Goal: Feedback & Contribution: Contribute content

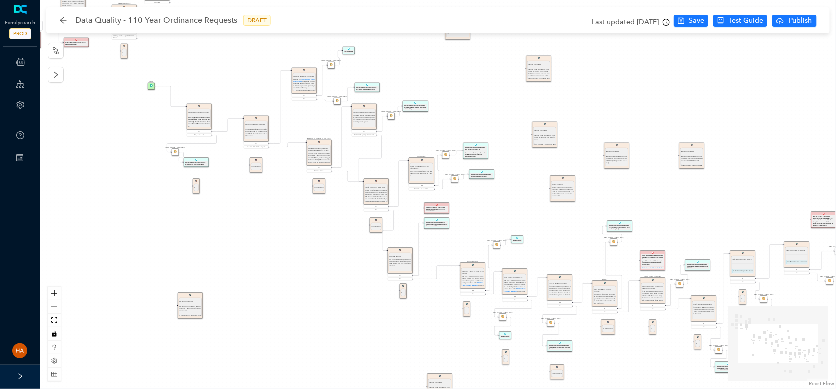
drag, startPoint x: 295, startPoint y: 277, endPoint x: 362, endPoint y: 220, distance: 88.4
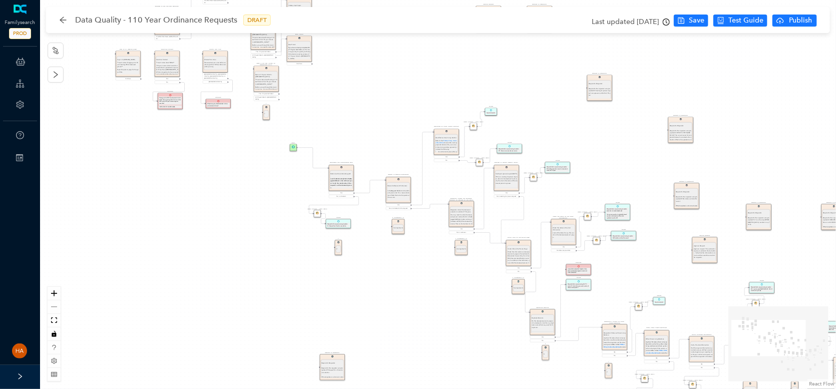
drag, startPoint x: 362, startPoint y: 219, endPoint x: 404, endPoint y: 306, distance: 96.0
click at [404, 306] on div "Approve Request Approve Request Approve request. The automatic response is adde…" at bounding box center [438, 194] width 796 height 389
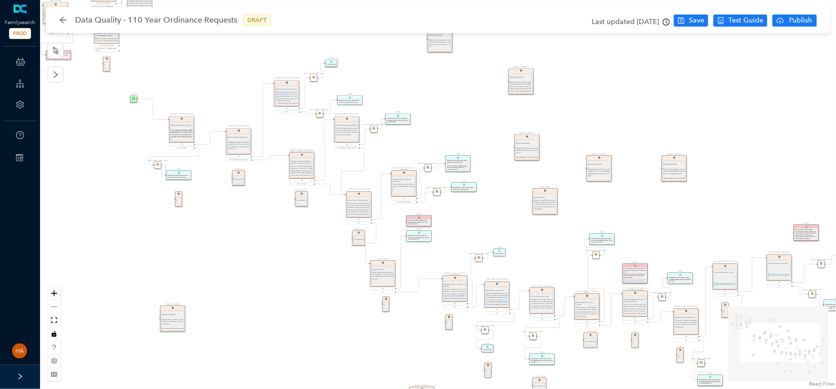
drag, startPoint x: 222, startPoint y: 200, endPoint x: 86, endPoint y: 140, distance: 149.3
click at [86, 140] on div "Approve Request Approve Request Approve request. The automatic response is adde…" at bounding box center [438, 194] width 796 height 389
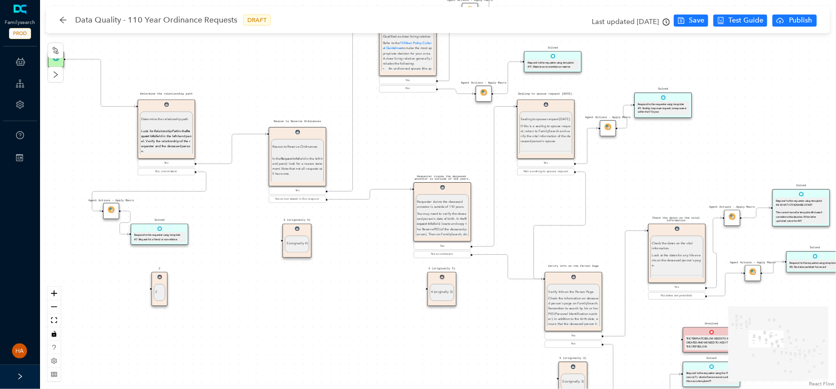
drag, startPoint x: 231, startPoint y: 198, endPoint x: 255, endPoint y: 303, distance: 107.2
click at [255, 303] on div "Approve Request Approve Request Approve request. The automatic response is adde…" at bounding box center [438, 194] width 796 height 389
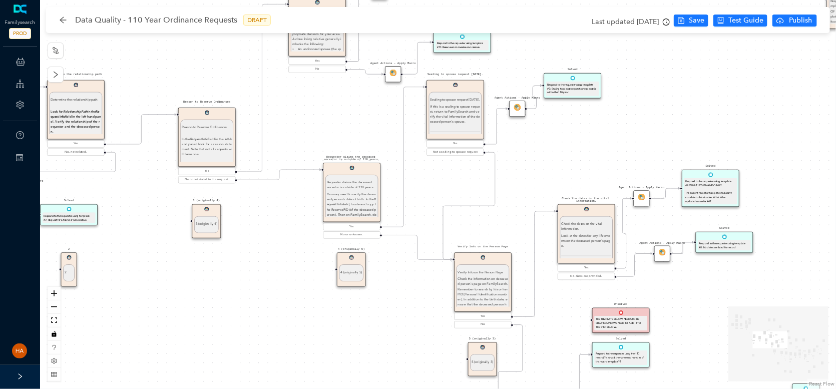
drag, startPoint x: 400, startPoint y: 338, endPoint x: 309, endPoint y: 318, distance: 92.7
click at [309, 318] on div "Approve Request Approve Request Approve request. The automatic response is adde…" at bounding box center [438, 194] width 796 height 389
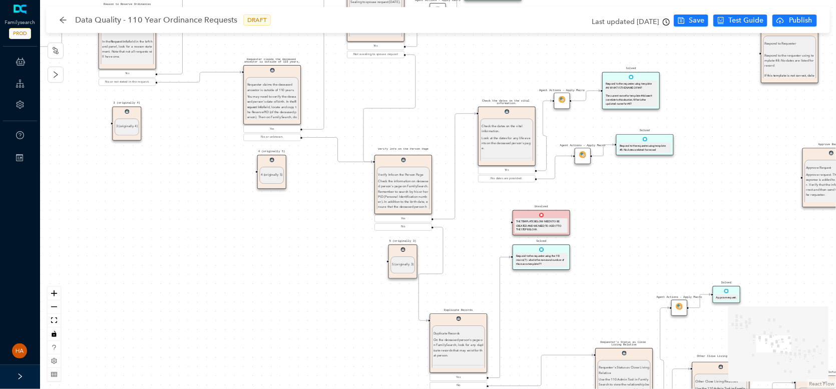
drag, startPoint x: 403, startPoint y: 363, endPoint x: 324, endPoint y: 265, distance: 125.9
click at [324, 265] on div "Approve Request Approve Request Approve request. The automatic response is adde…" at bounding box center [438, 194] width 796 height 389
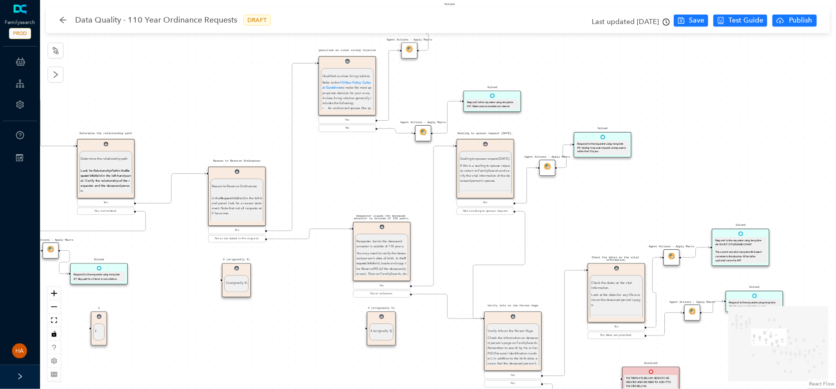
drag, startPoint x: 203, startPoint y: 156, endPoint x: 332, endPoint y: 290, distance: 186.2
click at [328, 311] on div "Approve Request Approve Request Approve request. The automatic response is adde…" at bounding box center [438, 194] width 796 height 389
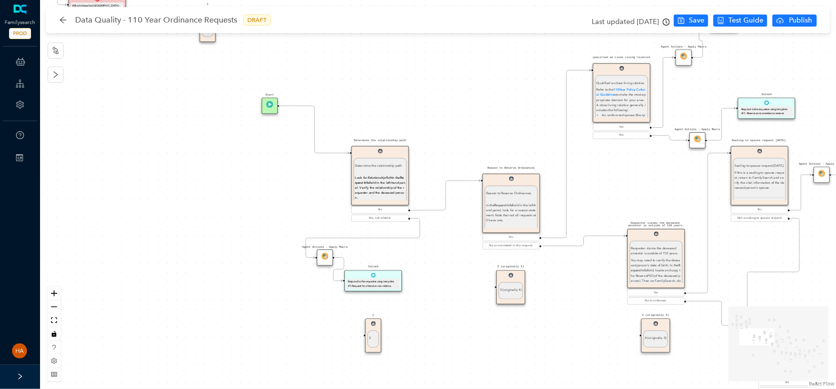
drag, startPoint x: 349, startPoint y: 142, endPoint x: 427, endPoint y: 103, distance: 87.5
click at [427, 103] on div "Approve Request Approve Request Approve request. The automatic response is adde…" at bounding box center [438, 194] width 796 height 389
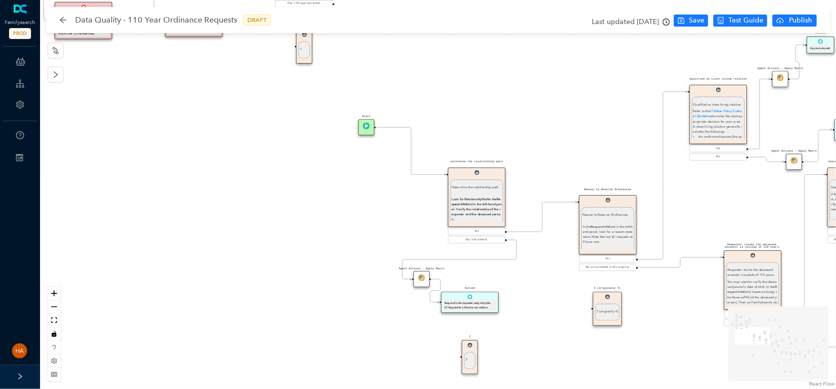
click at [359, 180] on div "Approve Request Approve Request Approve request. The automatic response is adde…" at bounding box center [438, 194] width 796 height 389
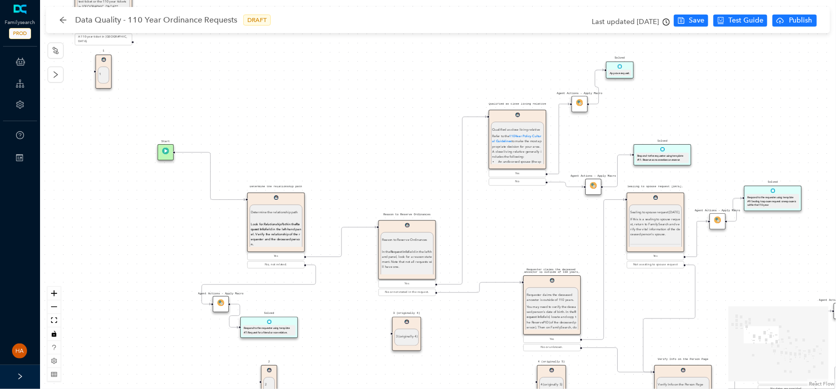
click at [350, 199] on div "Approve Request Approve Request Approve request. The automatic response is adde…" at bounding box center [438, 194] width 796 height 389
click at [51, 293] on icon "zoom in" at bounding box center [54, 293] width 6 height 6
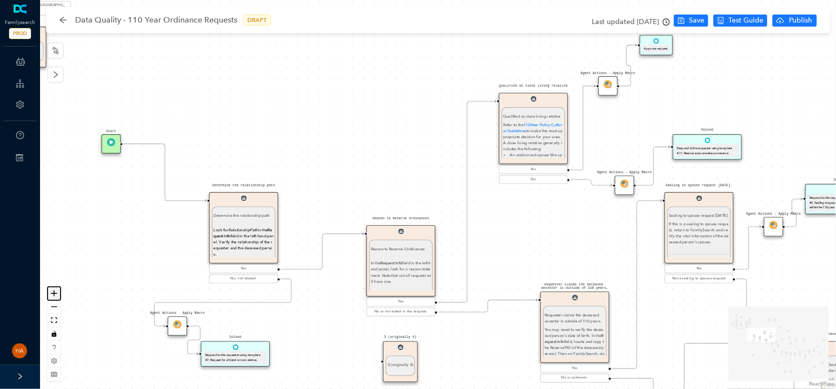
click at [51, 293] on icon "zoom in" at bounding box center [54, 293] width 6 height 6
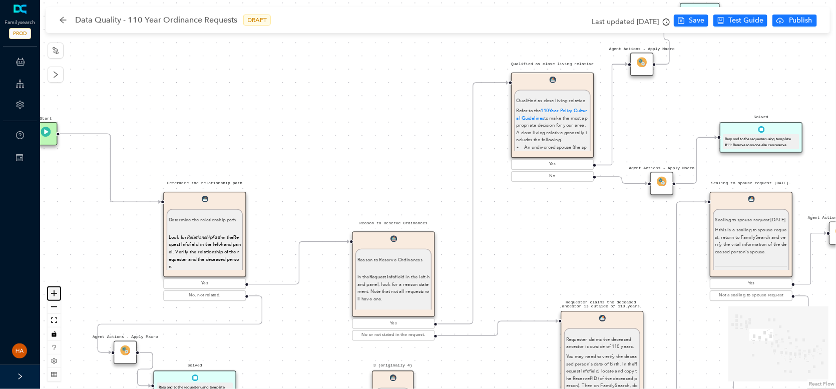
click at [51, 293] on icon "zoom in" at bounding box center [54, 293] width 6 height 6
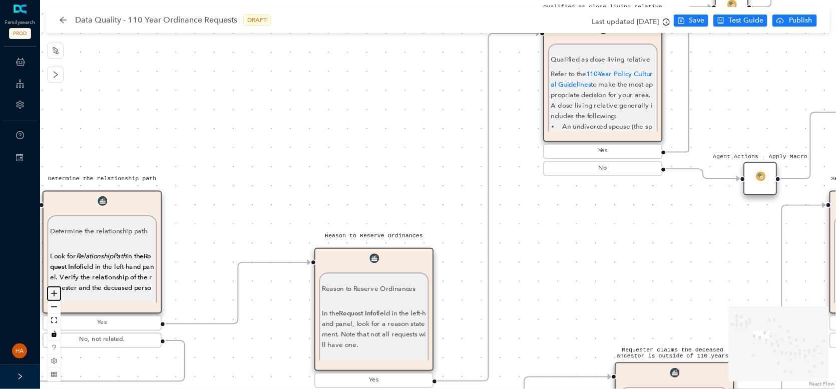
click at [51, 293] on icon "zoom in" at bounding box center [54, 293] width 6 height 6
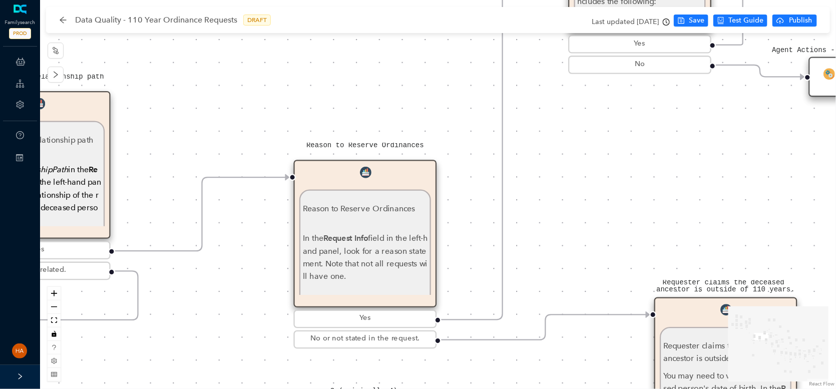
drag, startPoint x: 220, startPoint y: 194, endPoint x: 223, endPoint y: 96, distance: 98.1
click at [223, 96] on div "Approve Request Approve Request Approve request. The automatic response is adde…" at bounding box center [438, 194] width 796 height 389
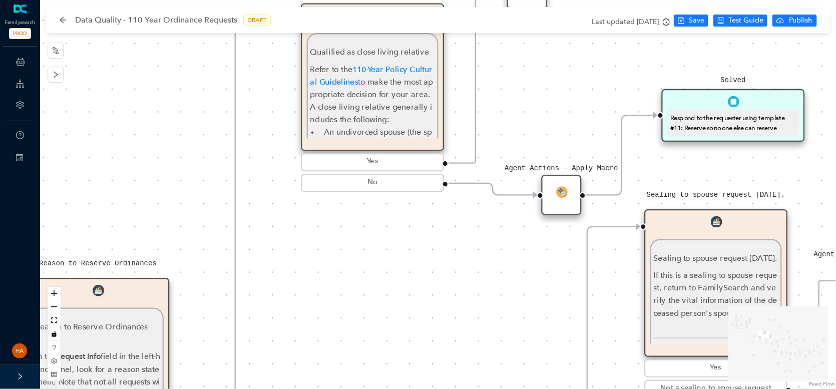
drag, startPoint x: 608, startPoint y: 173, endPoint x: 340, endPoint y: 292, distance: 292.6
click at [340, 292] on div "Approve Request Approve Request Approve request. The automatic response is adde…" at bounding box center [438, 194] width 796 height 389
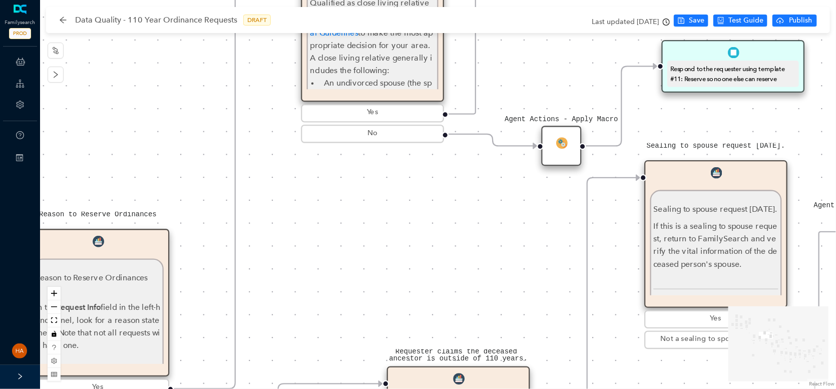
click at [380, 277] on div "Approve Request Approve Request Approve request. The automatic response is adde…" at bounding box center [438, 194] width 796 height 389
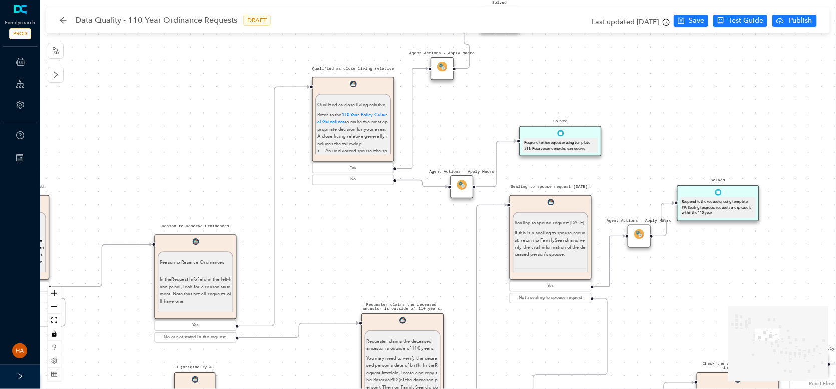
drag, startPoint x: 337, startPoint y: 284, endPoint x: 388, endPoint y: 246, distance: 64.0
click at [395, 246] on div "Approve Request Approve Request Approve request. The automatic response is adde…" at bounding box center [438, 194] width 796 height 389
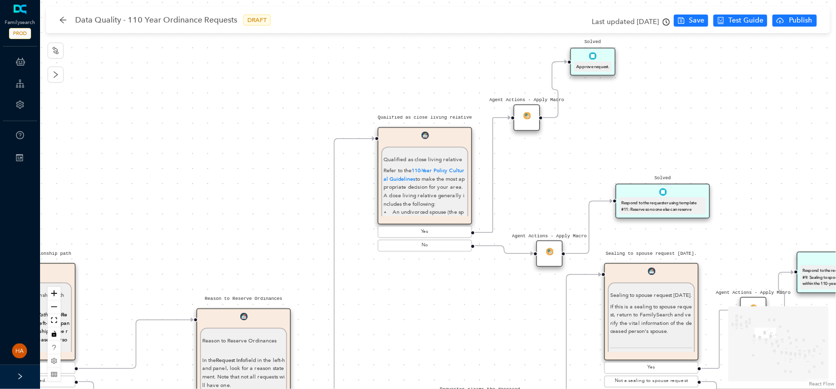
drag, startPoint x: 380, startPoint y: 229, endPoint x: 445, endPoint y: 298, distance: 94.9
click at [445, 298] on div "Approve Request Approve Request Approve request. The automatic response is adde…" at bounding box center [438, 194] width 796 height 389
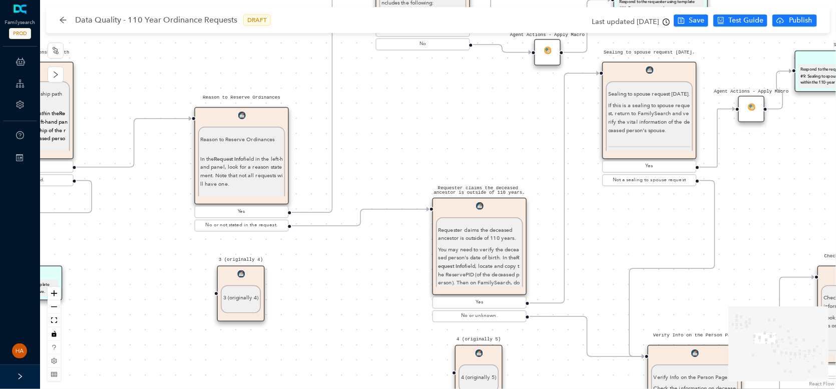
drag, startPoint x: 472, startPoint y: 308, endPoint x: 470, endPoint y: 136, distance: 172.2
click at [470, 136] on div "Approve Request Approve Request Approve request. The automatic response is adde…" at bounding box center [438, 194] width 796 height 389
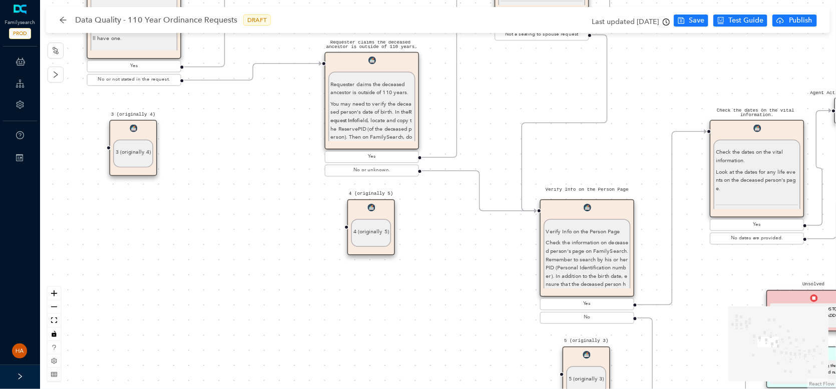
drag, startPoint x: 339, startPoint y: 236, endPoint x: 306, endPoint y: 195, distance: 52.7
click at [306, 195] on div "Approve Request Approve Request Approve request. The automatic response is adde…" at bounding box center [438, 194] width 796 height 389
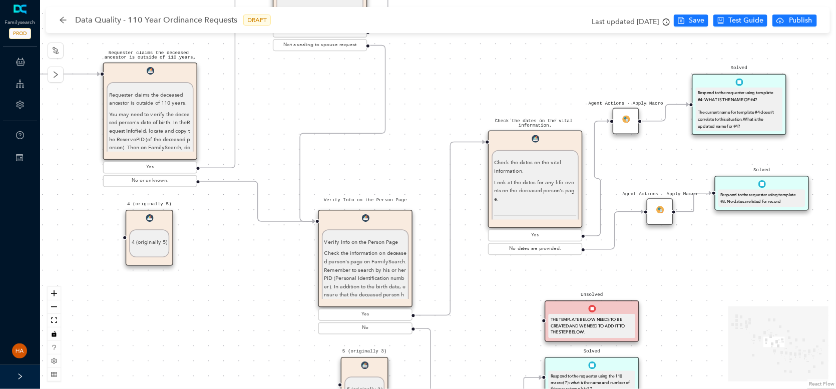
drag, startPoint x: 643, startPoint y: 164, endPoint x: 421, endPoint y: 174, distance: 222.0
click at [421, 174] on div "Approve Request Approve Request Approve request. The automatic response is adde…" at bounding box center [438, 194] width 796 height 389
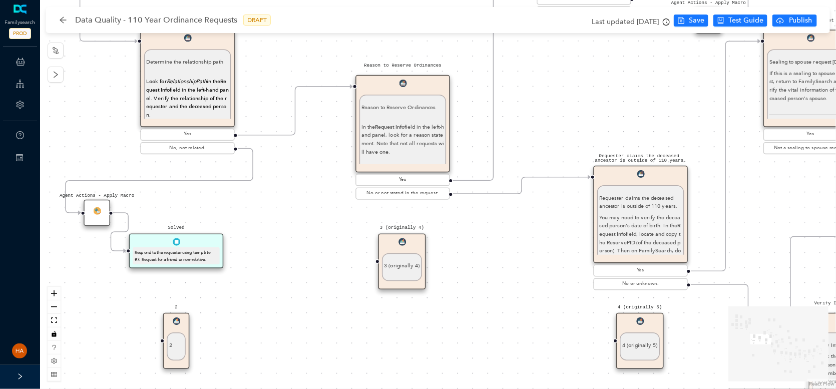
drag, startPoint x: 83, startPoint y: 275, endPoint x: 573, endPoint y: 378, distance: 501.2
click at [573, 378] on div "Approve Request Approve Request Approve request. The automatic response is adde…" at bounding box center [438, 194] width 796 height 389
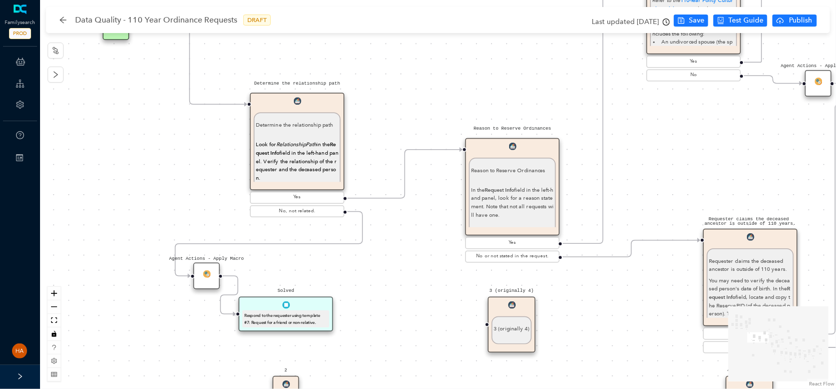
drag, startPoint x: 521, startPoint y: 250, endPoint x: 631, endPoint y: 313, distance: 126.5
click at [631, 313] on div "Approve Request Approve Request Approve request. The automatic response is adde…" at bounding box center [438, 194] width 796 height 389
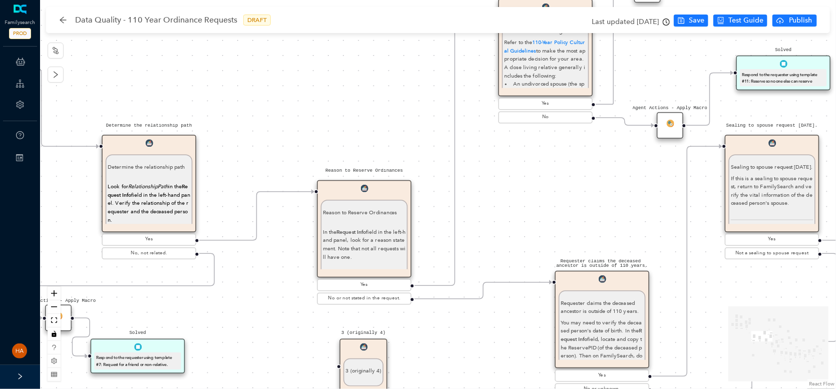
drag, startPoint x: 558, startPoint y: 255, endPoint x: 495, endPoint y: 376, distance: 136.8
click at [495, 376] on div "Approve Request Approve Request Approve request. The automatic response is adde…" at bounding box center [438, 194] width 796 height 389
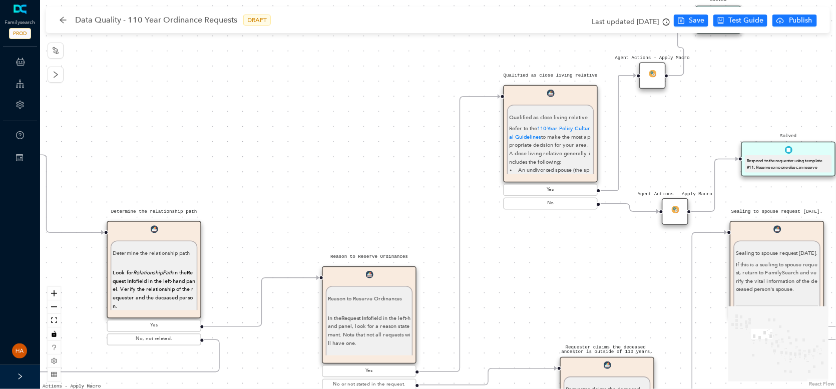
drag, startPoint x: 511, startPoint y: 178, endPoint x: 514, endPoint y: 256, distance: 78.1
click at [514, 256] on div "Approve Request Approve Request Approve request. The automatic response is adde…" at bounding box center [438, 194] width 796 height 389
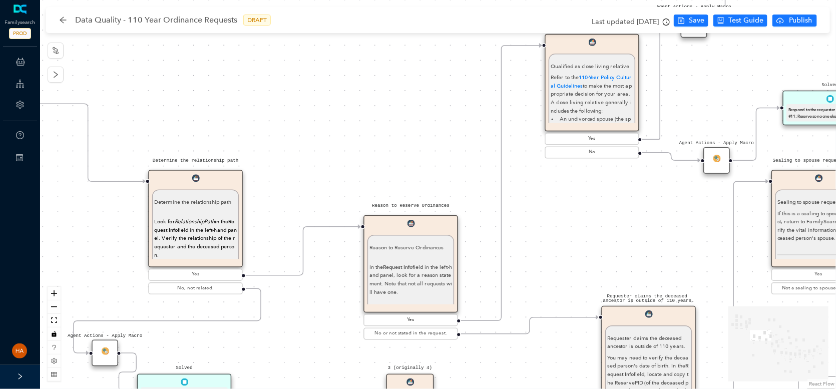
drag, startPoint x: 500, startPoint y: 309, endPoint x: 541, endPoint y: 269, distance: 57.7
click at [541, 269] on div "Approve Request Approve Request Approve request. The automatic response is adde…" at bounding box center [438, 194] width 796 height 389
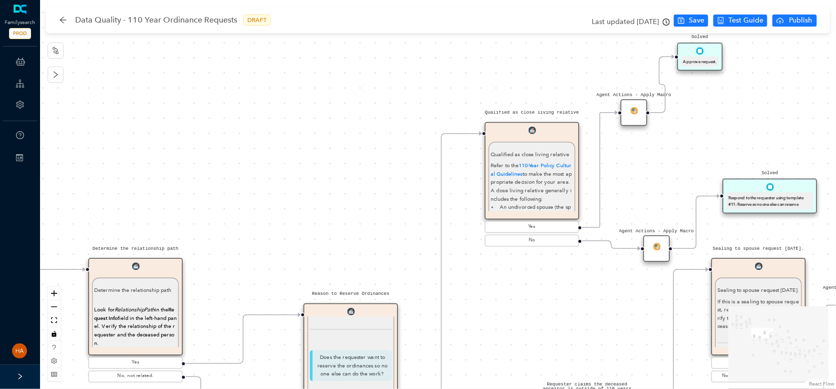
drag, startPoint x: 593, startPoint y: 231, endPoint x: 551, endPoint y: 282, distance: 65.7
click at [551, 282] on div "Approve Request Approve Request Approve request. The automatic response is adde…" at bounding box center [438, 194] width 796 height 389
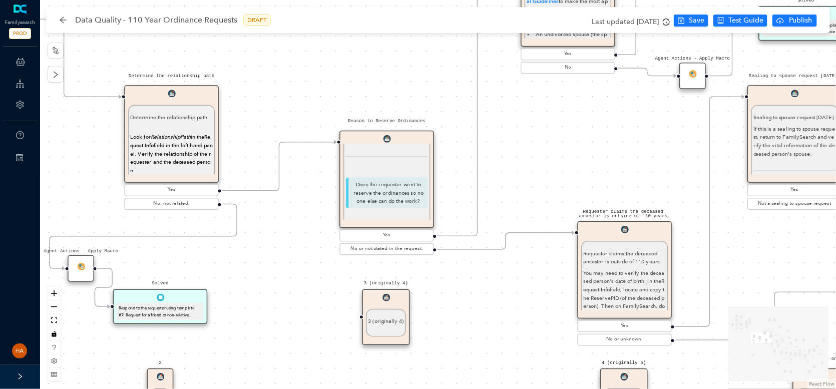
drag, startPoint x: 534, startPoint y: 344, endPoint x: 570, endPoint y: 171, distance: 176.4
click at [570, 171] on div "Approve Request Approve Request Approve request. The automatic response is adde…" at bounding box center [438, 194] width 796 height 389
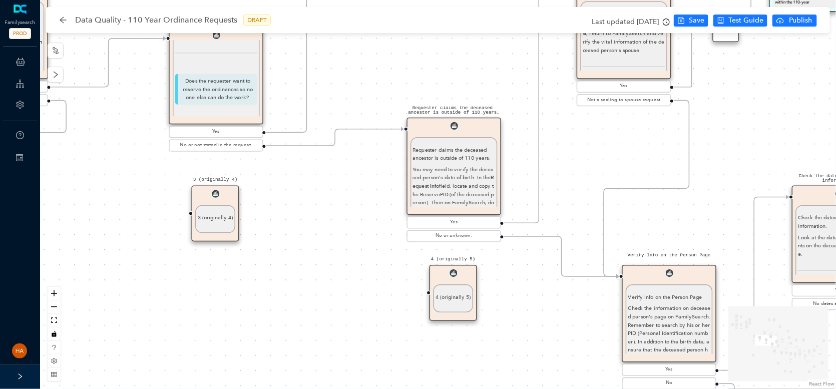
drag, startPoint x: 531, startPoint y: 298, endPoint x: 373, endPoint y: 219, distance: 175.9
click at [373, 219] on div "Approve Request Approve Request Approve request. The automatic response is adde…" at bounding box center [438, 194] width 796 height 389
drag, startPoint x: 299, startPoint y: 282, endPoint x: 290, endPoint y: 313, distance: 32.3
click at [293, 318] on div "Approve Request Approve Request Approve request. The automatic response is adde…" at bounding box center [438, 194] width 796 height 389
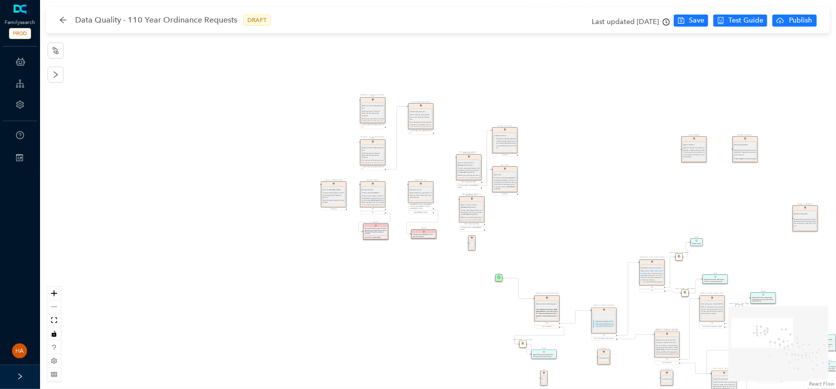
drag, startPoint x: 96, startPoint y: 233, endPoint x: 436, endPoint y: 298, distance: 346.4
click at [430, 315] on div "Approve Request Approve Request Approve request. The automatic response is adde…" at bounding box center [438, 194] width 796 height 389
click at [334, 198] on div "Sign in to FamilySearch.org **Insert video of logging in to FS and locating PID…" at bounding box center [334, 206] width 22 height 37
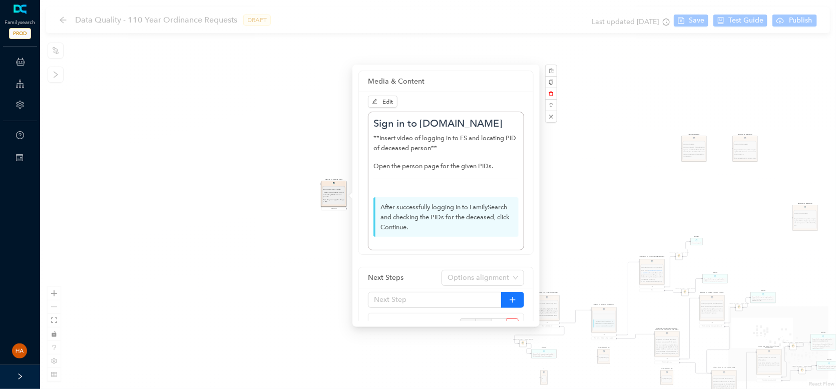
click at [242, 150] on div "Approve Request Approve Request Approve request. The automatic response is adde…" at bounding box center [438, 194] width 796 height 389
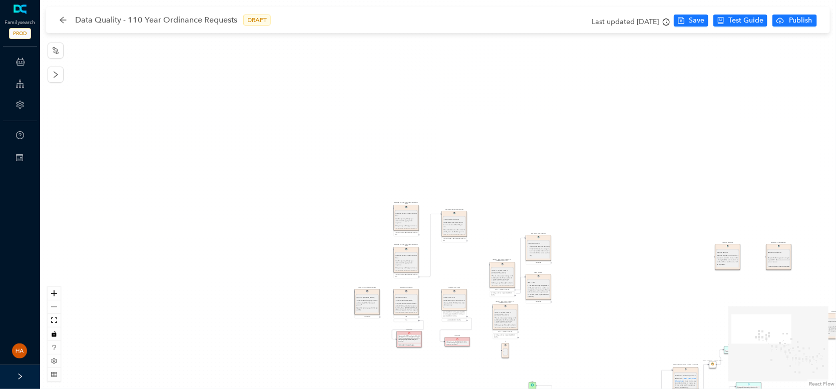
drag, startPoint x: 352, startPoint y: 200, endPoint x: 353, endPoint y: 206, distance: 6.2
click at [353, 206] on div "Approve Request Approve Request Approve request. The automatic response is adde…" at bounding box center [438, 194] width 796 height 389
drag, startPoint x: 399, startPoint y: 143, endPoint x: 403, endPoint y: 106, distance: 37.3
click at [403, 107] on p "Use this journey to help you determine the appropriate response." at bounding box center [397, 110] width 22 height 7
drag, startPoint x: 410, startPoint y: 260, endPoint x: 399, endPoint y: 152, distance: 108.7
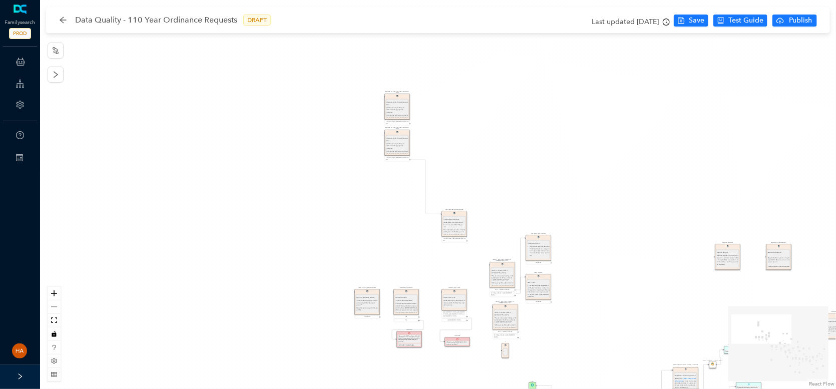
click at [399, 152] on div "Welcome to the 110-Year Decision Tree Use this journey to help you determine th…" at bounding box center [397, 166] width 22 height 59
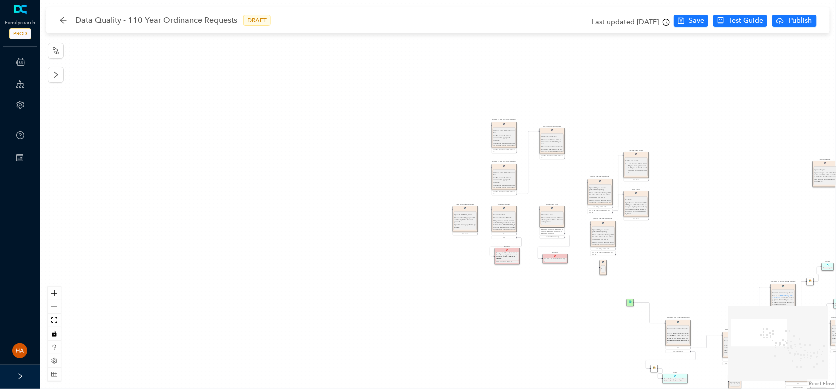
drag, startPoint x: 116, startPoint y: 186, endPoint x: 593, endPoint y: 406, distance: 525.4
click at [593, 388] on html "Familysearch PROD ChatBots & Ticket Automations Guide Account Help Switch Sites…" at bounding box center [418, 194] width 836 height 389
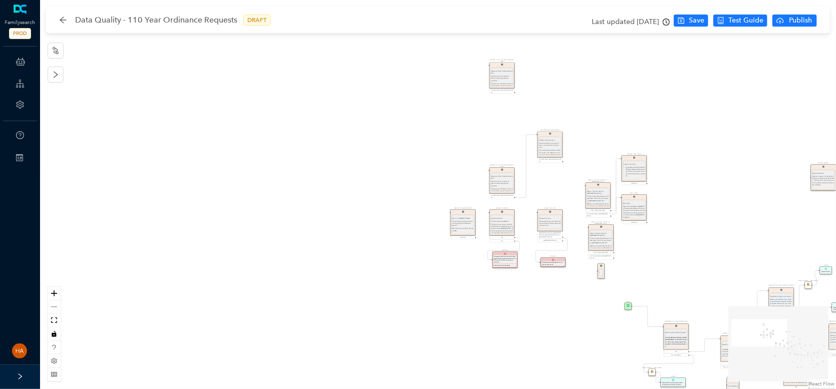
drag, startPoint x: 502, startPoint y: 113, endPoint x: 496, endPoint y: 48, distance: 65.4
click at [496, 48] on div "Approve Request Approve Request Approve request. The automatic response is adde…" at bounding box center [438, 194] width 796 height 389
drag, startPoint x: 507, startPoint y: 179, endPoint x: 509, endPoint y: 114, distance: 64.6
click at [509, 114] on div "Welcome to the 110-Year Decision Tree Use this journey to help you determine th…" at bounding box center [505, 138] width 22 height 59
drag, startPoint x: 553, startPoint y: 116, endPoint x: 553, endPoint y: 90, distance: 26.0
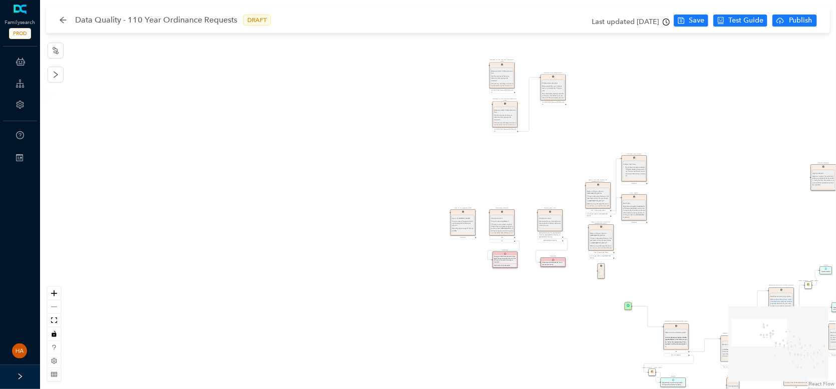
click at [553, 90] on p "Please watch this next video to learn more about the 110-year rule." at bounding box center [553, 88] width 22 height 7
drag, startPoint x: 649, startPoint y: 103, endPoint x: 627, endPoint y: 67, distance: 42.2
click at [627, 267] on div "Approve Request Approve Request Approve request. The automatic response is adde…" at bounding box center [715, 345] width 318 height 156
drag, startPoint x: 602, startPoint y: 173, endPoint x: 597, endPoint y: 100, distance: 73.3
click at [597, 100] on p "**Insert video about finding a 110 test ticket or the 110 year tickets in [GEOG…" at bounding box center [592, 99] width 22 height 7
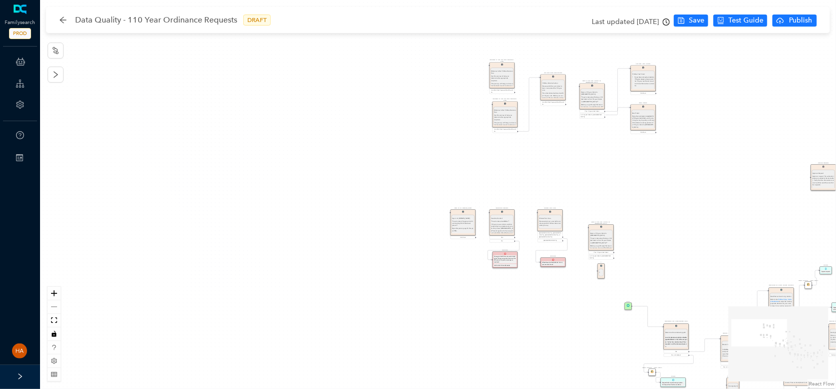
drag, startPoint x: 641, startPoint y: 183, endPoint x: 647, endPoint y: 105, distance: 78.3
click at [647, 105] on div "Real Ticket Real Ticket If you have already completed the 110-year test ticket …" at bounding box center [643, 118] width 25 height 26
drag, startPoint x: 645, startPoint y: 118, endPoint x: 644, endPoint y: 100, distance: 17.5
click at [646, 116] on div "If you have already completed the 110-year test ticket , use this learning jour…" at bounding box center [649, 131] width 22 height 33
drag, startPoint x: 645, startPoint y: 78, endPoint x: 644, endPoint y: 61, distance: 17.1
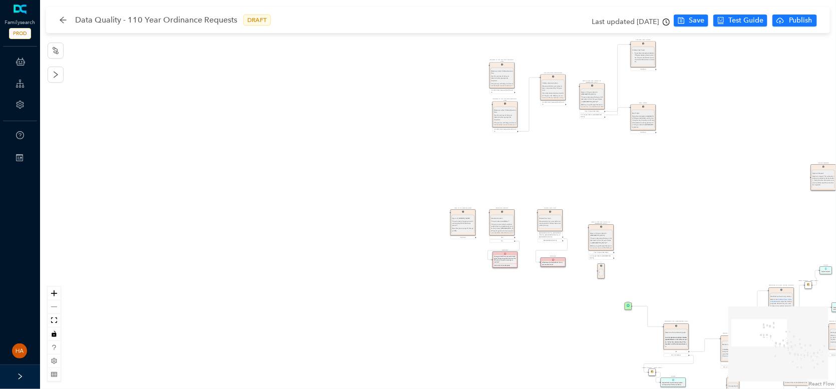
click at [644, 61] on div "If you have not yet worked on 110-year issues , please open the 110-year test t…" at bounding box center [643, 62] width 22 height 20
drag, startPoint x: 595, startPoint y: 97, endPoint x: 597, endPoint y: 88, distance: 9.2
click at [597, 88] on p "**Insert video about finding a 110 test ticket or the 110 year tickets in [GEOG…" at bounding box center [595, 90] width 22 height 7
drag, startPoint x: 651, startPoint y: 109, endPoint x: 650, endPoint y: 93, distance: 15.5
click at [650, 93] on div "If you have already completed the 110-year test ticket , use this learning jour…" at bounding box center [646, 101] width 22 height 33
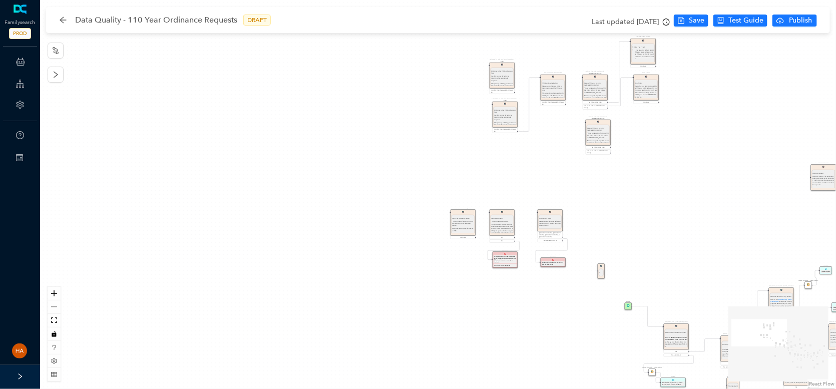
drag, startPoint x: 604, startPoint y: 242, endPoint x: 599, endPoint y: 133, distance: 109.7
click at [599, 133] on p "**Insert video about finding a 110 test ticket or the 110 year tickets in [GEOG…" at bounding box center [598, 135] width 22 height 7
drag, startPoint x: 552, startPoint y: 201, endPoint x: 559, endPoint y: 125, distance: 76.9
click at [559, 125] on div "Choose Your Area Choose Your Area Please select your area before continuing to …" at bounding box center [556, 122] width 25 height 22
drag, startPoint x: 561, startPoint y: 264, endPoint x: 564, endPoint y: 156, distance: 107.7
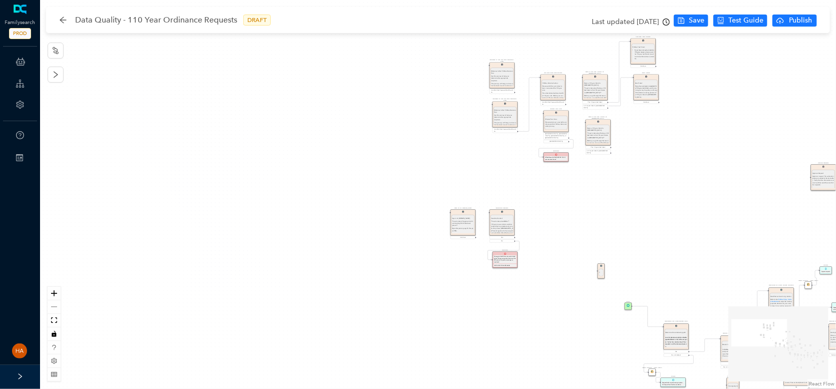
click at [564, 157] on div "Will add steps for [GEOGRAPHIC_DATA] processes once known?" at bounding box center [556, 159] width 22 height 4
drag, startPoint x: 501, startPoint y: 213, endPoint x: 502, endPoint y: 155, distance: 58.1
click at [502, 155] on div "110-year issues contain sensitive content that is protected and private. Only t…" at bounding box center [502, 166] width 22 height 24
drag, startPoint x: 511, startPoint y: 266, endPoint x: 511, endPoint y: 190, distance: 76.1
click at [511, 190] on div "ADD A LINK TO THE NDA HERE." at bounding box center [505, 191] width 22 height 2
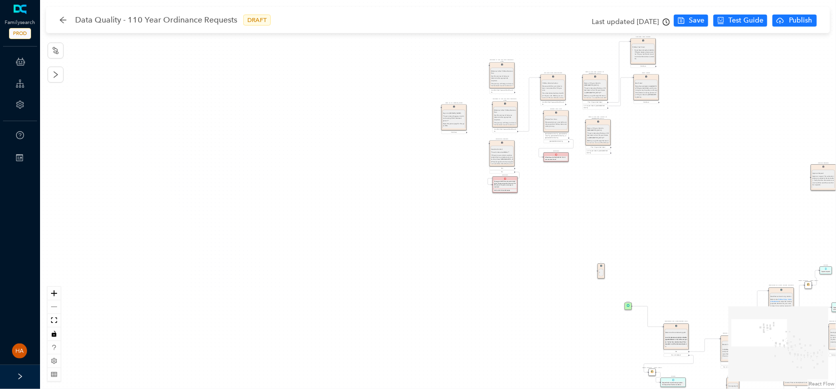
drag, startPoint x: 463, startPoint y: 212, endPoint x: 459, endPoint y: 123, distance: 89.7
click at [459, 123] on undefined "Open the person page for the given PIDs." at bounding box center [454, 125] width 22 height 4
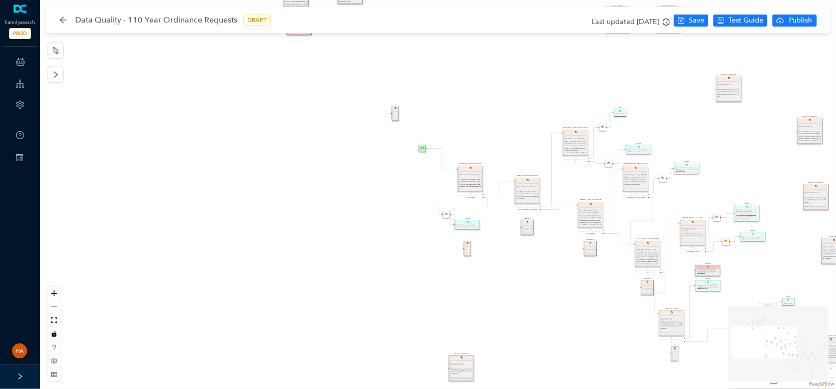
drag, startPoint x: 599, startPoint y: 314, endPoint x: 402, endPoint y: 165, distance: 246.5
click at [402, 165] on div "Approve Request Approve Request Approve request. The automatic response is adde…" at bounding box center [438, 194] width 796 height 389
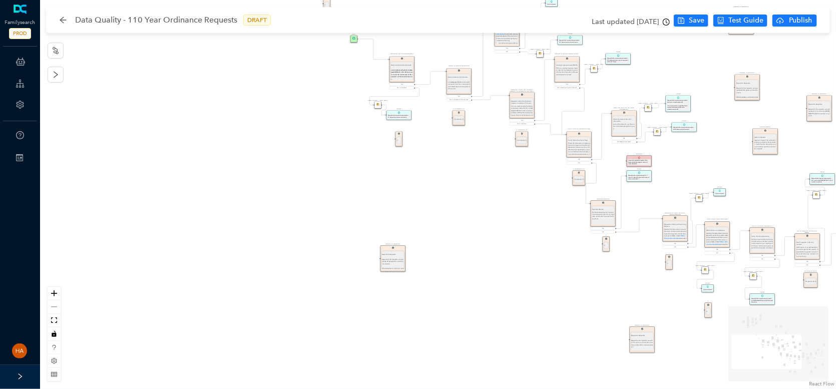
drag, startPoint x: 498, startPoint y: 260, endPoint x: 472, endPoint y: 218, distance: 49.7
click at [472, 218] on div "Approve Request Approve Request Approve request. The automatic response is adde…" at bounding box center [438, 194] width 796 height 389
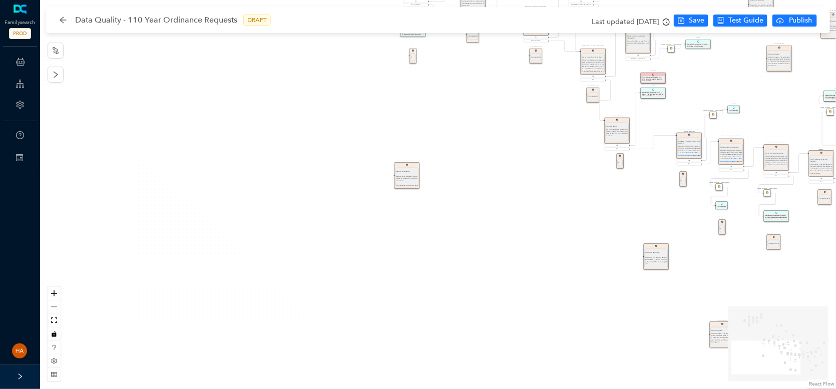
drag, startPoint x: 445, startPoint y: 272, endPoint x: 456, endPoint y: 224, distance: 48.7
click at [456, 224] on div "Approve Request Approve Request Approve request. The automatic response is adde…" at bounding box center [438, 194] width 796 height 389
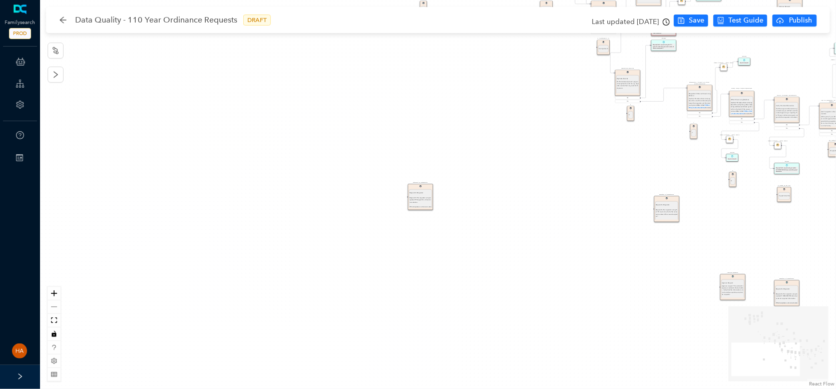
drag, startPoint x: 420, startPoint y: 133, endPoint x: 428, endPoint y: 226, distance: 93.9
click at [428, 226] on div "Approve Request Approve Request Approve request. The automatic response is adde…" at bounding box center [438, 194] width 796 height 389
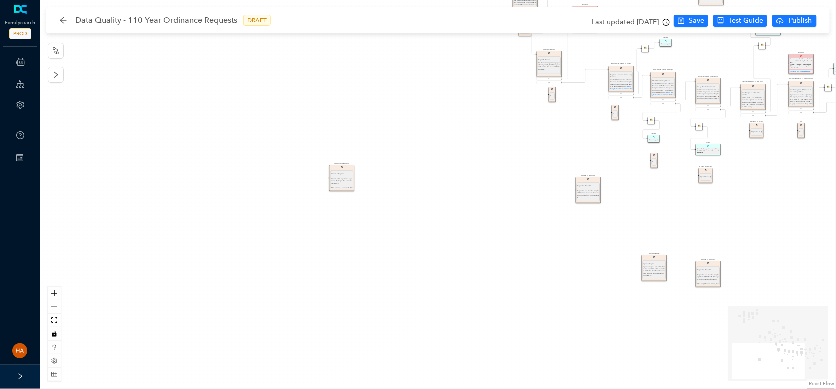
drag, startPoint x: 644, startPoint y: 252, endPoint x: 542, endPoint y: 228, distance: 104.4
click at [544, 228] on div "Approve Request Approve Request Approve request. The automatic response is adde…" at bounding box center [438, 194] width 796 height 389
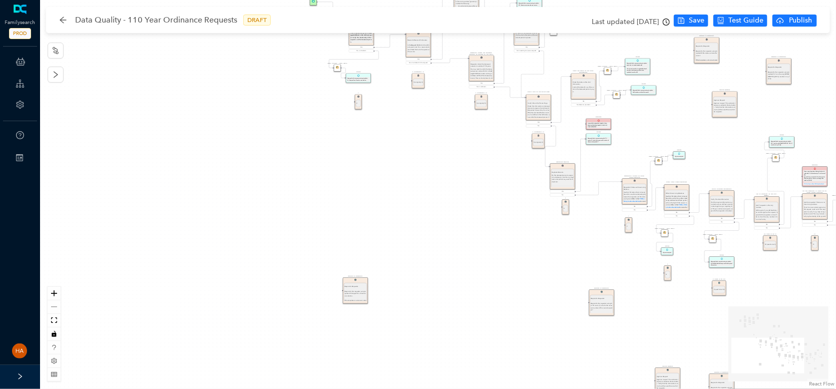
drag, startPoint x: 412, startPoint y: 258, endPoint x: 430, endPoint y: 356, distance: 99.7
click at [430, 356] on div "Approve Request Approve Request Approve request. The automatic response is adde…" at bounding box center [438, 194] width 796 height 389
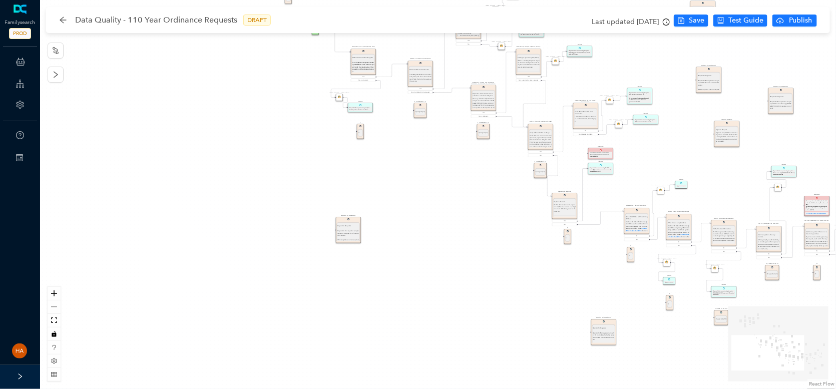
drag, startPoint x: 357, startPoint y: 299, endPoint x: 353, endPoint y: 237, distance: 61.7
click at [353, 237] on div "Respond to the requester using template #7: Request for a friend or non-relativ…" at bounding box center [348, 247] width 22 height 38
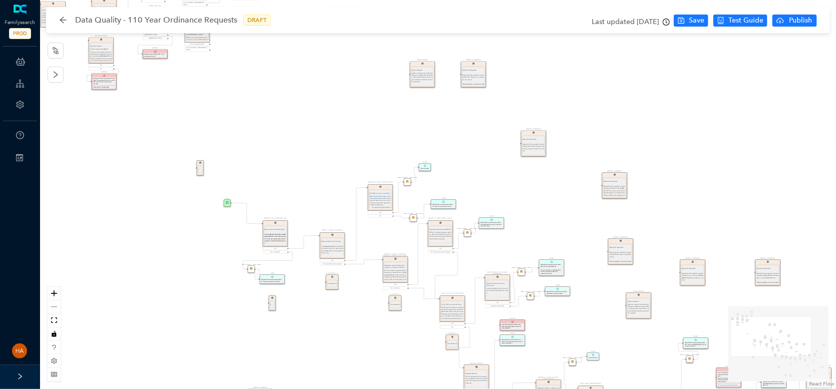
drag, startPoint x: 483, startPoint y: 237, endPoint x: 397, endPoint y: 409, distance: 192.3
click at [397, 388] on html "Familysearch PROD ChatBots & Ticket Automations Guide Account Help Switch Sites…" at bounding box center [418, 194] width 836 height 389
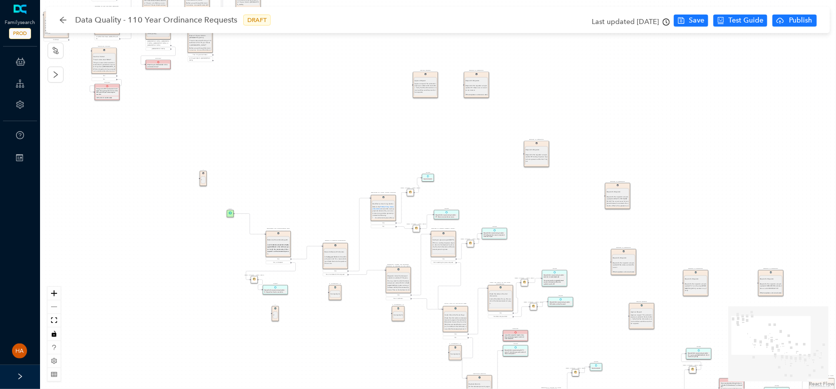
drag, startPoint x: 462, startPoint y: 118, endPoint x: 462, endPoint y: 130, distance: 11.5
click at [463, 130] on div "Approve Request Approve Request Approve request. The automatic response is adde…" at bounding box center [438, 194] width 796 height 389
click at [424, 87] on div "Approve request. The automatic response is added to the text editor. Verify tha…" at bounding box center [425, 102] width 22 height 38
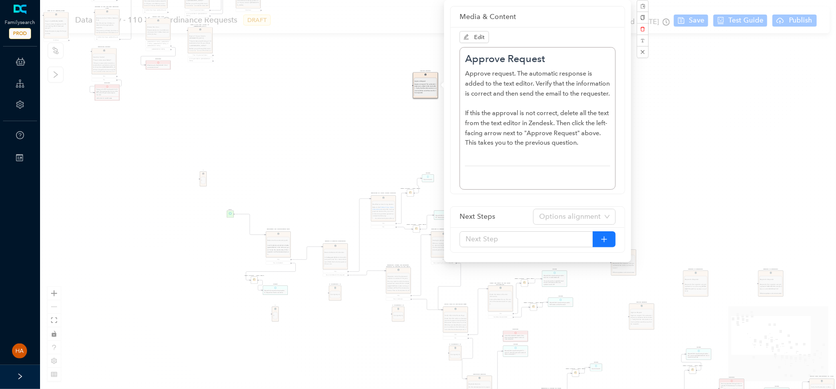
click at [383, 131] on div "Approve Request Approve Request Approve request. The automatic response is adde…" at bounding box center [438, 194] width 796 height 389
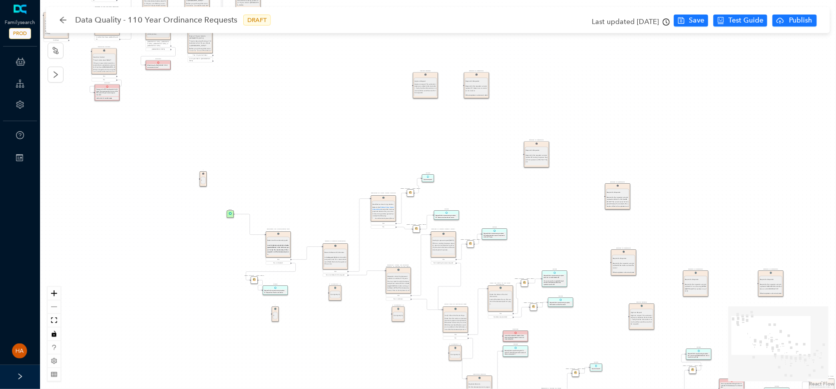
click at [486, 87] on div "Respond to the requester using template #11: Reserve so no one else can reserve…" at bounding box center [476, 100] width 22 height 35
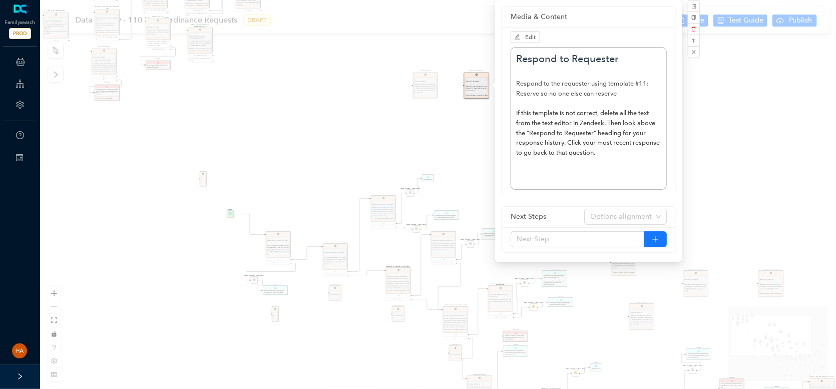
click at [410, 132] on div "Approve Request Approve Request Approve request. The automatic response is adde…" at bounding box center [438, 194] width 796 height 389
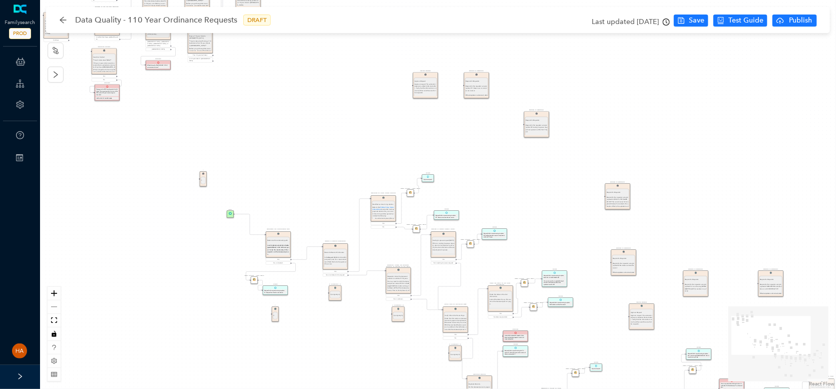
drag, startPoint x: 536, startPoint y: 155, endPoint x: 536, endPoint y: 113, distance: 42.0
click at [536, 113] on div "Respond to Requester Respond to Requester Respond to the requester using templa…" at bounding box center [536, 125] width 25 height 26
drag, startPoint x: 620, startPoint y: 188, endPoint x: 626, endPoint y: 192, distance: 7.5
click at [617, 155] on div "Respond to the requester using template #4: WHAT IS THE NAME OF #4? The current…" at bounding box center [615, 176] width 22 height 42
drag, startPoint x: 627, startPoint y: 253, endPoint x: 635, endPoint y: 195, distance: 58.6
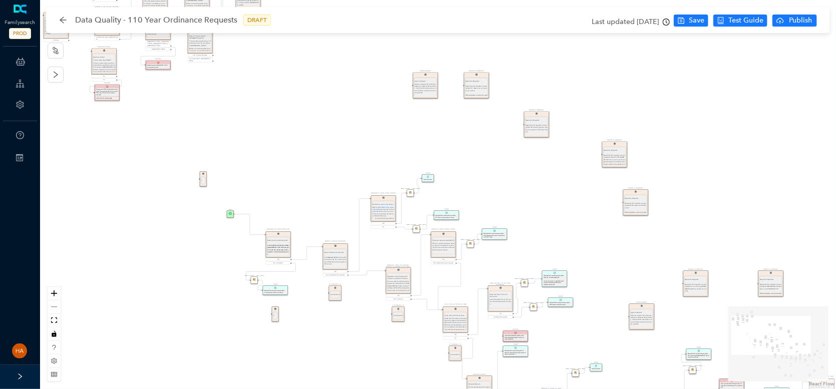
click at [635, 195] on div "Respond to Requester Respond to the requester using template #8: No dates are l…" at bounding box center [635, 216] width 23 height 43
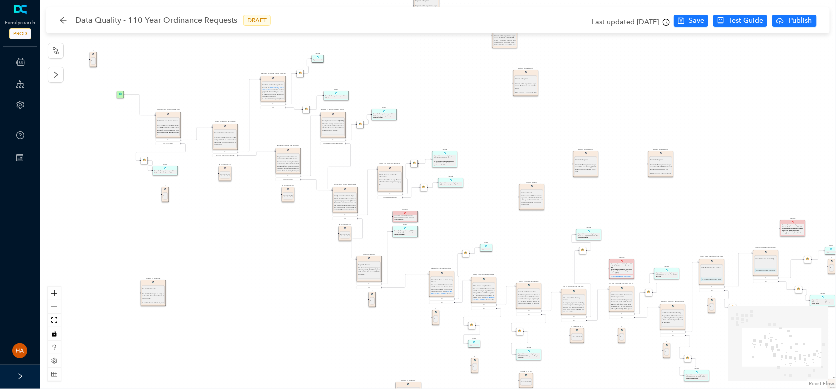
drag, startPoint x: 608, startPoint y: 195, endPoint x: 544, endPoint y: 143, distance: 82.6
click at [544, 143] on div "Approve Request Approve Request Approve request. The automatic response is adde…" at bounding box center [438, 194] width 796 height 389
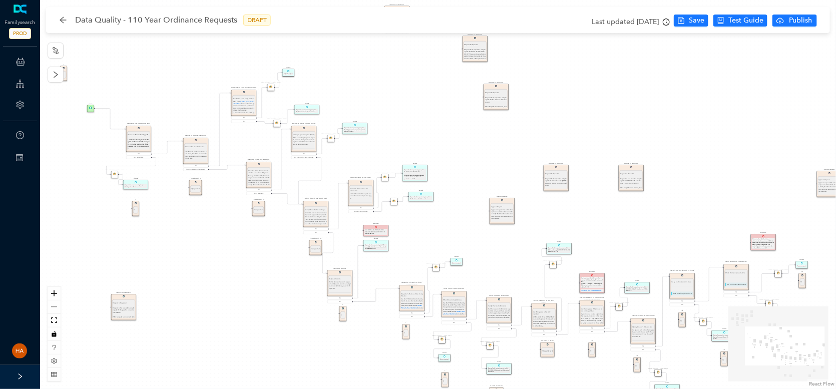
drag, startPoint x: 667, startPoint y: 206, endPoint x: 600, endPoint y: 183, distance: 70.4
click at [636, 219] on div "Approve Request Approve Request Approve request. The automatic response is adde…" at bounding box center [438, 194] width 796 height 389
drag, startPoint x: 639, startPoint y: 163, endPoint x: 647, endPoint y: 130, distance: 34.0
click at [647, 130] on div "Respond to the requester using template #2: REQUESTER indicates there is no CLO…" at bounding box center [645, 147] width 22 height 35
drag, startPoint x: 554, startPoint y: 182, endPoint x: 577, endPoint y: 141, distance: 47.7
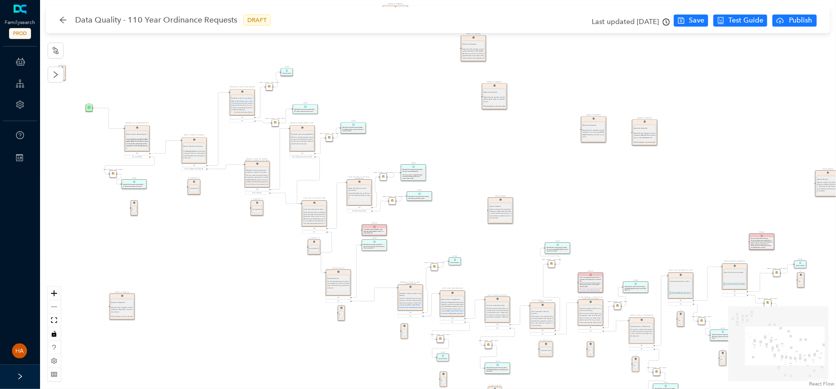
click at [591, 133] on div "Respond to the requester using template #12: I am the only [DEMOGRAPHIC_DATA] m…" at bounding box center [594, 146] width 22 height 38
drag, startPoint x: 515, startPoint y: 154, endPoint x: 527, endPoint y: 137, distance: 20.8
click at [527, 137] on div "Approve Request Approve request. The automatic response is added to the text ed…" at bounding box center [524, 159] width 23 height 45
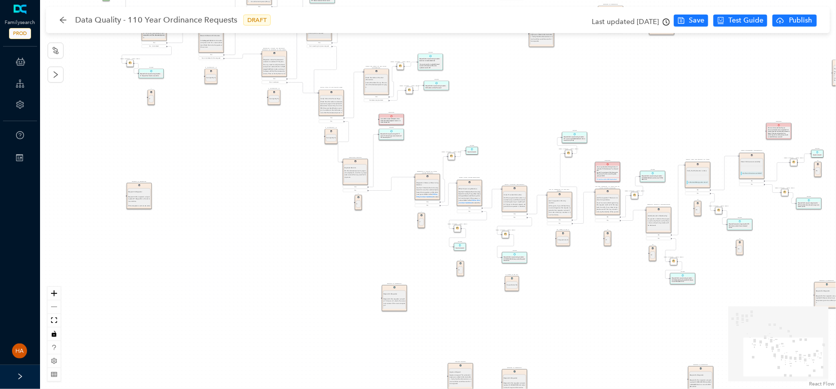
drag
click at [594, 102] on div "Approve Request Approve Request Approve request. The automatic response is adde…" at bounding box center [438, 194] width 796 height 389
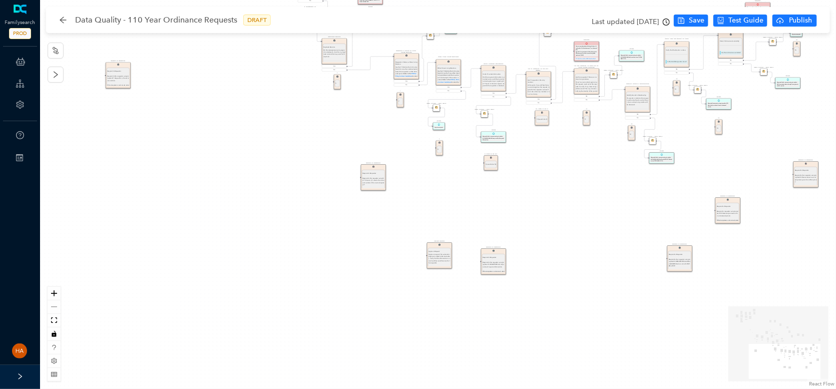
click at [536, 217] on div "Approve Request Approve Request Approve request. The automatic response is adde…" at bounding box center [438, 194] width 796 height 389
click at [385, 256] on div "Respond to the requester using the 110 macro (?): what is the name and number o…" at bounding box center [376, 266] width 22 height 38
click at [434, 311] on div "Approve request. The automatic response is added to the text editor. Verify tha…" at bounding box center [445, 326] width 22 height 38
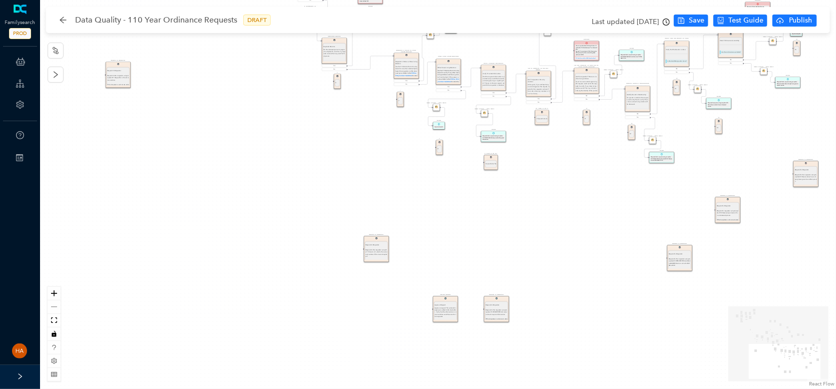
click at [493, 310] on div "Respond to the requester using template #1: REQUESTER did not provide all requi…" at bounding box center [496, 324] width 22 height 35
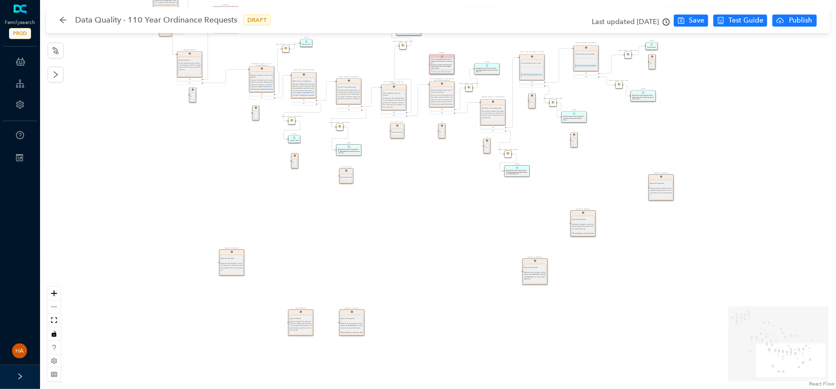
click at [487, 306] on div "Approve Request Approve Request Approve request. The automatic response is adde…" at bounding box center [438, 194] width 796 height 389
click at [535, 328] on div "Respond to the requester using template #3: REQUESTER identified a GRANTOR who …" at bounding box center [532, 345] width 22 height 38
click at [591, 300] on div "Respond to requester using template #10: Received permission from a deceased pe…" at bounding box center [592, 313] width 22 height 35
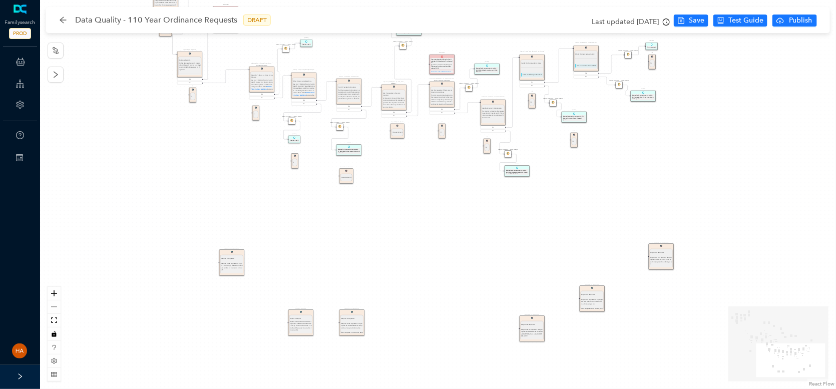
click at [658, 253] on div "Respond to Requester Respond to the requester using template #4: Reservations h…" at bounding box center [661, 271] width 22 height 41
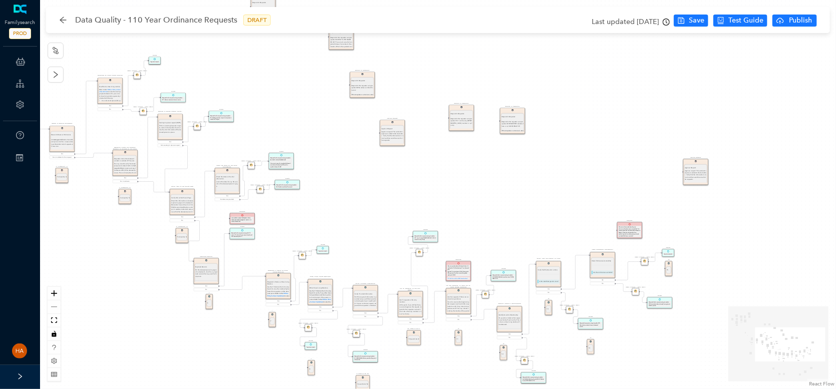
click at [620, 364] on div "Approve Request Approve Request Approve request. The automatic response is adde…" at bounding box center [438, 194] width 796 height 389
click at [695, 128] on div "Approve request. The automatic response is added to the text editor. Verify tha…" at bounding box center [689, 143] width 22 height 38
click at [695, 18] on span "Save" at bounding box center [697, 20] width 16 height 11
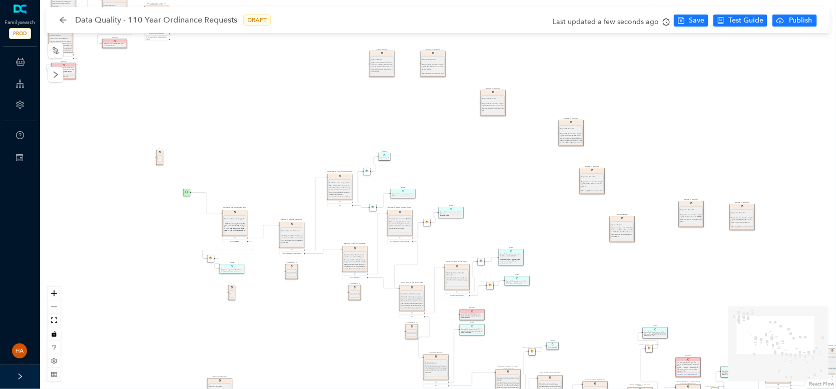
click at [347, 358] on div "Approve Request Approve Request Approve request. The automatic response is adde…" at bounding box center [438, 194] width 796 height 389
click at [188, 158] on p "1" at bounding box center [187, 159] width 4 height 2
click at [691, 18] on span "Save" at bounding box center [697, 20] width 16 height 11
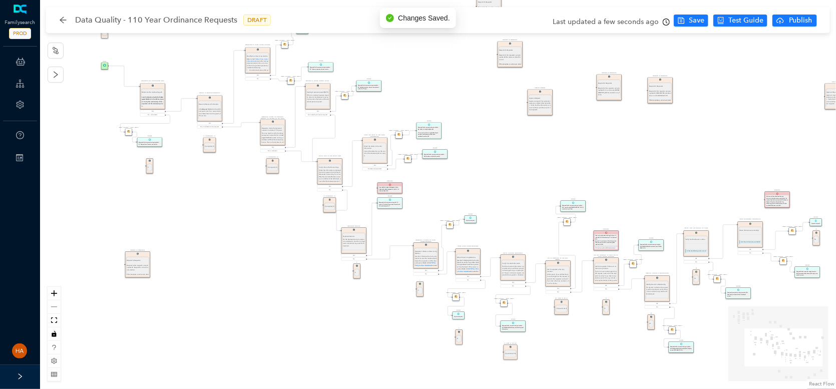
click at [552, 176] on div "Approve Request Approve Request Approve request. The automatic response is adde…" at bounding box center [438, 194] width 796 height 389
click at [738, 20] on span "Test Guide" at bounding box center [745, 20] width 35 height 11
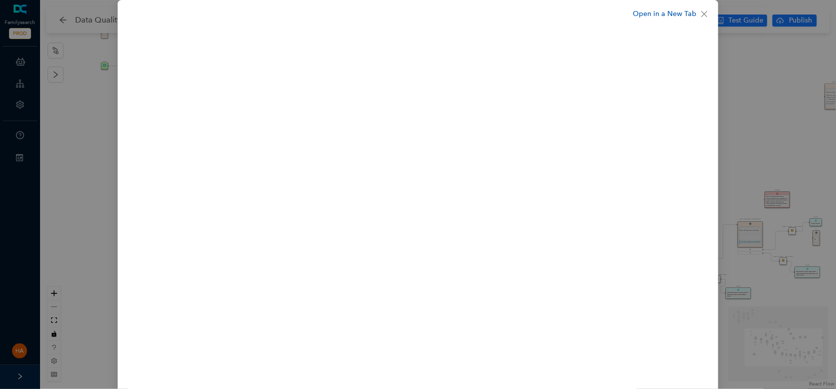
click at [661, 13] on link "Open in a New Tab" at bounding box center [665, 14] width 64 height 11
click at [708, 13] on icon "close" at bounding box center [704, 14] width 8 height 8
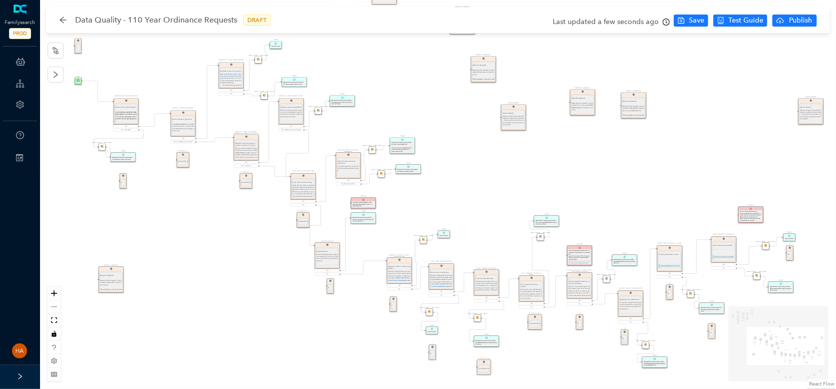
drag, startPoint x: 564, startPoint y: 171, endPoint x: 534, endPoint y: 189, distance: 34.8
click at [534, 189] on div "Approve Request Approve Request Approve request. The automatic response is adde…" at bounding box center [438, 194] width 796 height 389
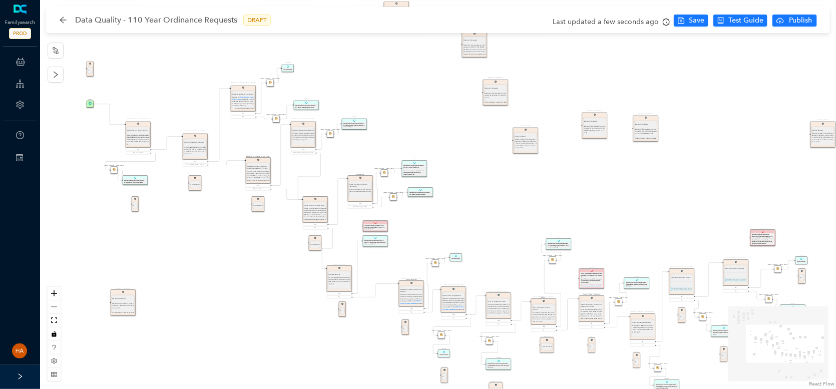
drag, startPoint x: 511, startPoint y: 199, endPoint x: 521, endPoint y: 208, distance: 13.1
click at [521, 208] on div "Approve Request Approve Request Approve request. The automatic response is adde…" at bounding box center [438, 194] width 796 height 389
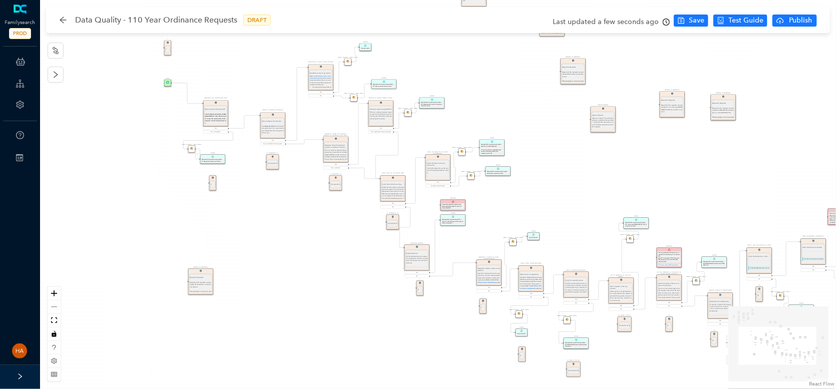
drag, startPoint x: 451, startPoint y: 189, endPoint x: 579, endPoint y: 168, distance: 129.3
click at [579, 168] on div "Approve Request Approve Request Approve request. The automatic response is adde…" at bounding box center [438, 194] width 796 height 389
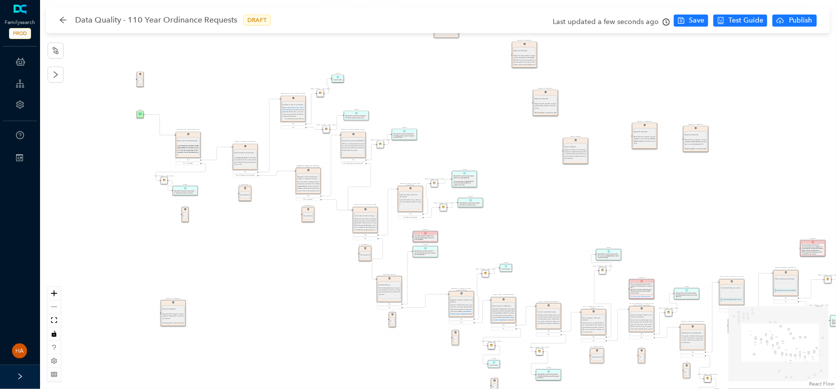
drag, startPoint x: 293, startPoint y: 232, endPoint x: 530, endPoint y: 199, distance: 239.0
click at [278, 303] on div "Approve Request Approve Request Approve request. The automatic response is adde…" at bounding box center [438, 194] width 796 height 389
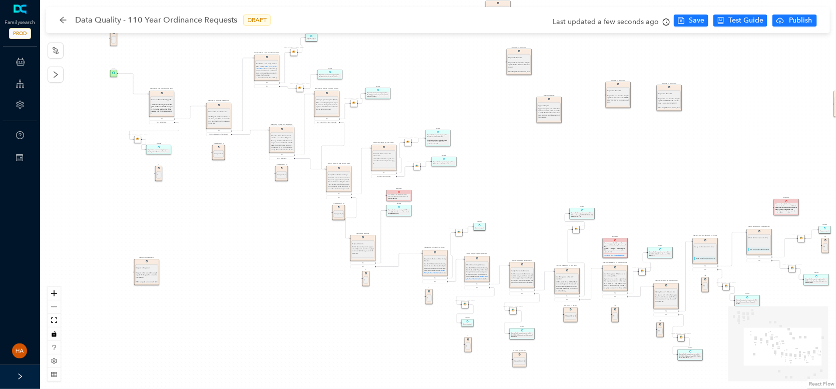
drag, startPoint x: 567, startPoint y: 195, endPoint x: 540, endPoint y: 154, distance: 49.1
click at [540, 154] on div "Approve Request Approve Request Approve request. The automatic response is adde…" at bounding box center [438, 194] width 796 height 389
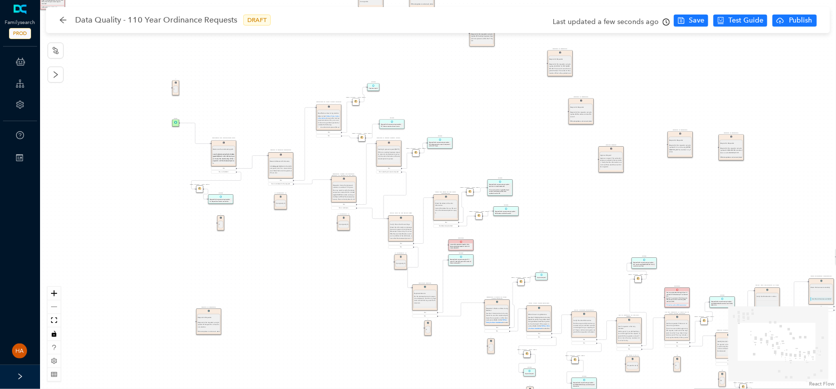
drag, startPoint x: 287, startPoint y: 250, endPoint x: 591, endPoint y: 10, distance: 388.0
click at [336, 286] on div "Approve Request Approve Request Approve request. The automatic response is adde…" at bounding box center [438, 194] width 796 height 389
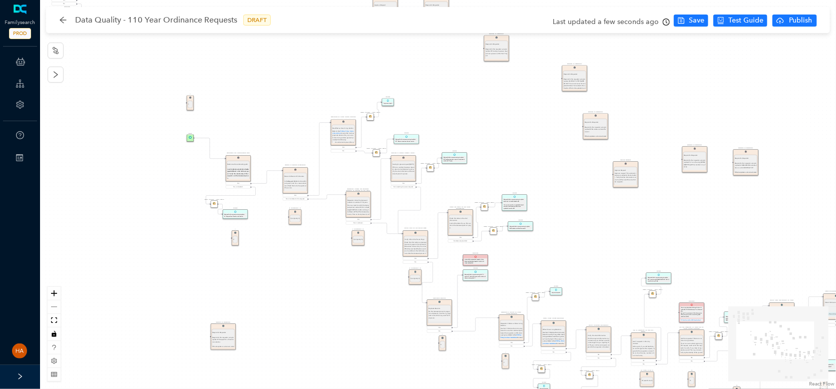
drag, startPoint x: 305, startPoint y: 282, endPoint x: 320, endPoint y: 297, distance: 21.6
click at [320, 297] on div "Approve Request Approve Request Approve request. The automatic response is adde…" at bounding box center [438, 194] width 796 height 389
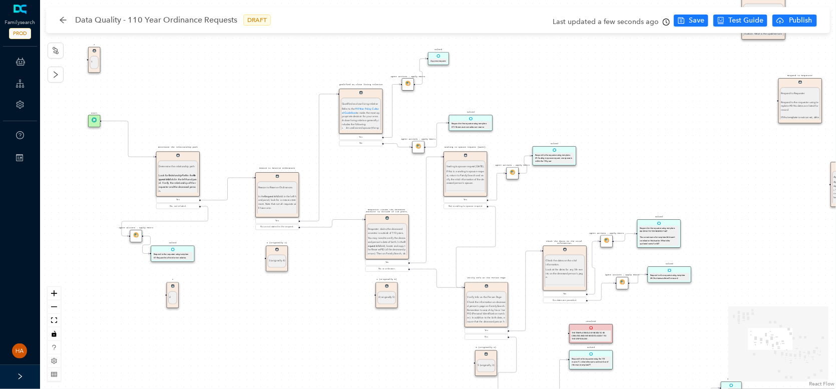
drag, startPoint x: 351, startPoint y: 299, endPoint x: 320, endPoint y: 345, distance: 55.5
click at [320, 345] on div "Approve Request Approve Request Approve request. The automatic response is adde…" at bounding box center [438, 194] width 796 height 389
drag, startPoint x: 234, startPoint y: 301, endPoint x: 239, endPoint y: 312, distance: 12.1
click at [234, 301] on div "Approve Request Approve Request Approve request. The automatic response is adde…" at bounding box center [438, 194] width 796 height 389
drag, startPoint x: 569, startPoint y: 2, endPoint x: 314, endPoint y: 349, distance: 430.7
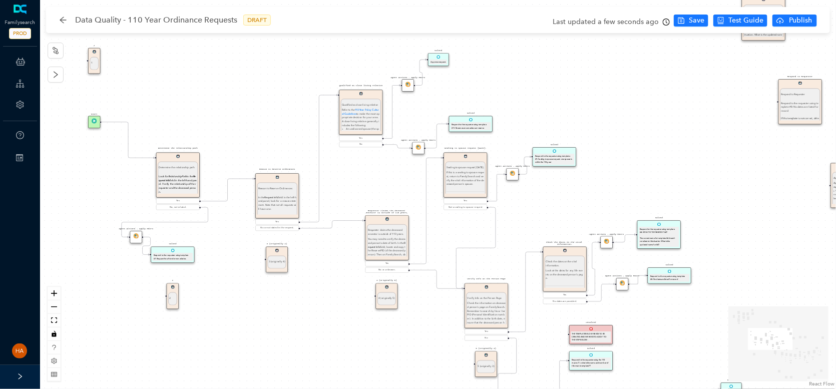
click at [320, 353] on div "Approve Request Approve Request Approve request. The automatic response is adde…" at bounding box center [438, 194] width 796 height 389
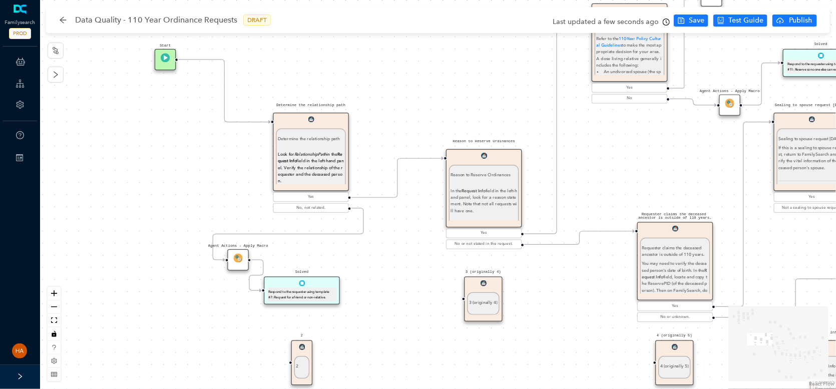
drag, startPoint x: 467, startPoint y: 360, endPoint x: 486, endPoint y: 377, distance: 25.1
click at [486, 377] on div "Approve Request Approve Request Approve request. The automatic response is adde…" at bounding box center [438, 194] width 796 height 389
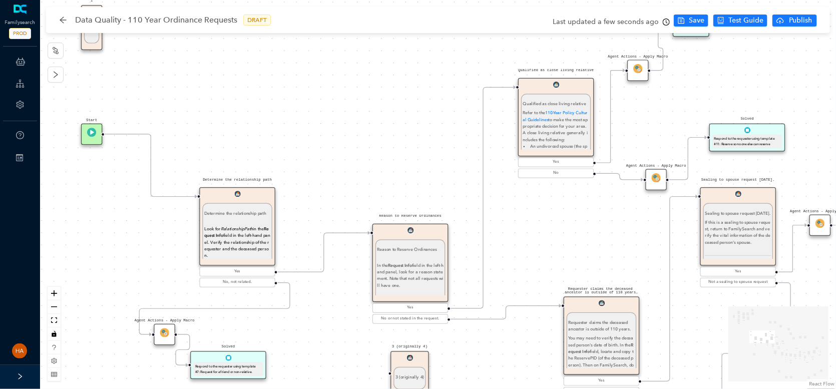
drag, startPoint x: 176, startPoint y: 186, endPoint x: 126, endPoint y: 246, distance: 78.6
click at [126, 246] on div "Approve Request Approve Request Approve request. The automatic response is adde…" at bounding box center [438, 194] width 796 height 389
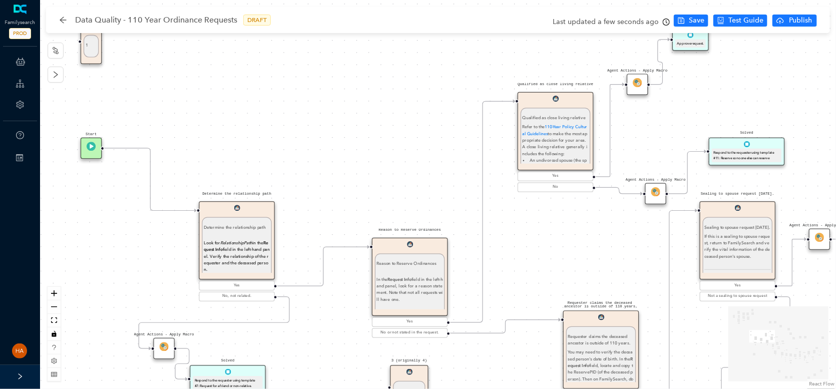
click at [384, 156] on div "Approve Request Approve Request Approve request. The automatic response is adde…" at bounding box center [438, 194] width 796 height 389
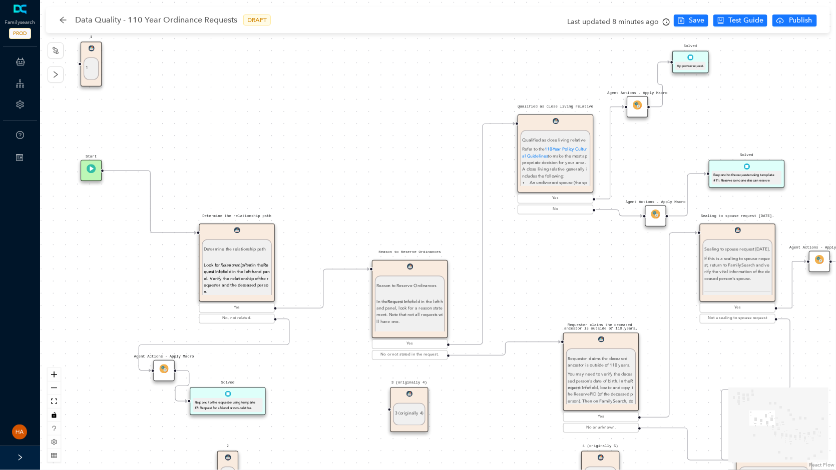
drag, startPoint x: 436, startPoint y: 168, endPoint x: 436, endPoint y: 190, distance: 22.0
click at [436, 190] on div "Approve Request Approve Request Approve request. The automatic response is adde…" at bounding box center [438, 235] width 796 height 470
drag, startPoint x: 96, startPoint y: 70, endPoint x: 91, endPoint y: 125, distance: 54.8
click at [91, 125] on div "1" at bounding box center [82, 121] width 20 height 28
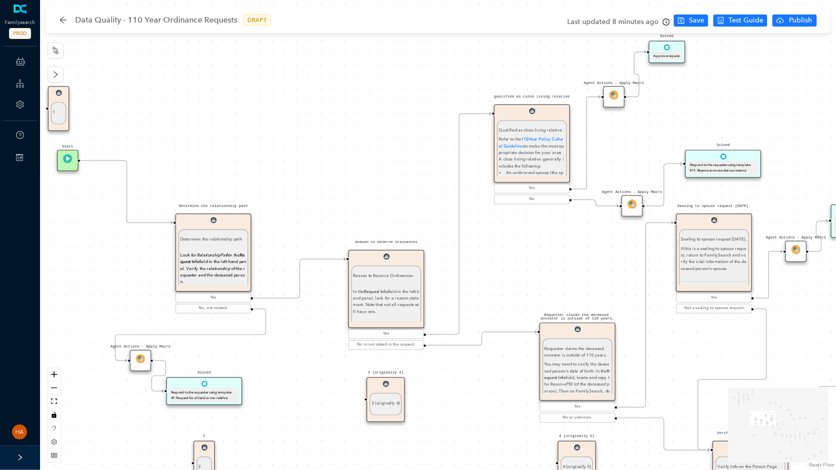
drag, startPoint x: 293, startPoint y: 160, endPoint x: 270, endPoint y: 150, distance: 25.6
click at [270, 150] on div "Approve Request Approve Request Approve request. The automatic response is adde…" at bounding box center [438, 235] width 796 height 470
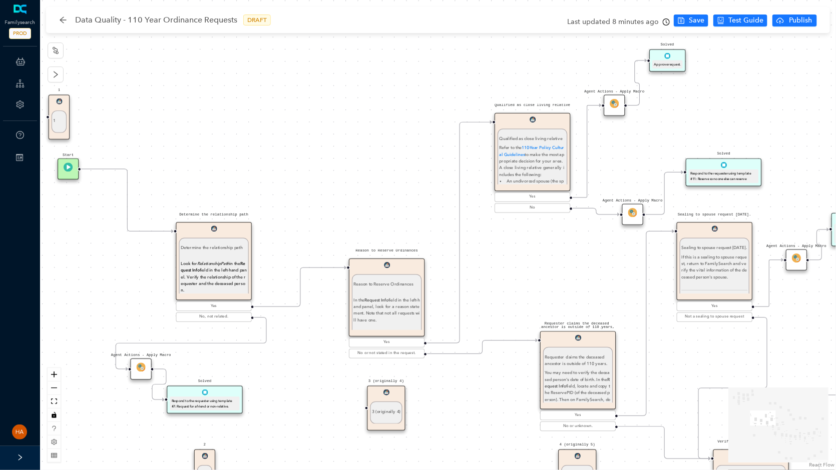
drag, startPoint x: 194, startPoint y: 167, endPoint x: 194, endPoint y: 175, distance: 8.5
click at [194, 175] on div "Approve Request Approve Request Approve request. The automatic response is adde…" at bounding box center [438, 235] width 796 height 470
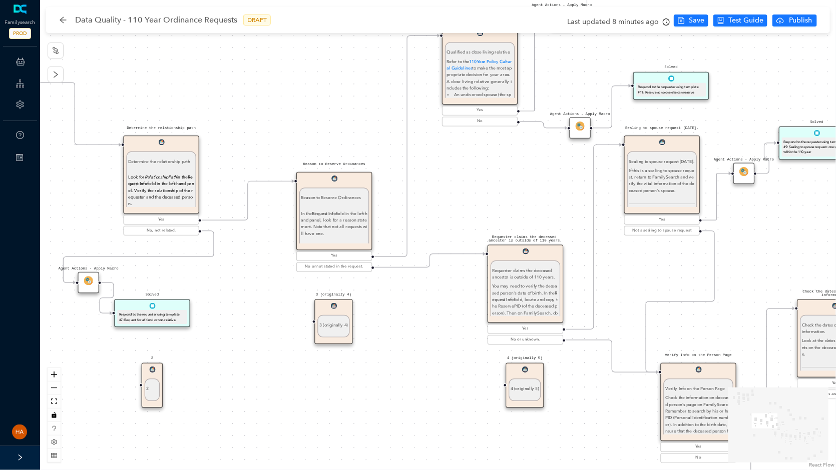
drag, startPoint x: 554, startPoint y: 304, endPoint x: 501, endPoint y: 217, distance: 101.3
click at [501, 217] on div "Approve Request Approve Request Approve request. The automatic response is adde…" at bounding box center [438, 235] width 796 height 470
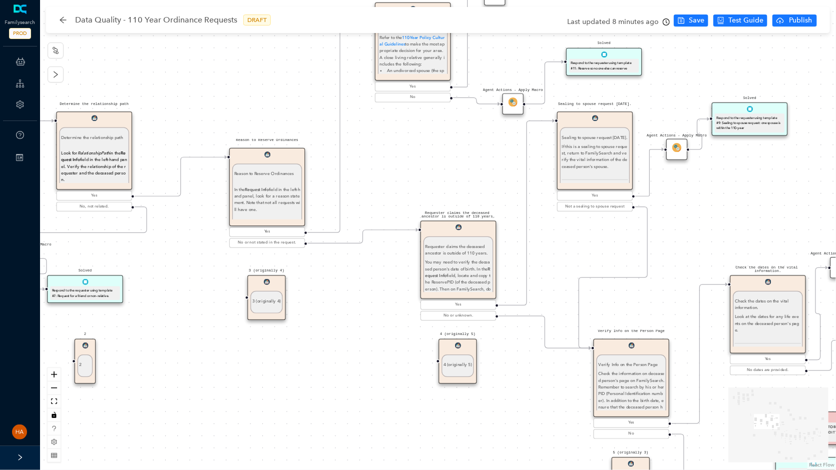
drag, startPoint x: 431, startPoint y: 372, endPoint x: 394, endPoint y: 371, distance: 37.5
click at [394, 371] on div "Approve Request Approve Request Approve request. The automatic response is adde…" at bounding box center [438, 235] width 796 height 470
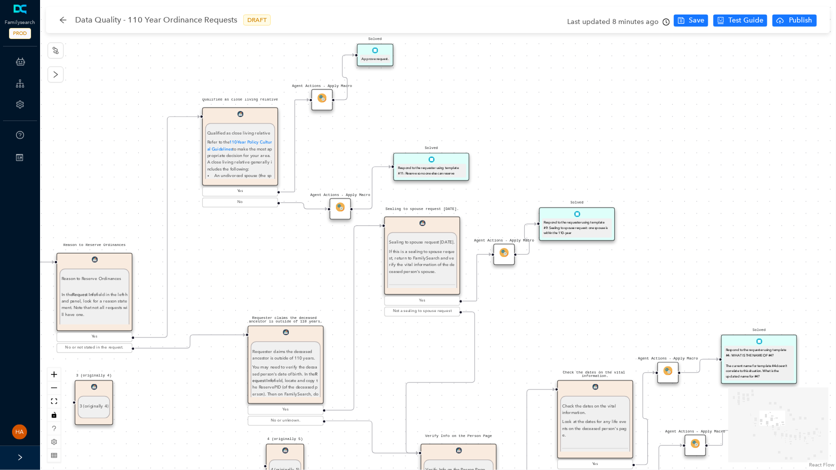
drag, startPoint x: 763, startPoint y: 210, endPoint x: 605, endPoint y: 306, distance: 184.6
click at [605, 306] on div "Approve Request Approve Request Approve request. The automatic response is adde…" at bounding box center [438, 235] width 796 height 470
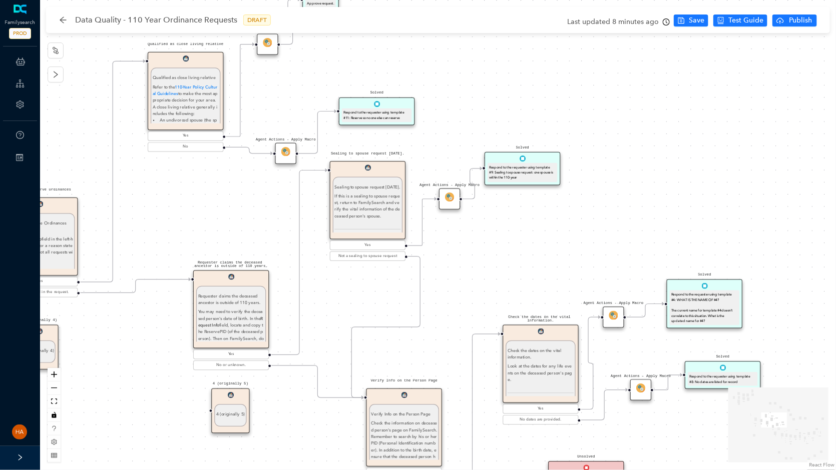
drag, startPoint x: 716, startPoint y: 306, endPoint x: 641, endPoint y: 251, distance: 92.8
click at [661, 250] on div "Approve Request Approve Request Approve request. The automatic response is adde…" at bounding box center [438, 235] width 796 height 470
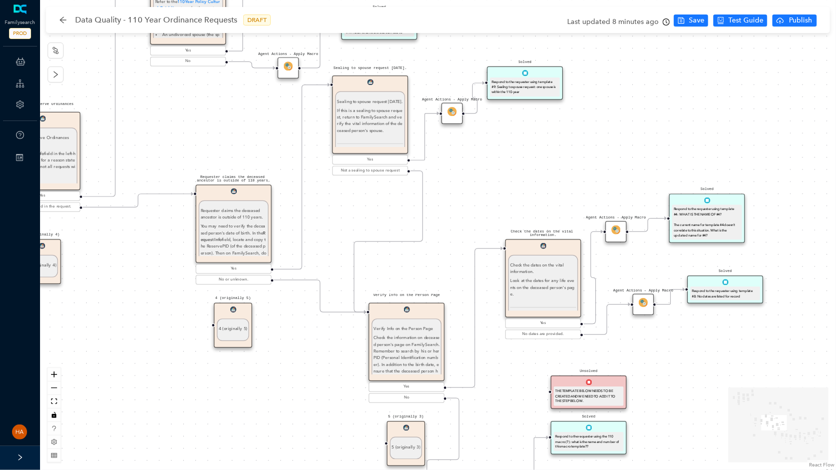
drag, startPoint x: 569, startPoint y: 269, endPoint x: 572, endPoint y: 184, distance: 85.6
click at [572, 184] on div "Approve Request Approve Request Approve request. The automatic response is adde…" at bounding box center [438, 235] width 796 height 470
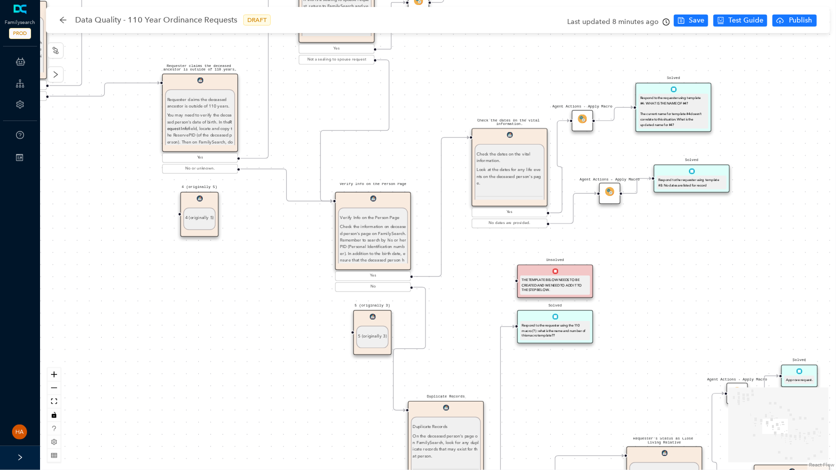
drag, startPoint x: 671, startPoint y: 376, endPoint x: 638, endPoint y: 265, distance: 116.1
click at [638, 265] on div "Approve Request Approve Request Approve request. The automatic response is adde…" at bounding box center [438, 235] width 796 height 470
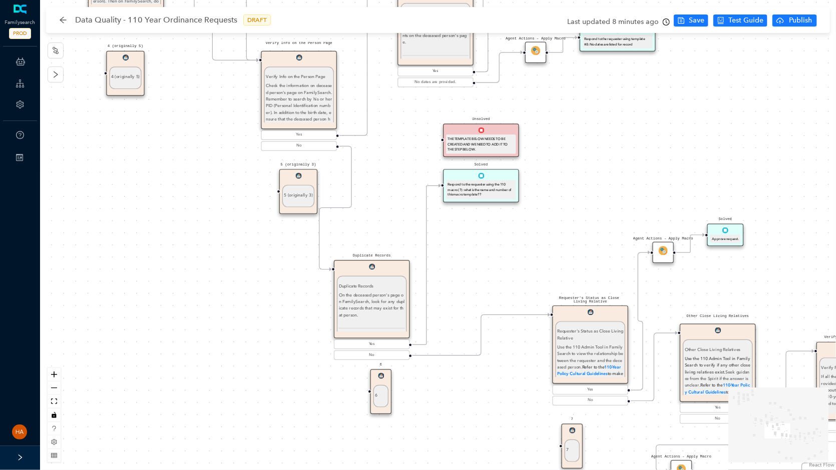
drag, startPoint x: 681, startPoint y: 389, endPoint x: 610, endPoint y: 257, distance: 150.0
click at [610, 257] on div "Approve Request Approve Request Approve request. The automatic response is adde…" at bounding box center [438, 235] width 796 height 470
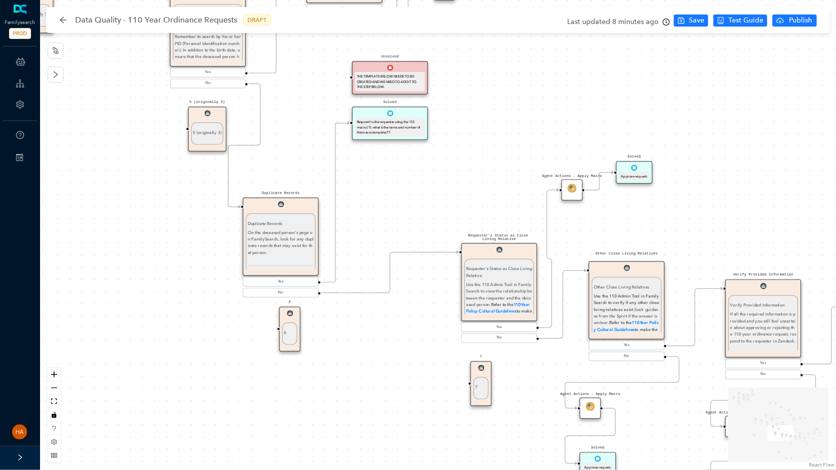
drag, startPoint x: 764, startPoint y: 293, endPoint x: 673, endPoint y: 230, distance: 110.5
click at [673, 230] on div "Approve Request Approve Request Approve request. The automatic response is adde…" at bounding box center [438, 235] width 796 height 470
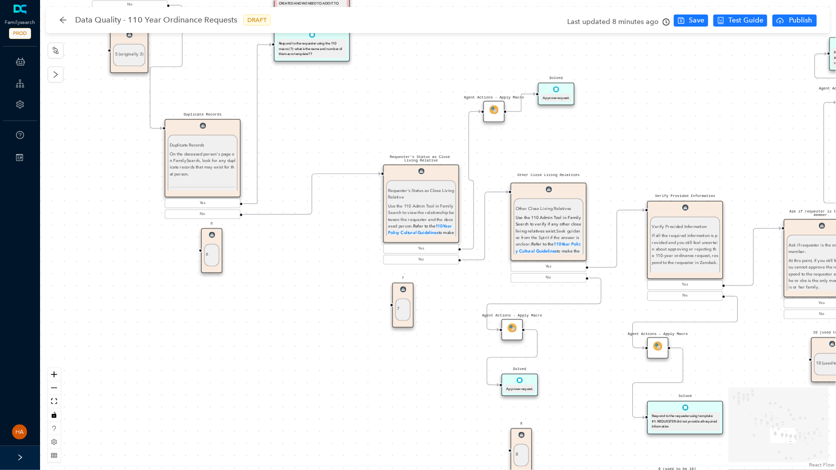
drag, startPoint x: 665, startPoint y: 403, endPoint x: 599, endPoint y: 341, distance: 89.9
click at [599, 341] on div "Approve Request Approve Request Approve request. The automatic response is adde…" at bounding box center [438, 235] width 796 height 470
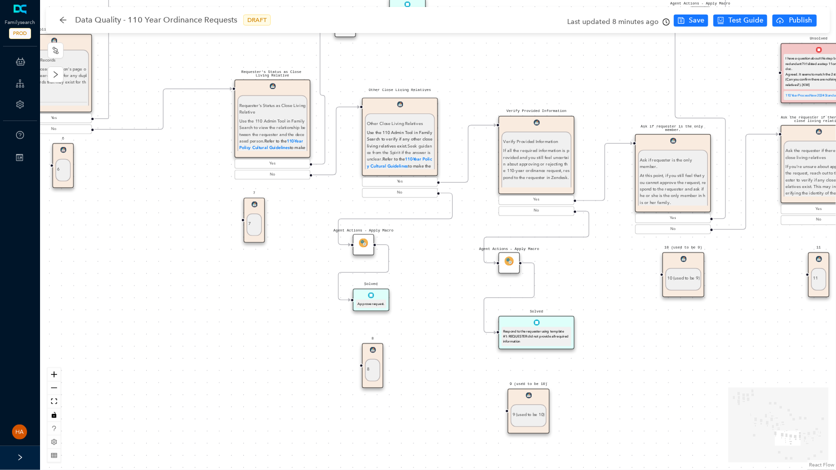
drag, startPoint x: 721, startPoint y: 360, endPoint x: 584, endPoint y: 285, distance: 156.5
click at [584, 285] on div "Approve Request Approve Request Approve request. The automatic response is adde…" at bounding box center [438, 235] width 796 height 470
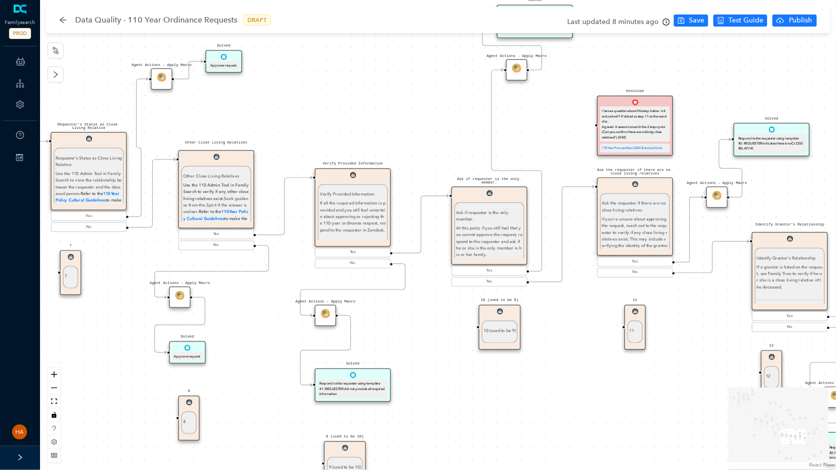
drag, startPoint x: 747, startPoint y: 322, endPoint x: 564, endPoint y: 374, distance: 191.1
click at [564, 374] on div "Approve Request Approve Request Approve request. The automatic response is adde…" at bounding box center [438, 235] width 796 height 470
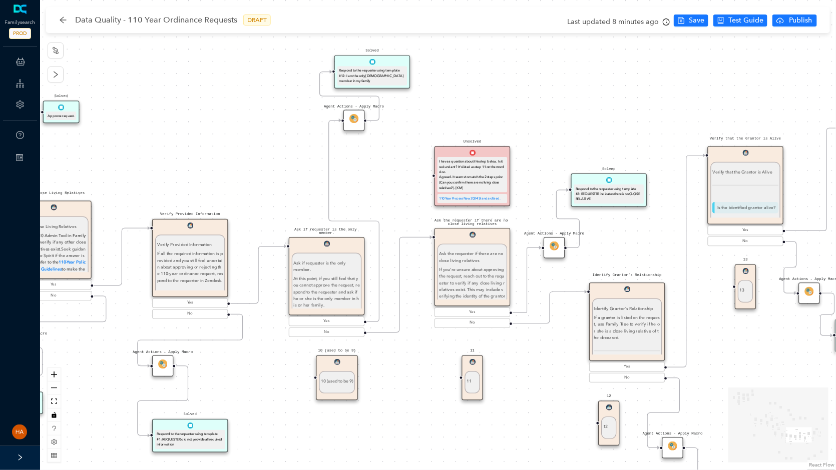
drag, startPoint x: 701, startPoint y: 302, endPoint x: 637, endPoint y: 353, distance: 82.2
click at [539, 353] on div "Approve Request Approve Request Approve request. The automatic response is adde…" at bounding box center [438, 235] width 796 height 470
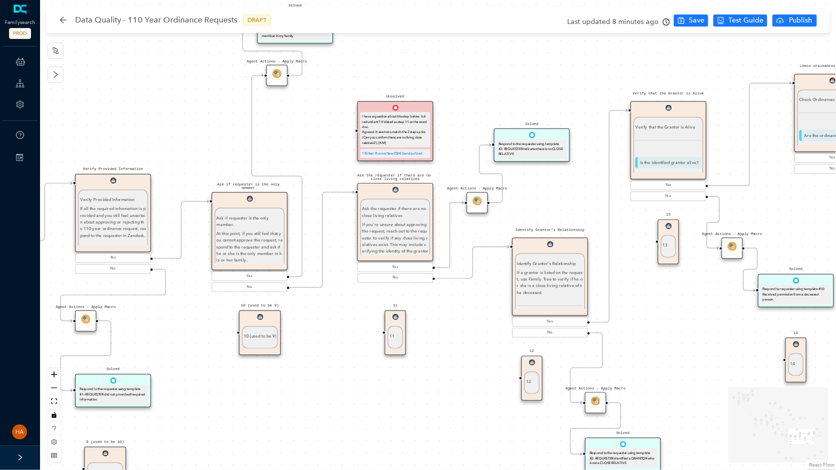
drag, startPoint x: 795, startPoint y: 360, endPoint x: 714, endPoint y: 330, distance: 86.5
click at [718, 316] on div "Approve Request Approve Request Approve request. The automatic response is adde…" at bounding box center [438, 235] width 796 height 470
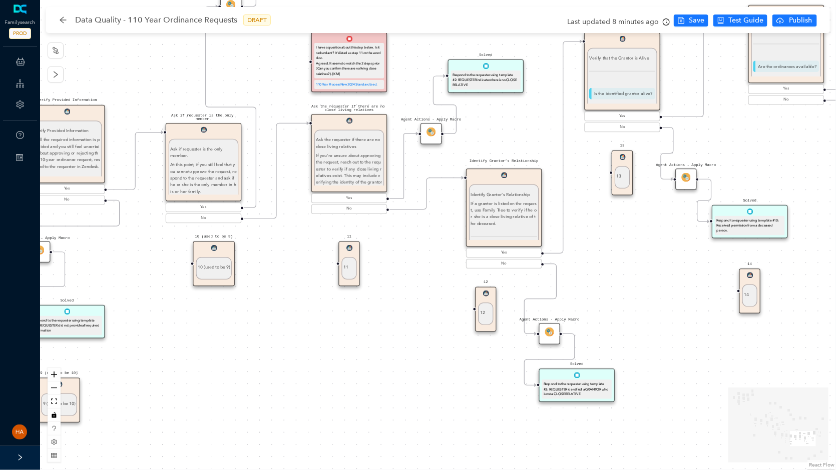
drag, startPoint x: 721, startPoint y: 423, endPoint x: 675, endPoint y: 353, distance: 83.2
click at [675, 353] on div "Approve Request Approve Request Approve request. The automatic response is adde…" at bounding box center [438, 235] width 796 height 470
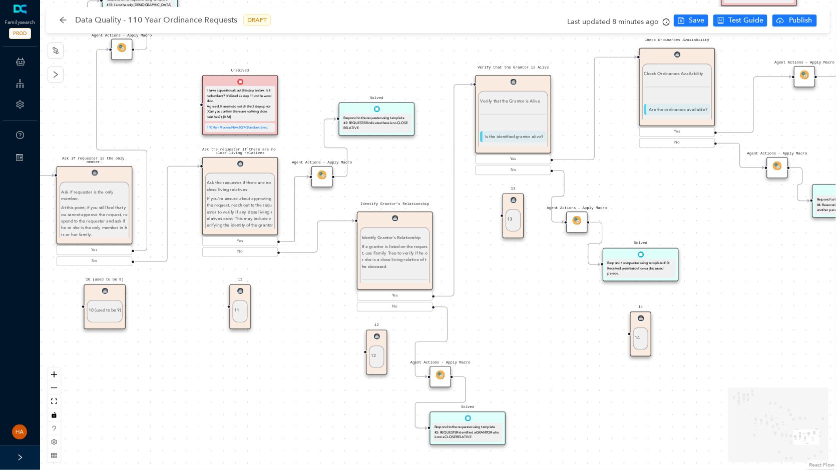
drag, startPoint x: 801, startPoint y: 323, endPoint x: 693, endPoint y: 362, distance: 114.8
click at [691, 369] on div "Approve Request Approve Request Approve request. The automatic response is adde…" at bounding box center [438, 235] width 796 height 470
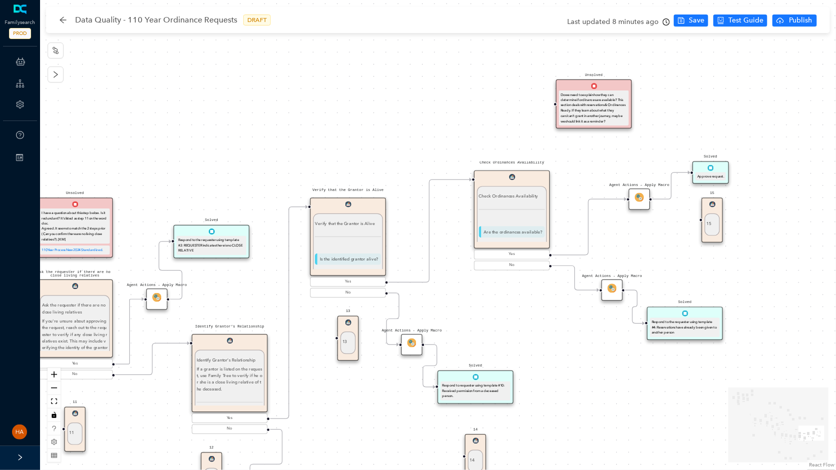
drag, startPoint x: 798, startPoint y: 286, endPoint x: 635, endPoint y: 407, distance: 203.6
click at [635, 388] on div "Approve Request Approve Request Approve request. The automatic response is adde…" at bounding box center [438, 235] width 796 height 470
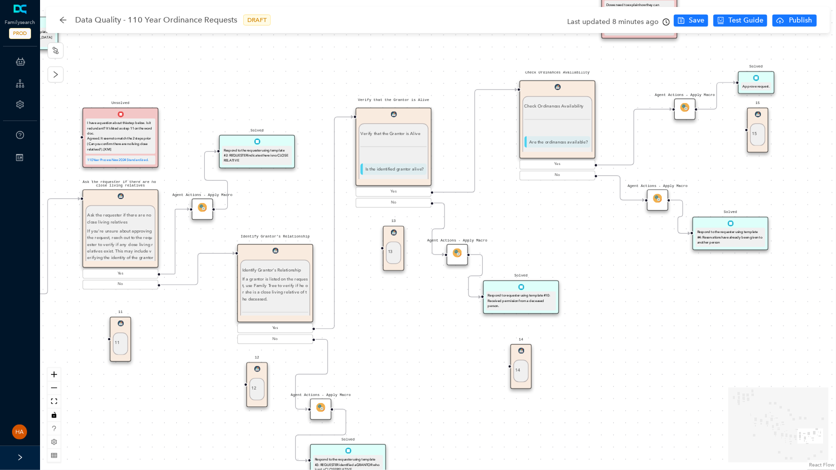
click at [620, 283] on div "Approve Request Approve Request Approve request. The automatic response is adde…" at bounding box center [438, 235] width 796 height 470
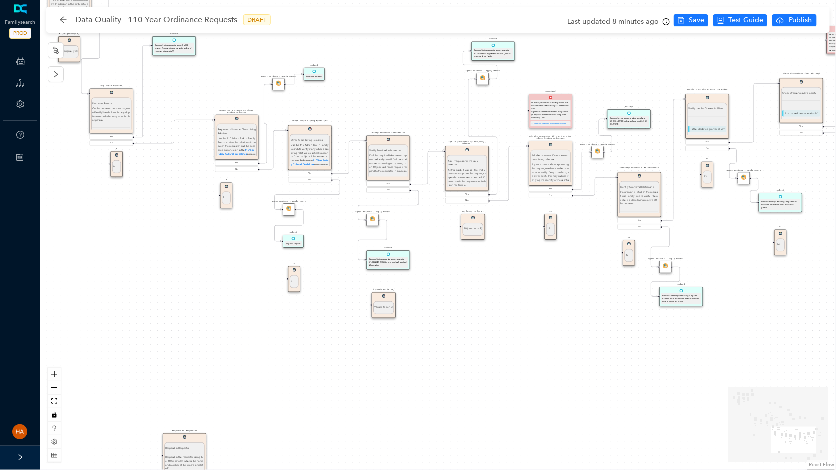
drag, startPoint x: 203, startPoint y: 414, endPoint x: 468, endPoint y: 318, distance: 281.7
click at [500, 302] on div "Approve Request Approve Request Approve request. The automatic response is adde…" at bounding box center [438, 235] width 796 height 470
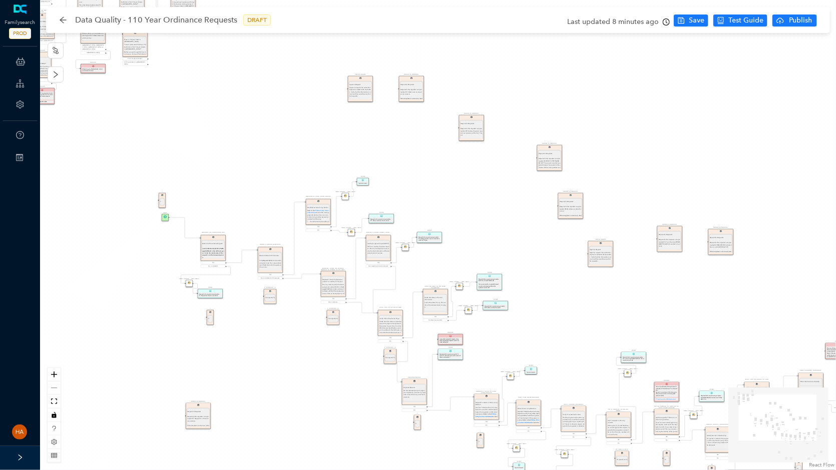
drag, startPoint x: 416, startPoint y: 444, endPoint x: 357, endPoint y: 398, distance: 75.3
click at [428, 388] on div "Approve Request Approve Request Approve request. The automatic response is adde…" at bounding box center [438, 235] width 796 height 470
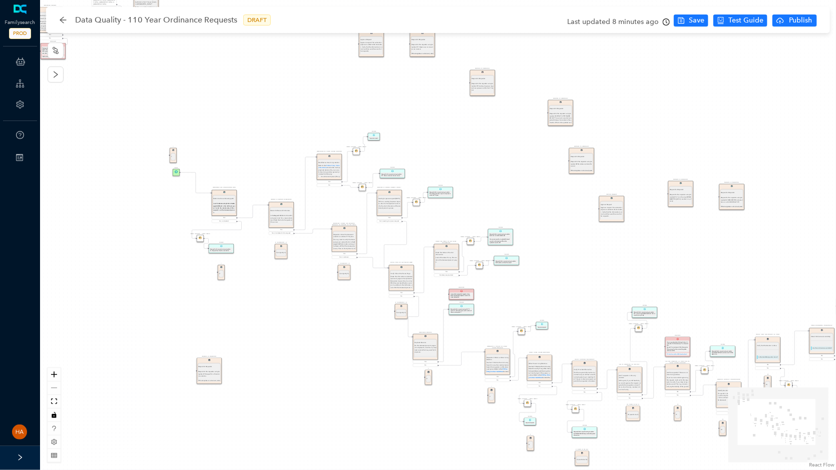
drag, startPoint x: 536, startPoint y: 253, endPoint x: 543, endPoint y: 233, distance: 21.2
click at [543, 233] on div "Approve Request Approve Request Approve request. The automatic response is adde…" at bounding box center [438, 235] width 796 height 470
click at [562, 258] on div "Approve Request Approve Request Approve request. The automatic response is adde…" at bounding box center [438, 235] width 796 height 470
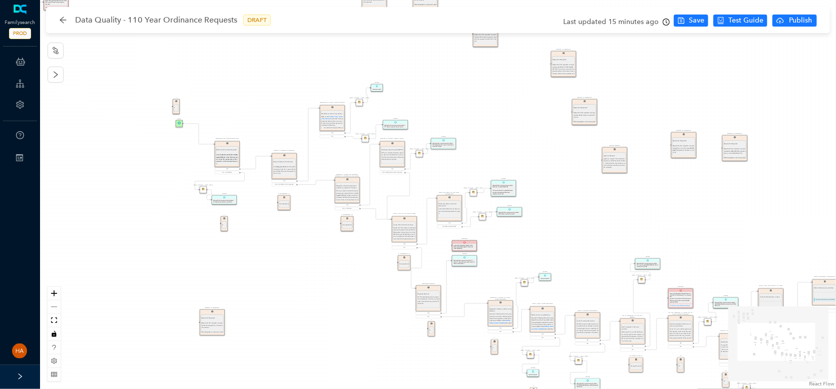
drag, startPoint x: 713, startPoint y: 272, endPoint x: 716, endPoint y: 223, distance: 49.1
click at [716, 223] on div "Approve Request Approve Request Approve request. The automatic response is adde…" at bounding box center [438, 194] width 796 height 389
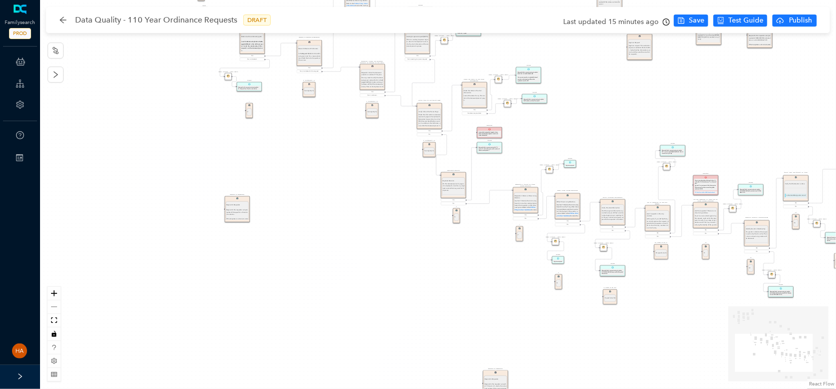
drag, startPoint x: 330, startPoint y: 320, endPoint x: 355, endPoint y: 207, distance: 115.8
click at [355, 207] on div "Approve Request Approve Request Approve request. The automatic response is adde…" at bounding box center [438, 194] width 796 height 389
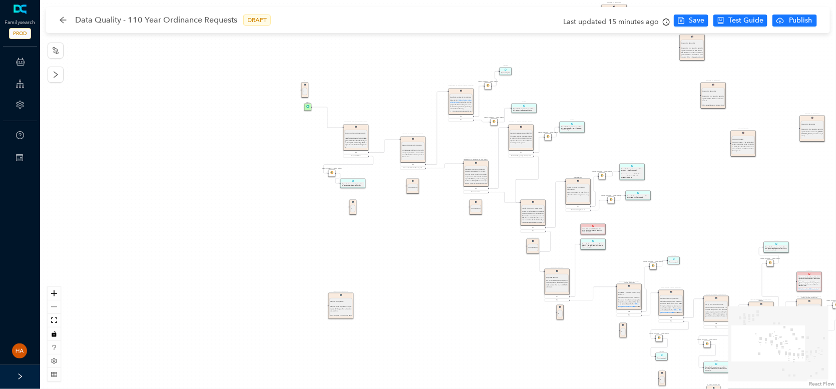
drag, startPoint x: 181, startPoint y: 120, endPoint x: 280, endPoint y: 213, distance: 136.3
click at [284, 216] on div "Approve Request Approve Request Approve request. The automatic response is adde…" at bounding box center [438, 194] width 796 height 389
click at [19, 82] on icon at bounding box center [20, 84] width 8 height 20
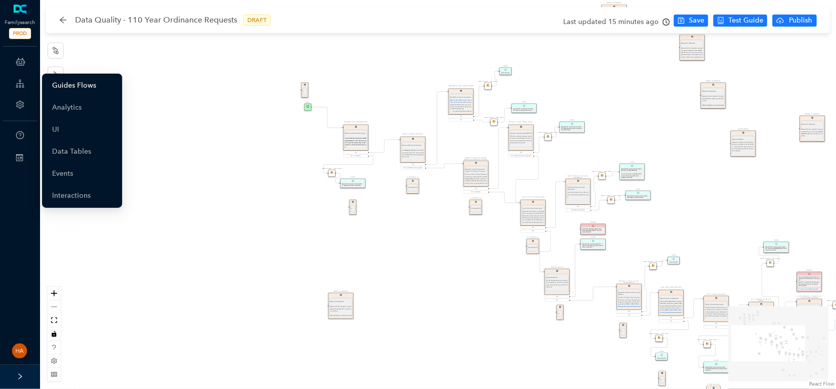
click at [54, 86] on link "Guides Flows" at bounding box center [74, 86] width 44 height 20
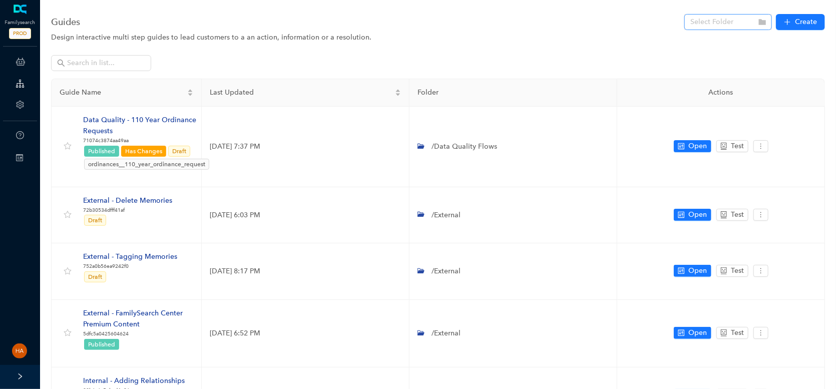
click at [710, 22] on input "search" at bounding box center [725, 22] width 70 height 15
type input "110"
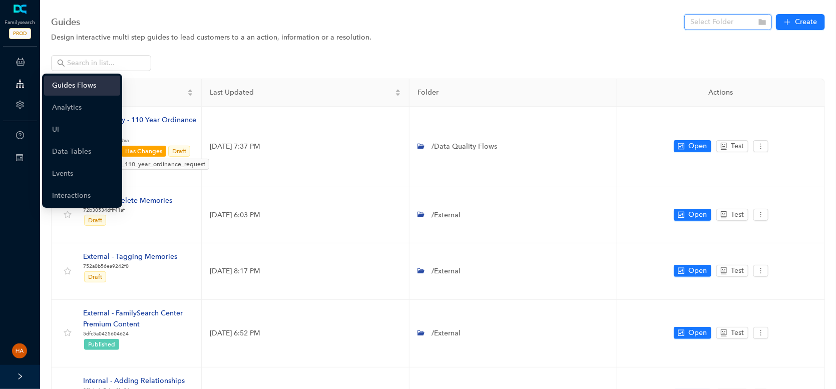
click at [16, 80] on icon at bounding box center [20, 84] width 8 height 20
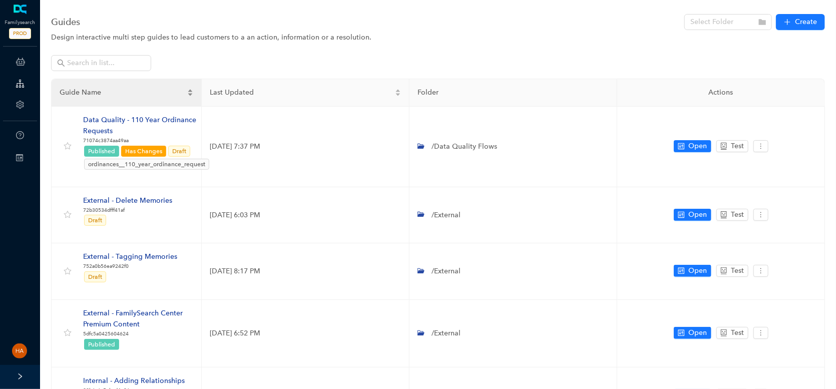
click at [68, 87] on div "Guide Name" at bounding box center [127, 92] width 134 height 11
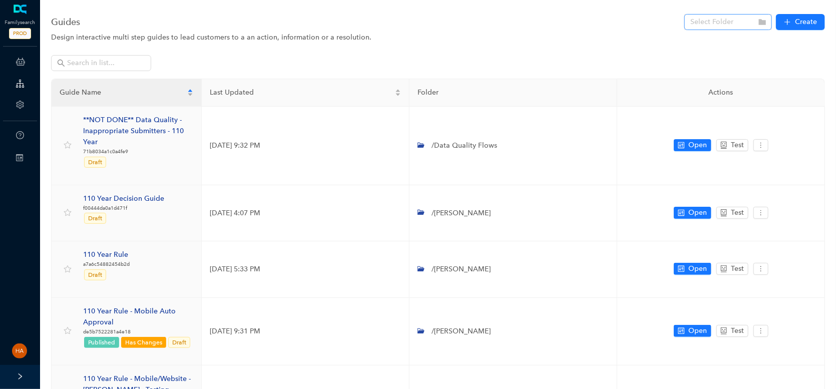
click at [732, 22] on input "search" at bounding box center [725, 22] width 70 height 15
type input "110"
click at [244, 56] on div at bounding box center [438, 67] width 774 height 24
click at [117, 61] on input "text" at bounding box center [102, 63] width 70 height 11
type input "110"
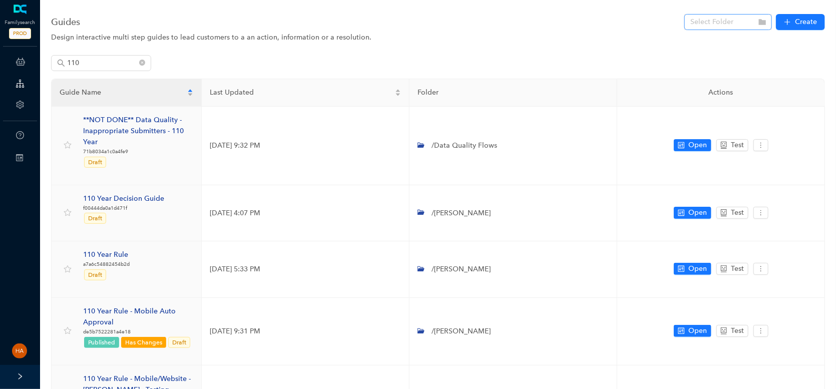
click at [726, 25] on input "search" at bounding box center [725, 22] width 70 height 15
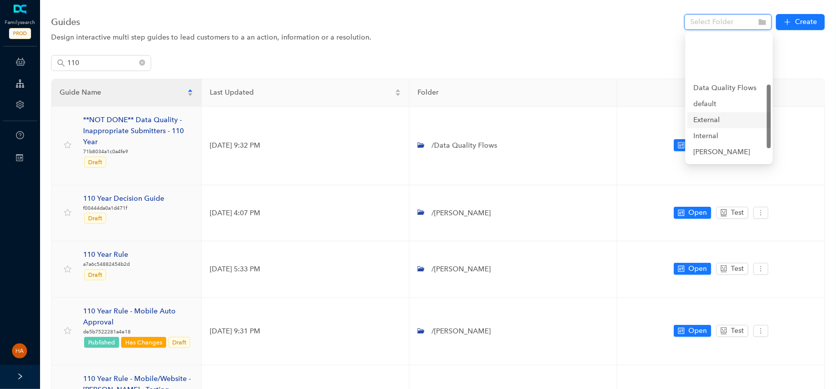
scroll to position [100, 0]
click at [707, 72] on div "External" at bounding box center [729, 70] width 72 height 11
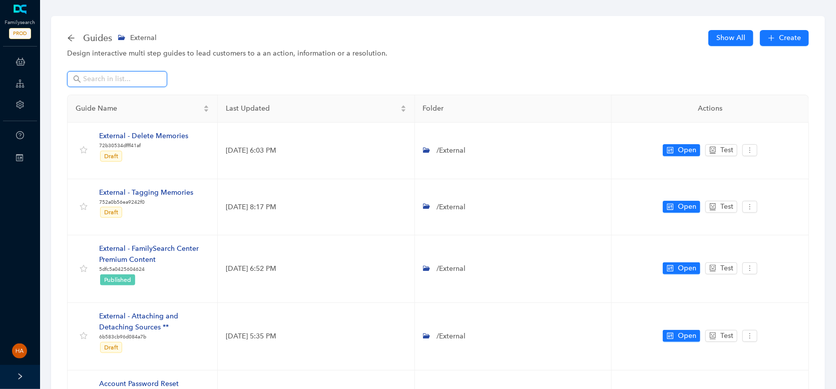
click at [99, 80] on input "text" at bounding box center [118, 79] width 70 height 11
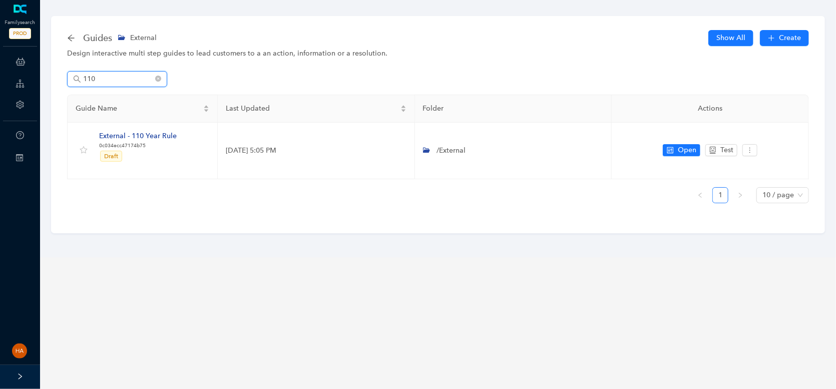
type input "110"
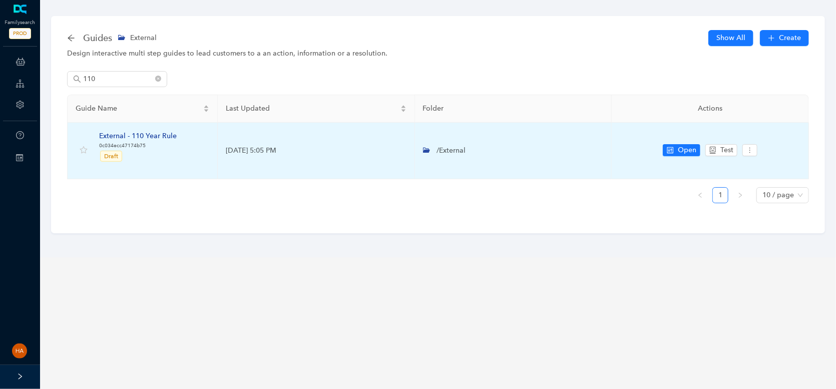
click at [124, 140] on div "External - 110 Year Rule" at bounding box center [138, 136] width 78 height 11
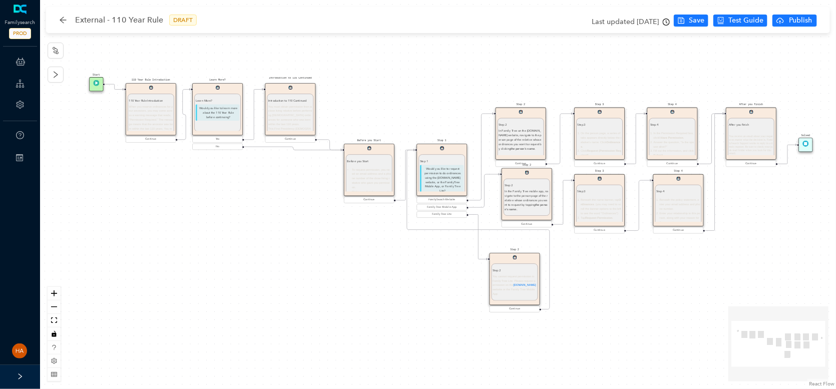
drag, startPoint x: 168, startPoint y: 207, endPoint x: 181, endPoint y: 207, distance: 13.0
click at [181, 207] on div "Start 110 Year Rule Introduction 110 Year Rule Introduction When you reserve or…" at bounding box center [438, 194] width 796 height 389
click at [161, 113] on p "When you reserve ordinances for your ancestors, you may come across a warning m…" at bounding box center [151, 128] width 44 height 49
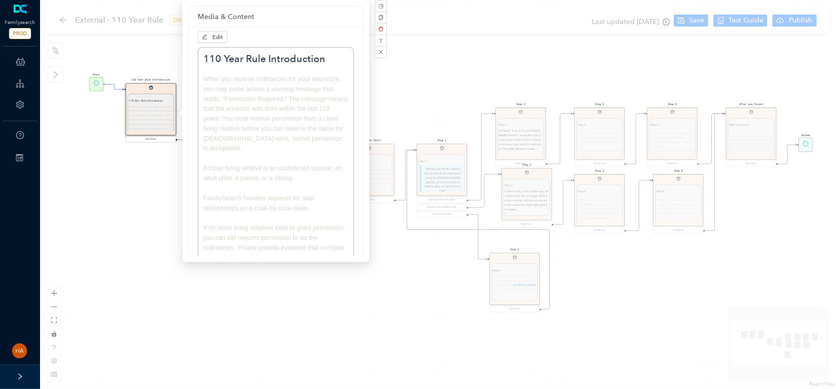
click at [697, 288] on div "Start 110 Year Rule Introduction 110 Year Rule Introduction When you reserve or…" at bounding box center [438, 194] width 796 height 389
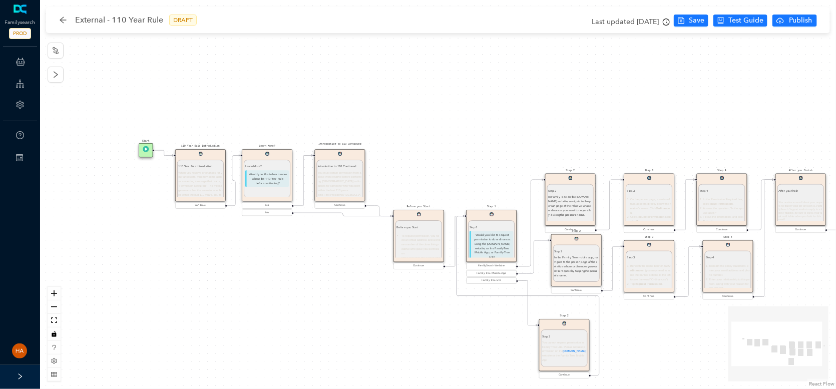
drag, startPoint x: 268, startPoint y: 196, endPoint x: 313, endPoint y: 254, distance: 73.8
click at [313, 254] on div "Start 110 Year Rule Introduction 110 Year Rule Introduction When you reserve or…" at bounding box center [438, 194] width 796 height 389
click at [200, 175] on p "When you reserve ordinances for your ancestors, you may come across a warning m…" at bounding box center [200, 194] width 44 height 49
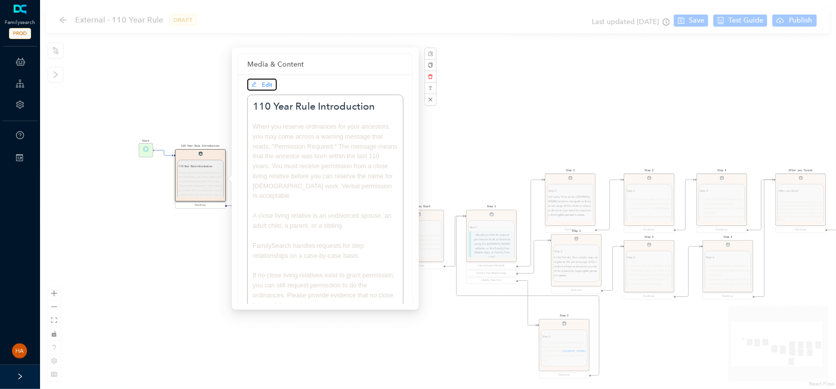
click at [255, 84] on icon "edit" at bounding box center [254, 85] width 6 height 6
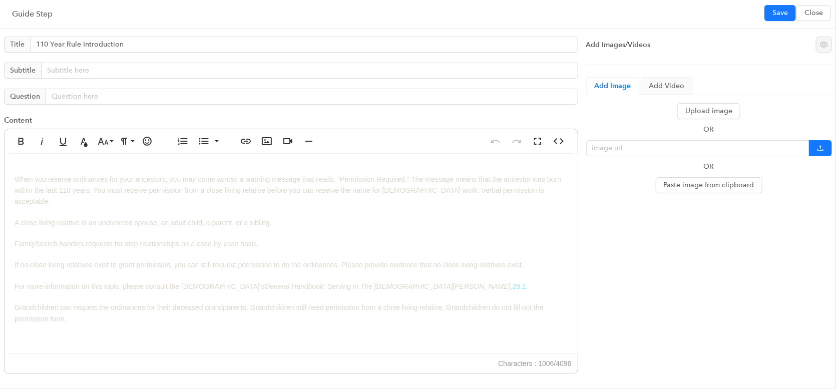
click at [146, 256] on div "When you reserve ordinances for your ancestors, you may come across a warning m…" at bounding box center [291, 254] width 573 height 200
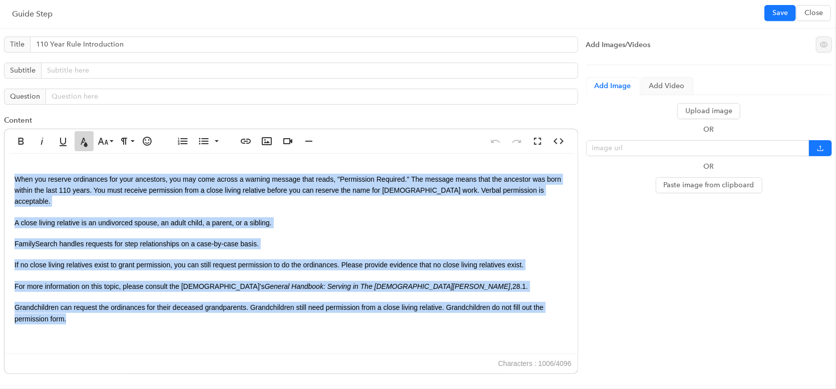
click at [84, 143] on icon "button" at bounding box center [84, 142] width 7 height 9
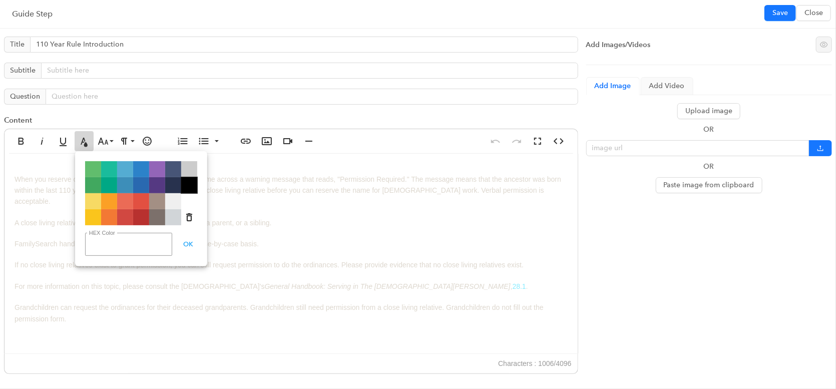
click at [189, 186] on span "Color#000000" at bounding box center [189, 185] width 16 height 16
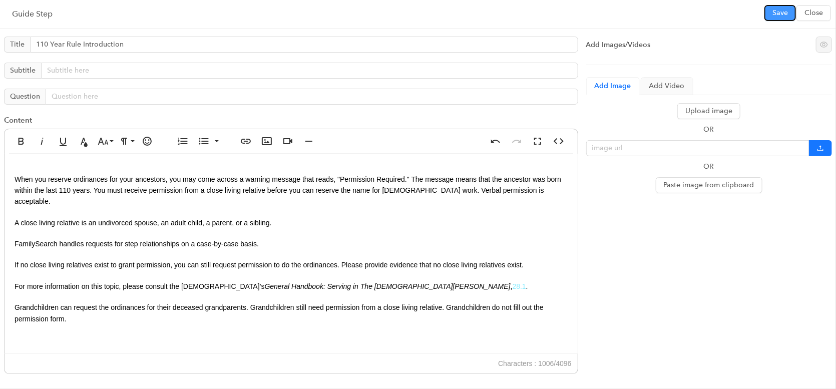
click at [772, 11] on button "Save" at bounding box center [780, 13] width 32 height 16
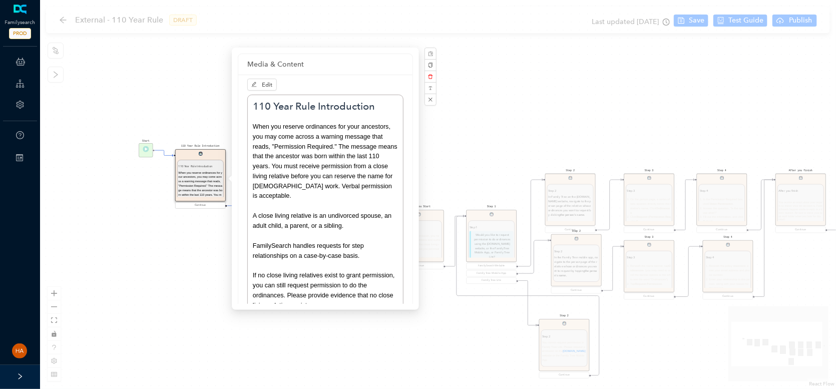
click at [433, 329] on div "Start 110 Year Rule Introduction 110 Year Rule Introduction When you reserve or…" at bounding box center [438, 194] width 796 height 389
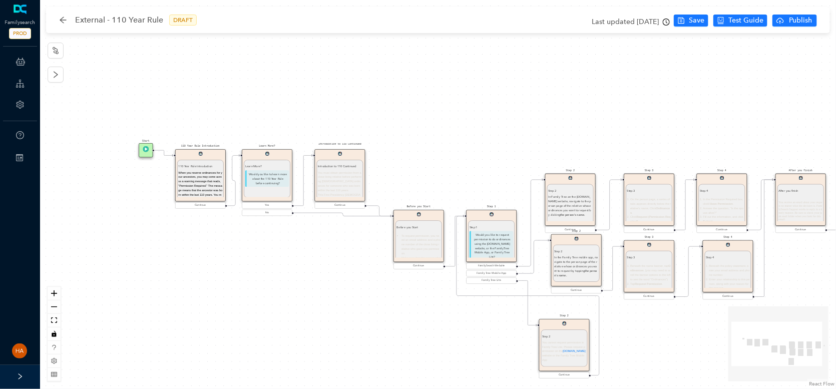
click at [350, 187] on p "You must obtain permission from a close living relative before performing [DEMO…" at bounding box center [340, 181] width 44 height 22
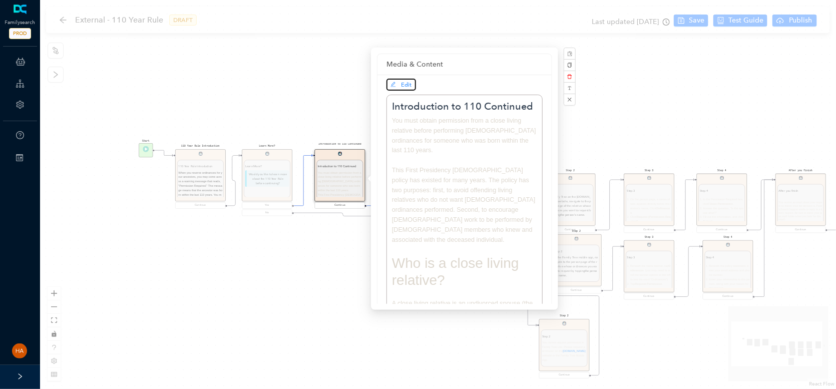
click at [401, 87] on span "Edit" at bounding box center [406, 84] width 11 height 7
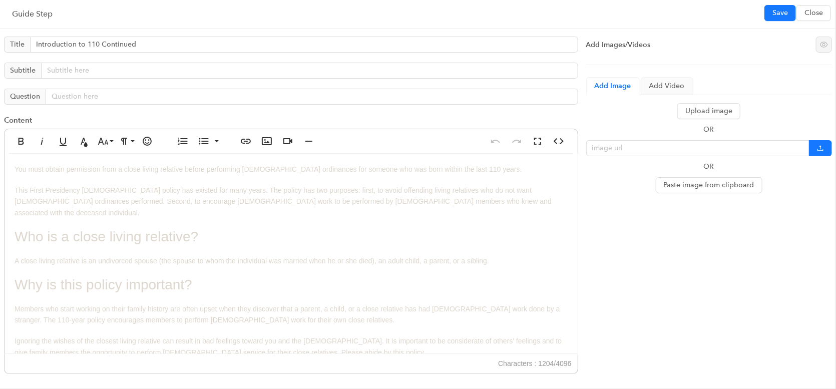
click at [257, 248] on div "You must obtain permission from a close living relative before performing [DEMO…" at bounding box center [291, 266] width 573 height 225
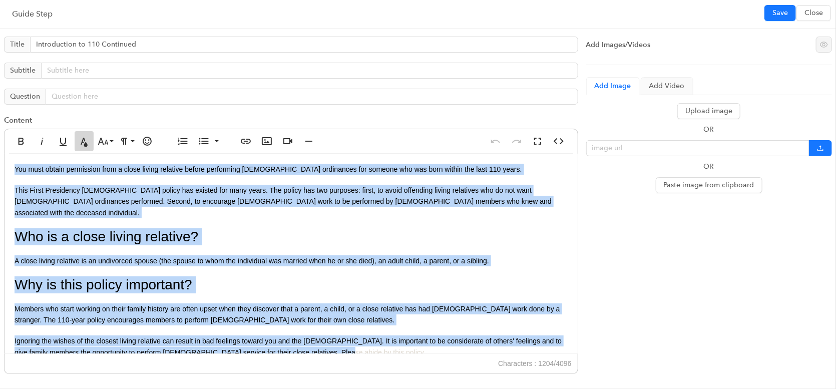
click at [87, 143] on icon "button" at bounding box center [84, 142] width 7 height 9
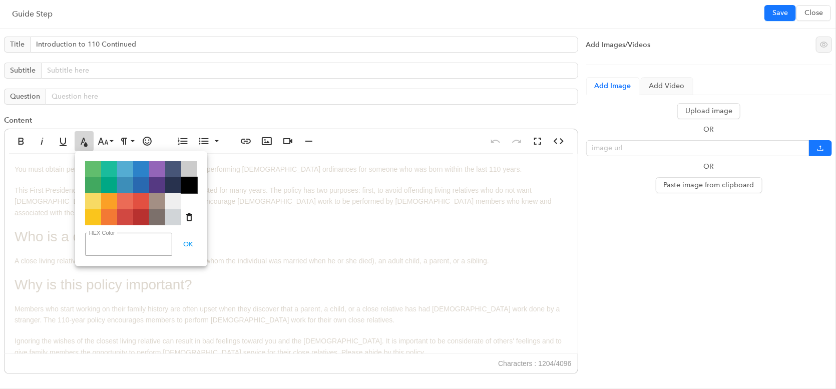
click at [195, 184] on span "Color#000000" at bounding box center [189, 185] width 16 height 16
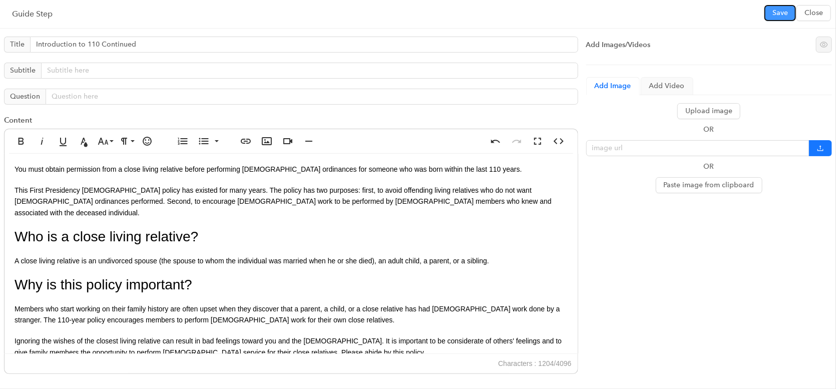
click at [774, 8] on span "Save" at bounding box center [780, 13] width 16 height 11
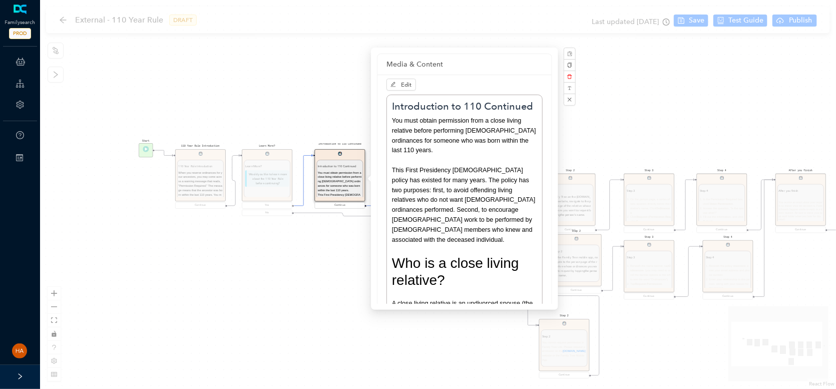
click at [355, 263] on div "Start 110 Year Rule Introduction 110 Year Rule Introduction When you reserve or…" at bounding box center [438, 194] width 796 height 389
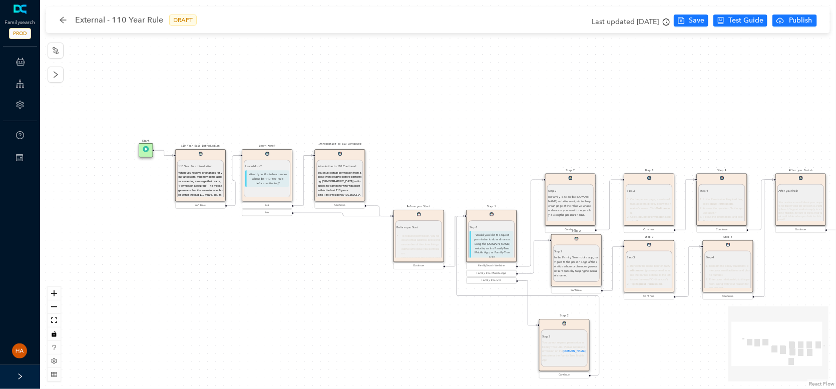
click at [415, 240] on li "To request permission, you need an email address and a phone number of the clos…" at bounding box center [420, 244] width 39 height 22
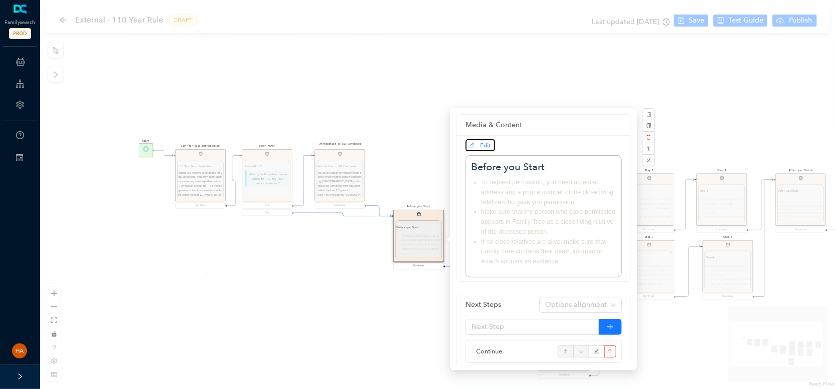
click at [478, 143] on span "Edit" at bounding box center [480, 145] width 22 height 9
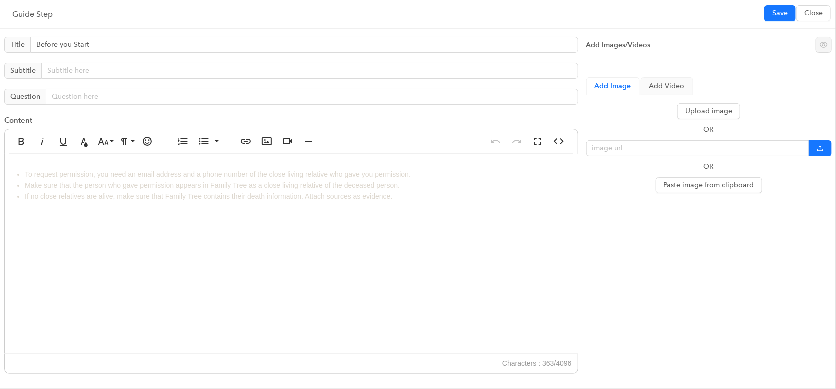
click at [273, 253] on div "To request permission, you need an email address and a phone number of the clos…" at bounding box center [291, 254] width 573 height 200
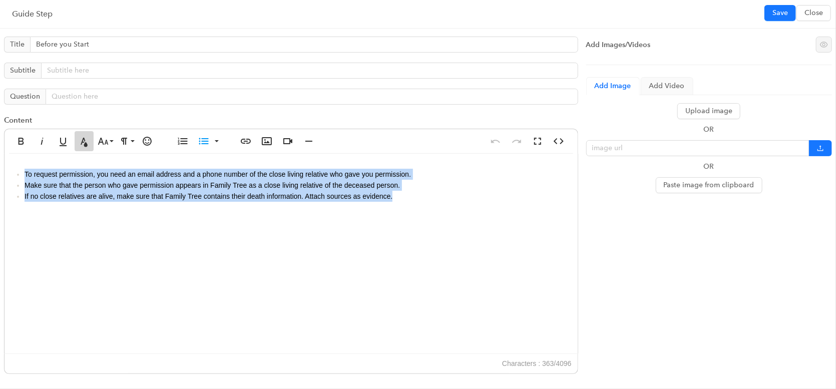
click at [87, 142] on icon "button" at bounding box center [84, 141] width 12 height 12
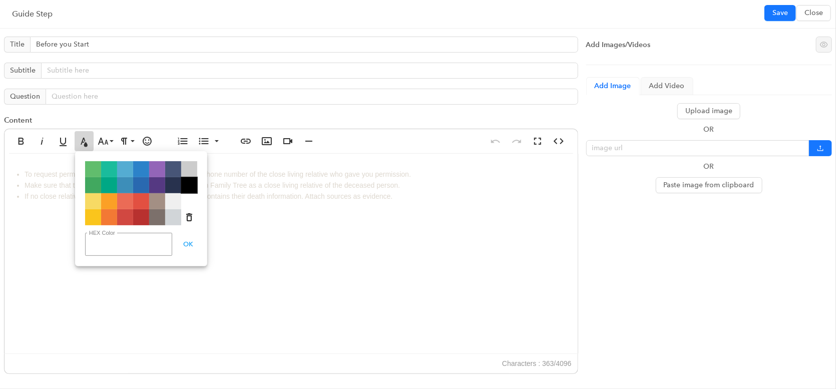
click at [190, 187] on span "Color#000000" at bounding box center [189, 185] width 16 height 16
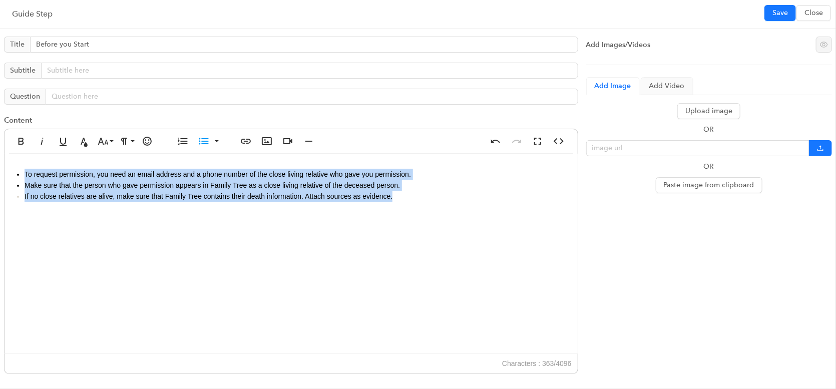
click at [23, 196] on ul "To request permission, you need an email address and a phone number of the clos…" at bounding box center [291, 186] width 553 height 34
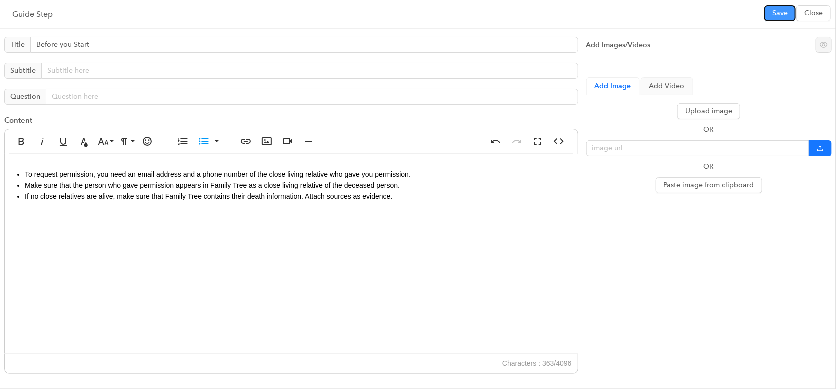
click at [779, 13] on span "Save" at bounding box center [780, 13] width 16 height 11
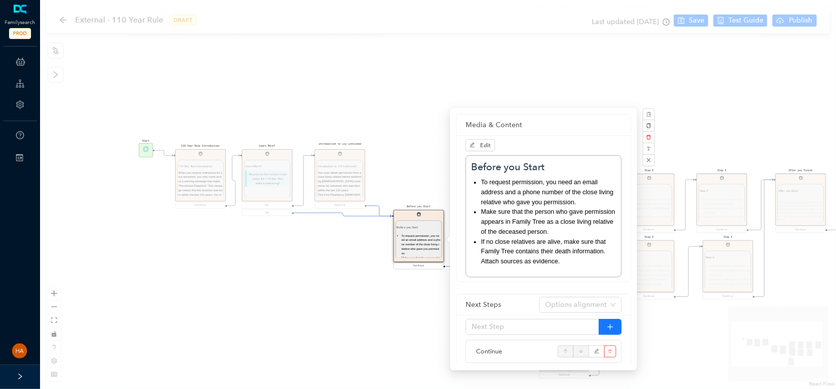
click at [427, 140] on div "Start 110 Year Rule Introduction 110 Year Rule Introduction When you reserve or…" at bounding box center [438, 194] width 796 height 389
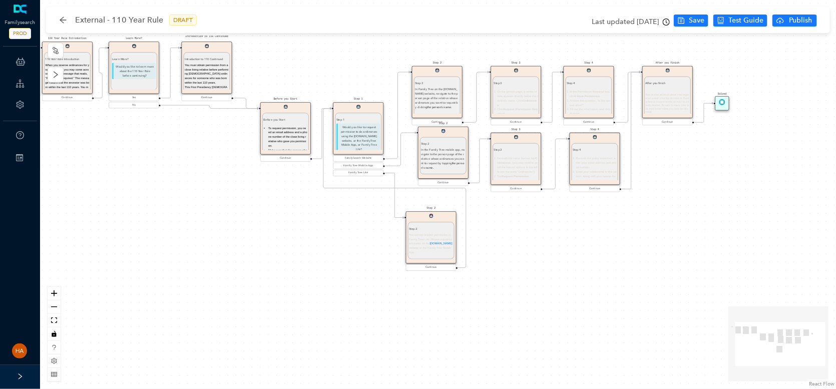
drag, startPoint x: 329, startPoint y: 252, endPoint x: 294, endPoint y: 241, distance: 36.6
click at [294, 241] on div "Start 110 Year Rule Introduction 110 Year Rule Introduction When you reserve or…" at bounding box center [438, 194] width 796 height 389
click at [507, 88] on div "Step 3 On the person page, a series of tabs appears directly below the relative…" at bounding box center [515, 100] width 44 height 39
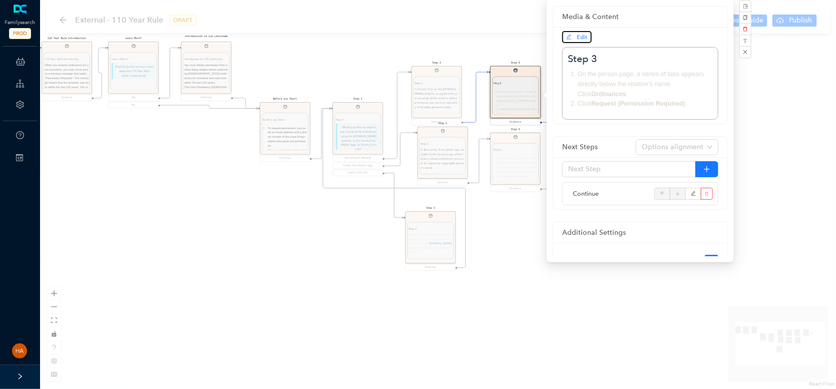
click at [580, 38] on span "Edit" at bounding box center [582, 37] width 11 height 7
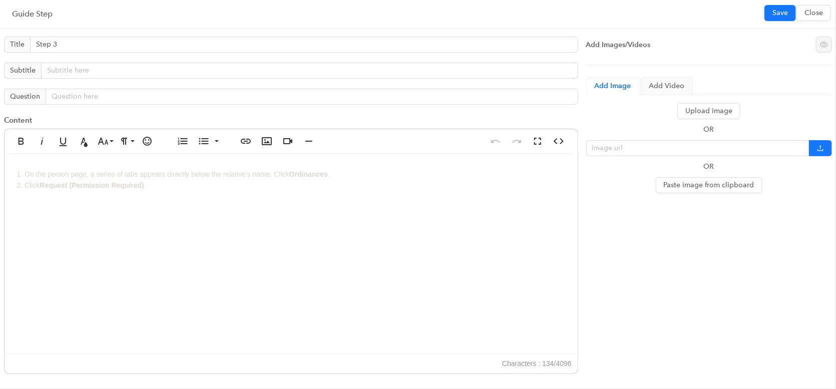
click at [140, 180] on li "Click Request (Permission Required) ." at bounding box center [296, 185] width 543 height 11
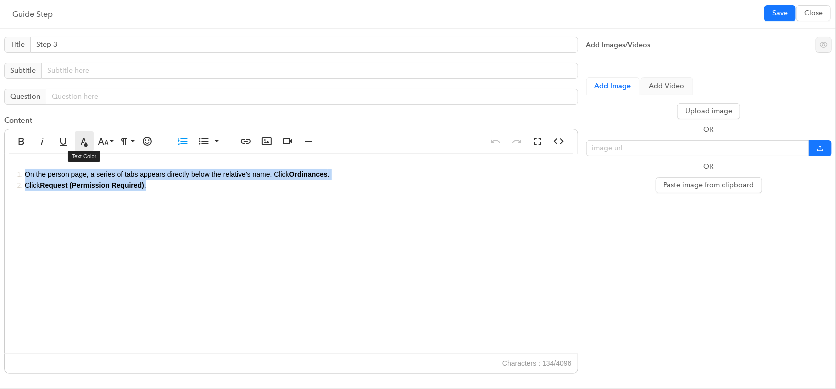
click at [83, 144] on icon "button" at bounding box center [84, 141] width 12 height 12
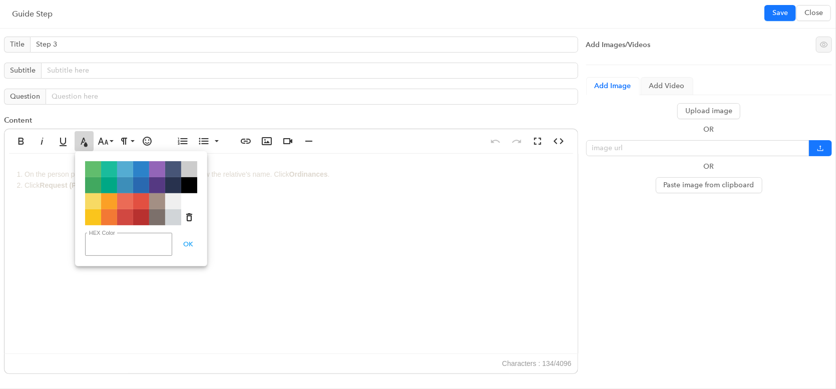
click at [192, 183] on span "Color#000000" at bounding box center [189, 185] width 16 height 16
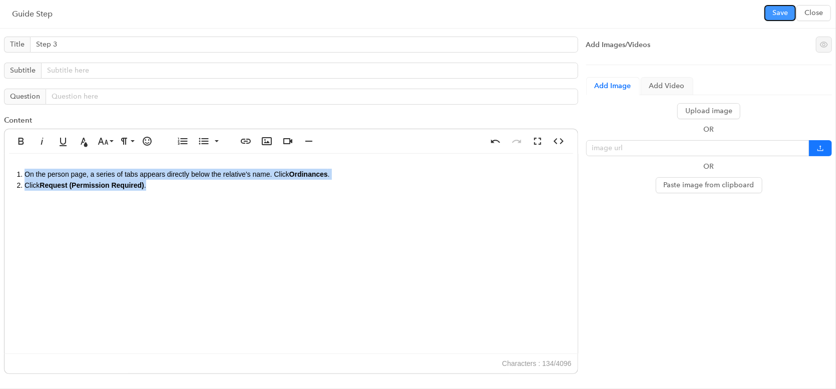
click at [780, 11] on span "Save" at bounding box center [780, 13] width 16 height 11
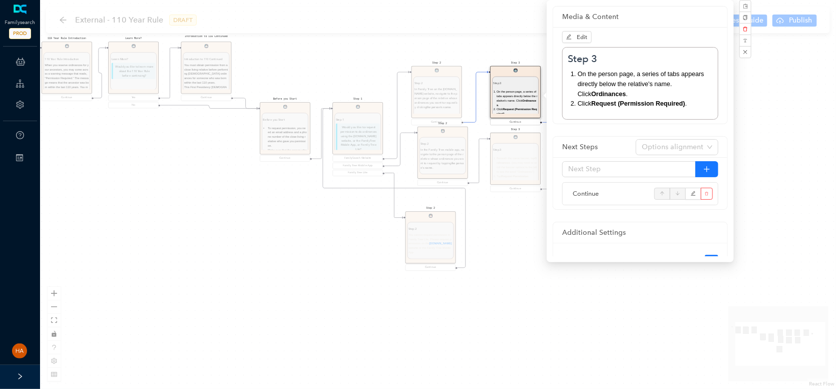
click at [510, 166] on div "Step 3 Step 3 Beneath the name banner, tap Ordinances . (you may need to scroll…" at bounding box center [515, 163] width 51 height 60
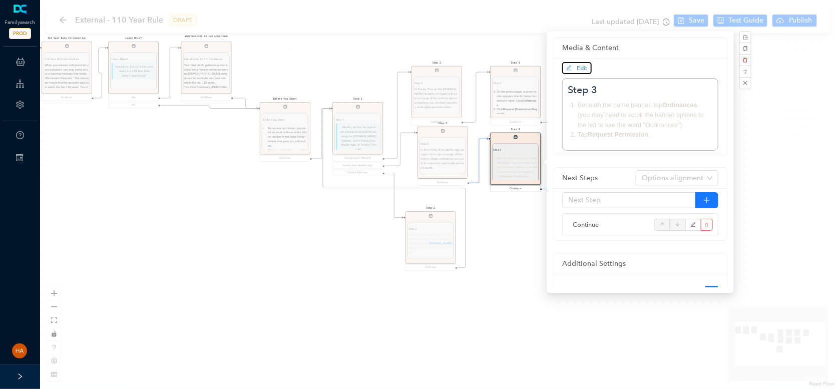
click at [583, 70] on span "Edit" at bounding box center [582, 68] width 11 height 7
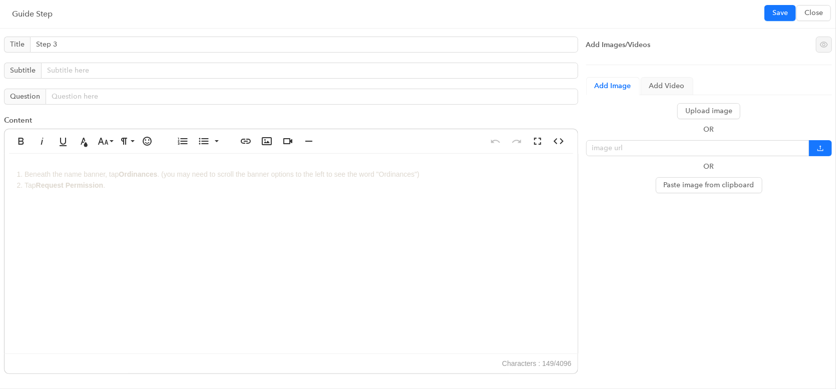
click at [153, 177] on span "Ordinances" at bounding box center [138, 174] width 39 height 8
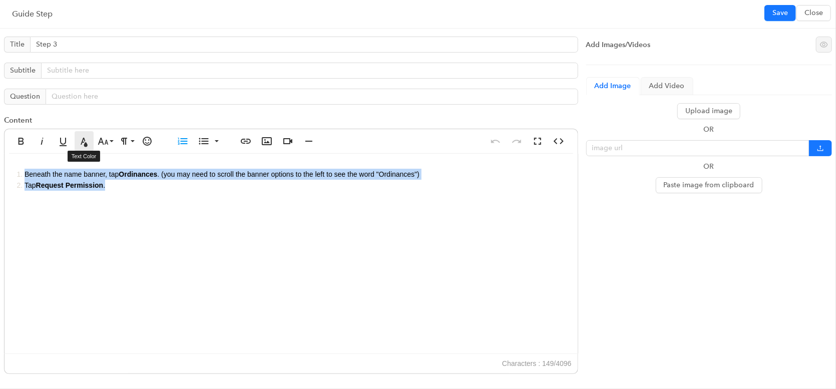
click at [90, 143] on button "Text Color" at bounding box center [84, 141] width 19 height 20
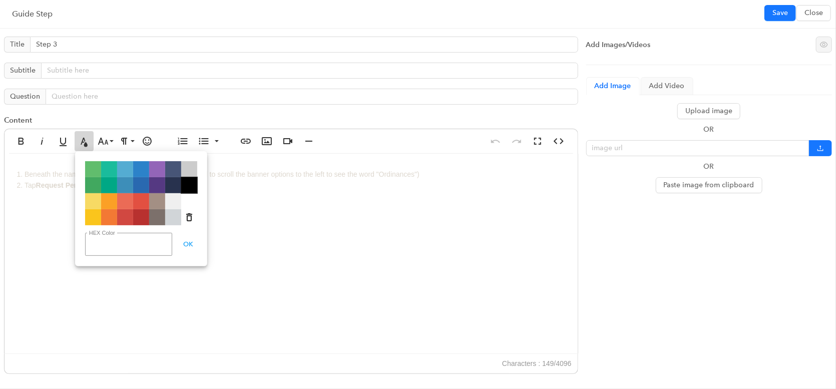
click at [186, 187] on span "Color#000000" at bounding box center [189, 185] width 16 height 16
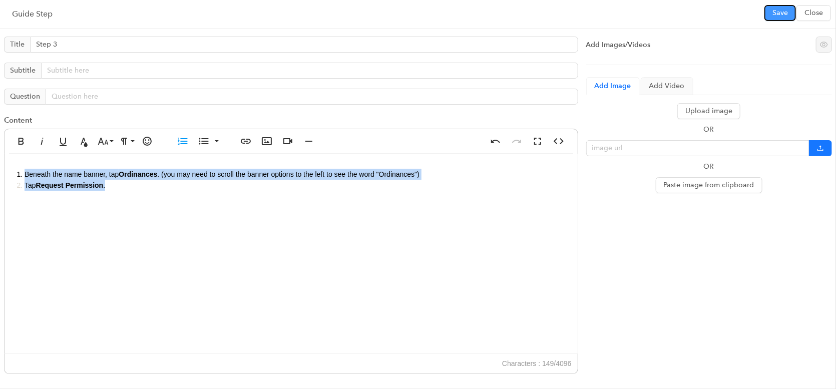
click at [771, 13] on button "Save" at bounding box center [780, 13] width 32 height 16
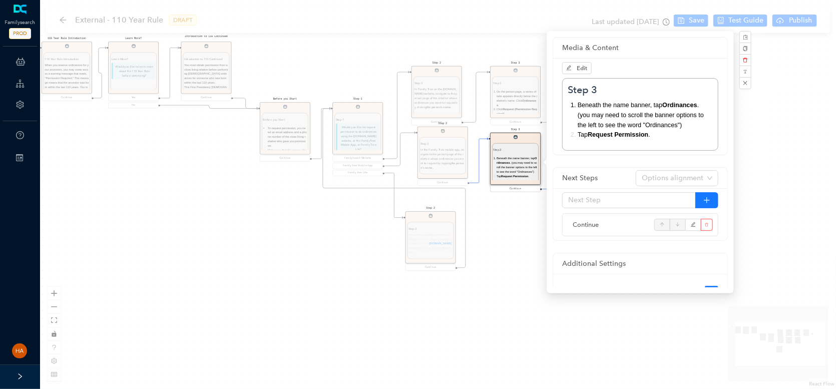
click at [480, 243] on div "Start 110 Year Rule Introduction 110 Year Rule Introduction When you reserve or…" at bounding box center [438, 194] width 796 height 389
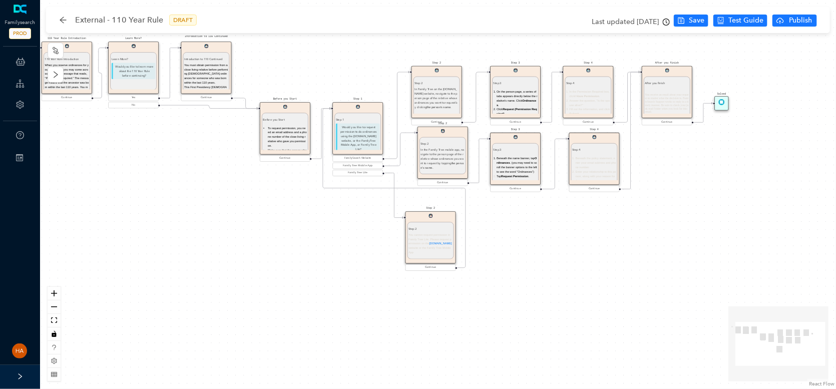
click at [419, 243] on span "You cannot request permission in Family Tree Lite. Please request permission on…" at bounding box center [430, 243] width 44 height 21
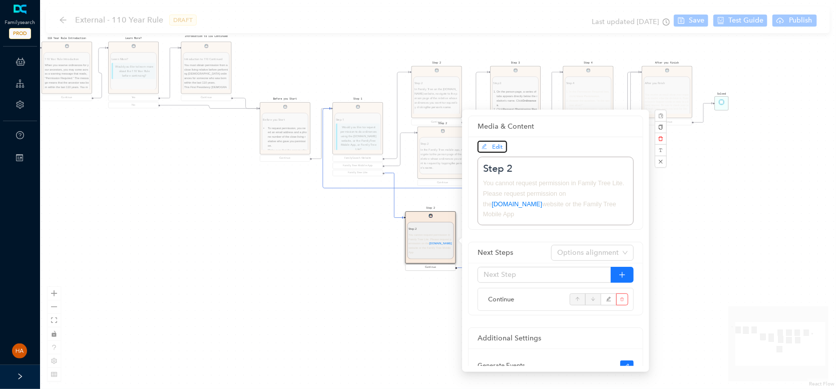
click at [495, 146] on span "Edit" at bounding box center [497, 146] width 11 height 7
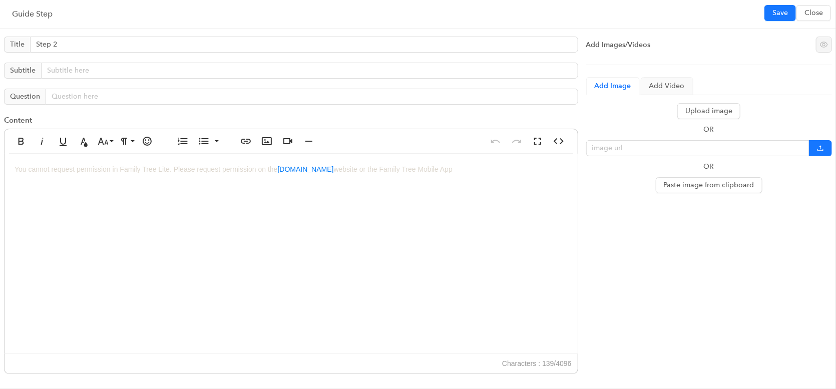
click at [285, 172] on span "You cannot request permission in Family Tree Lite. Please request permission on…" at bounding box center [234, 169] width 438 height 8
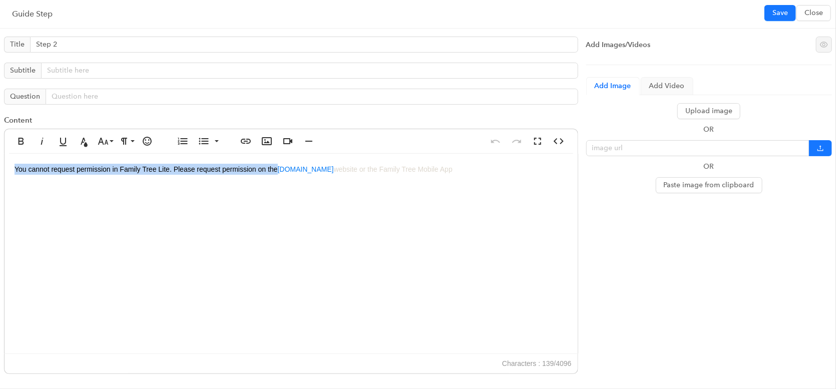
drag, startPoint x: 312, startPoint y: 168, endPoint x: -2, endPoint y: 179, distance: 313.5
click at [0, 179] on html "Familysearch PROD ChatBots & Ticket Automations Guide Account Help Switch Sites…" at bounding box center [418, 194] width 836 height 389
click at [84, 143] on icon "button" at bounding box center [84, 142] width 7 height 9
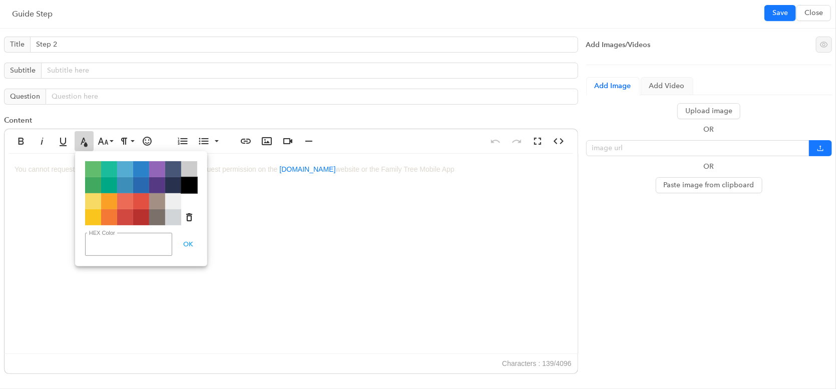
click at [190, 181] on span "Color#000000" at bounding box center [189, 185] width 16 height 16
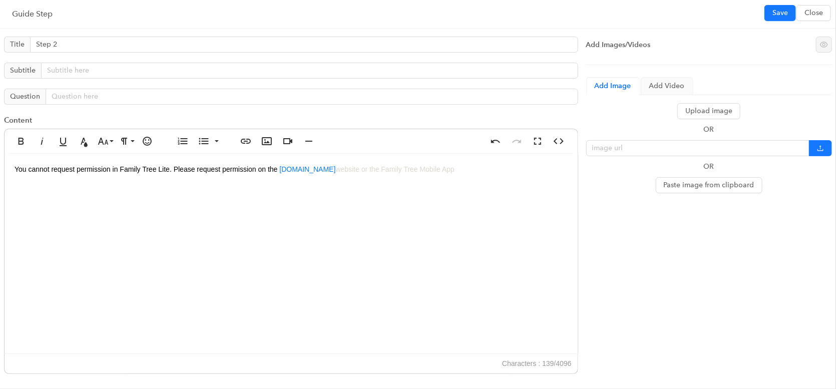
click at [370, 190] on div "You cannot request permission in Family Tree Lite. Please request permission on…" at bounding box center [291, 254] width 573 height 200
drag, startPoint x: 388, startPoint y: 170, endPoint x: 574, endPoint y: 168, distance: 185.2
click at [574, 168] on div "You cannot request permission in Family Tree Lite. Please request permission on…" at bounding box center [291, 254] width 573 height 200
click at [83, 143] on icon "button" at bounding box center [84, 141] width 12 height 12
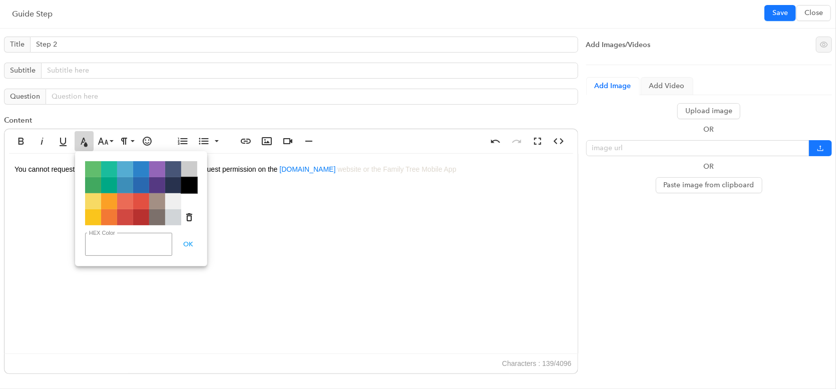
click at [193, 186] on span "Color#000000" at bounding box center [189, 185] width 16 height 16
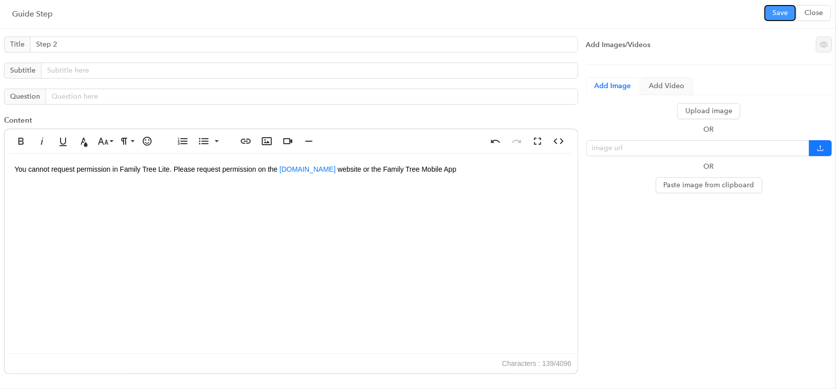
click at [781, 12] on span "Save" at bounding box center [780, 13] width 16 height 11
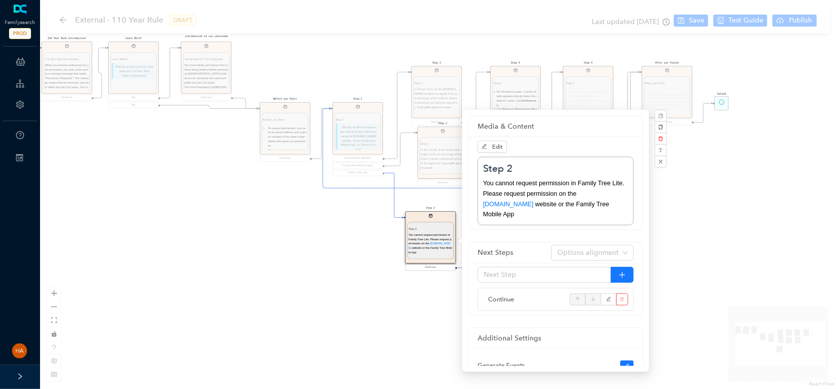
click at [685, 217] on div "Start 110 Year Rule Introduction 110 Year Rule Introduction When you reserve or…" at bounding box center [438, 194] width 796 height 389
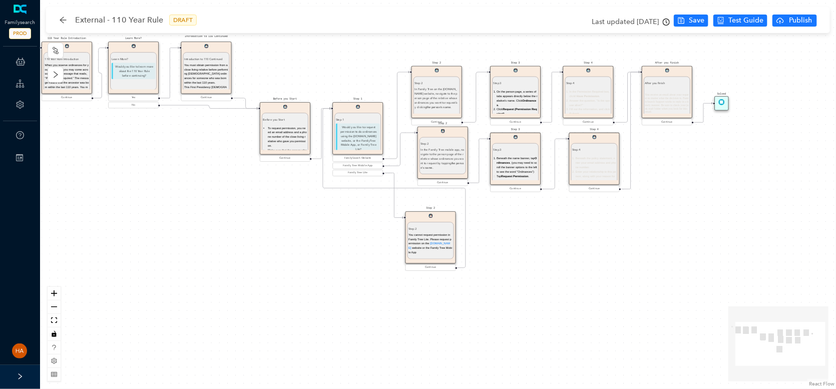
click at [588, 162] on li "Beneath the policy statement, enter your email address and phone number." at bounding box center [596, 163] width 41 height 14
click at [611, 160] on li "Beneath the policy statement, enter your email address and phone number." at bounding box center [596, 163] width 41 height 14
click at [594, 158] on li "Beneath the policy statement, enter your email address and phone number." at bounding box center [596, 163] width 41 height 14
click at [590, 160] on li "Beneath the policy statement, enter your email address and phone number." at bounding box center [596, 163] width 41 height 14
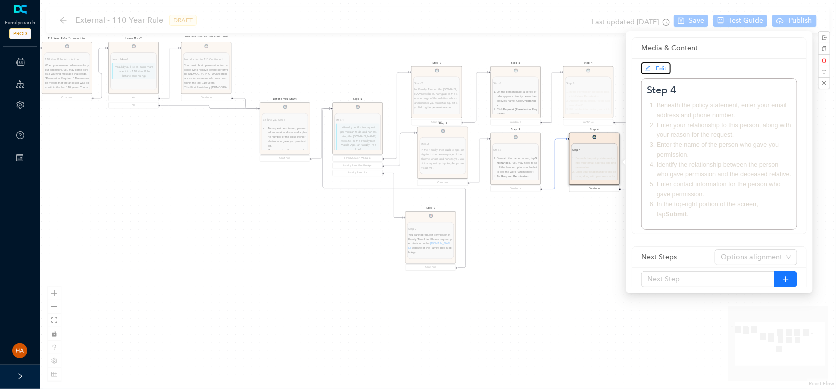
click at [658, 70] on span "Edit" at bounding box center [661, 68] width 11 height 7
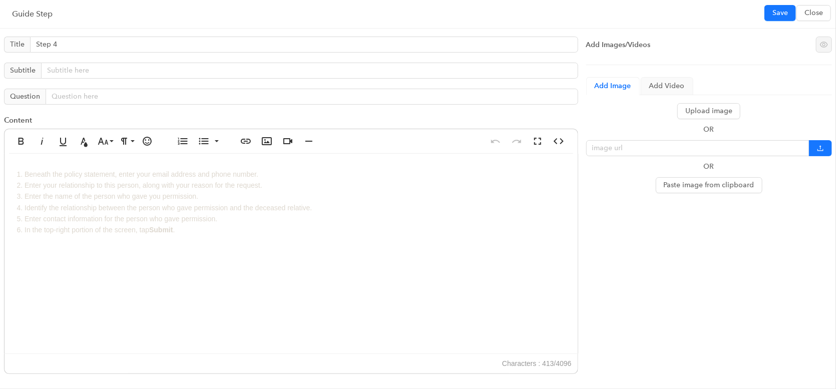
click at [95, 213] on li "Enter contact information for the person who gave permission." at bounding box center [296, 218] width 543 height 11
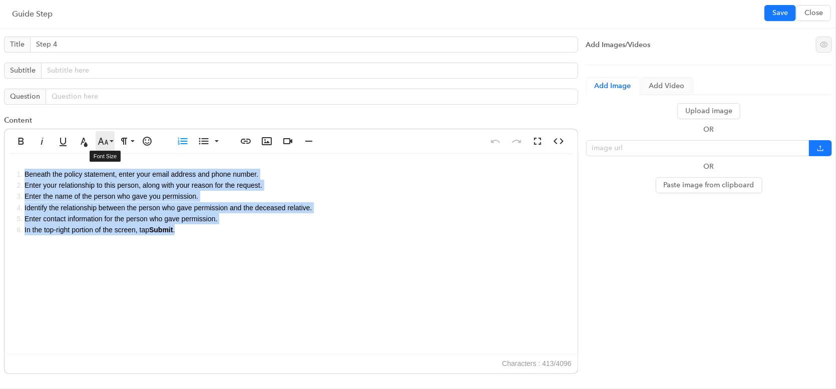
click at [100, 139] on icon "button" at bounding box center [103, 141] width 12 height 12
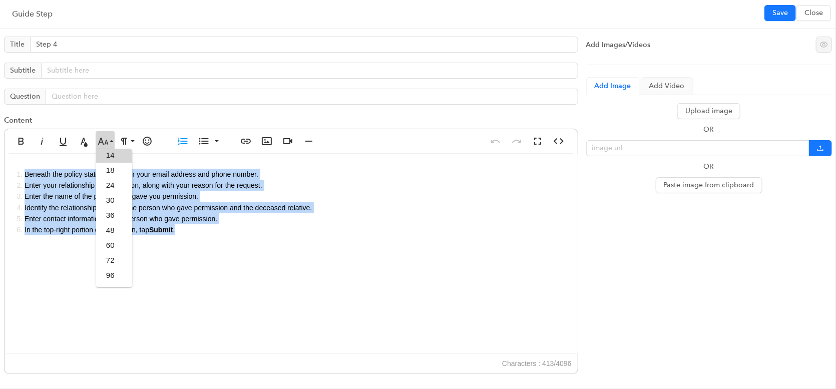
scroll to position [80, 0]
click at [86, 141] on icon "button" at bounding box center [84, 141] width 12 height 12
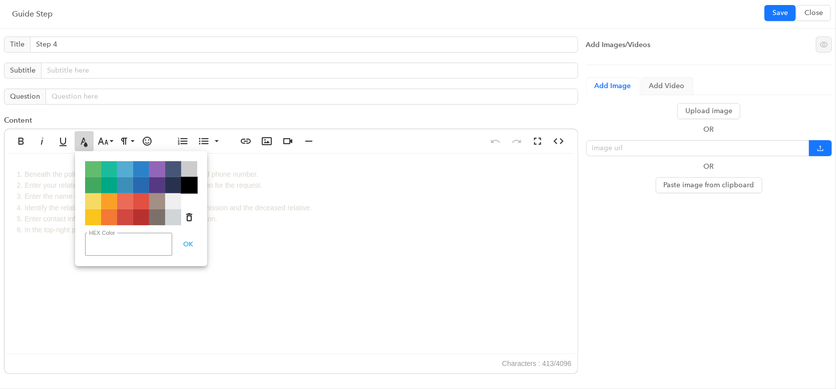
click at [193, 189] on span "Color#000000" at bounding box center [189, 185] width 16 height 16
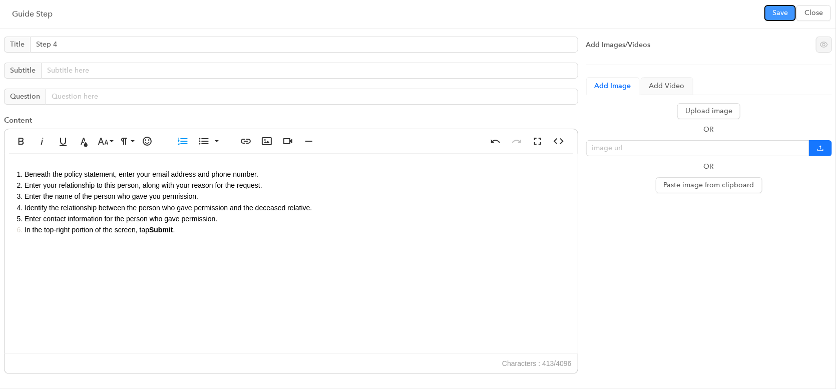
click at [769, 20] on button "Save" at bounding box center [780, 13] width 32 height 16
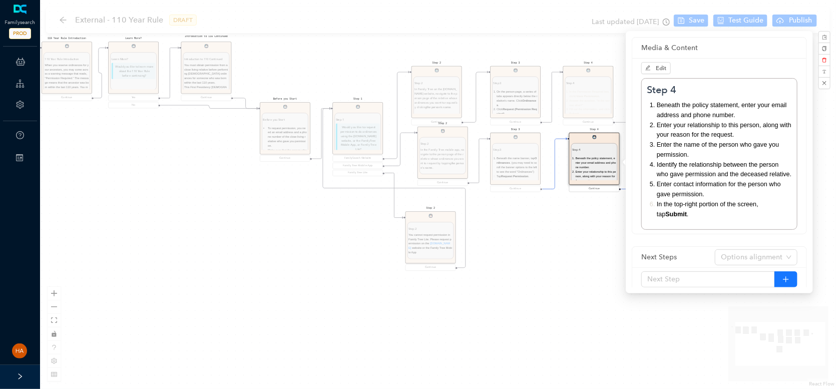
click at [520, 261] on div "Start 110 Year Rule Introduction 110 Year Rule Introduction When you reserve or…" at bounding box center [438, 194] width 796 height 389
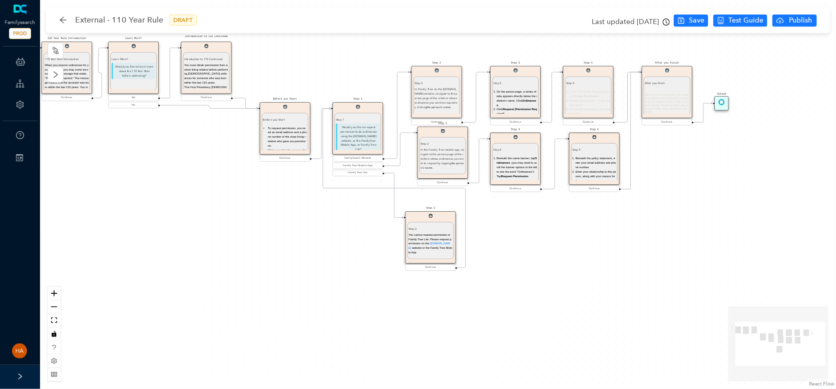
click at [589, 150] on p "Step 4" at bounding box center [594, 150] width 44 height 5
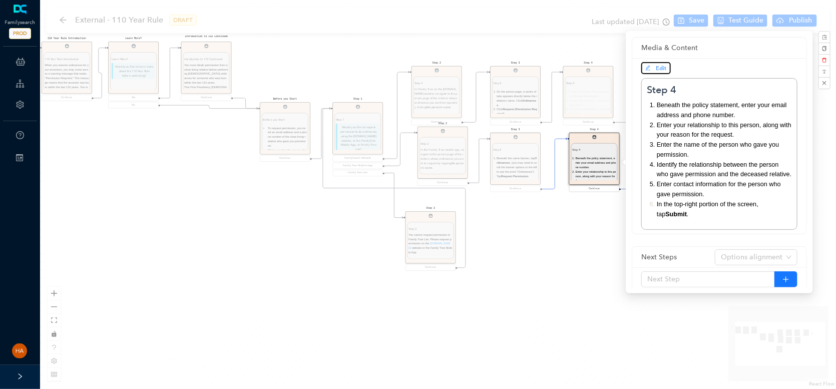
click at [657, 69] on span "Edit" at bounding box center [661, 68] width 11 height 7
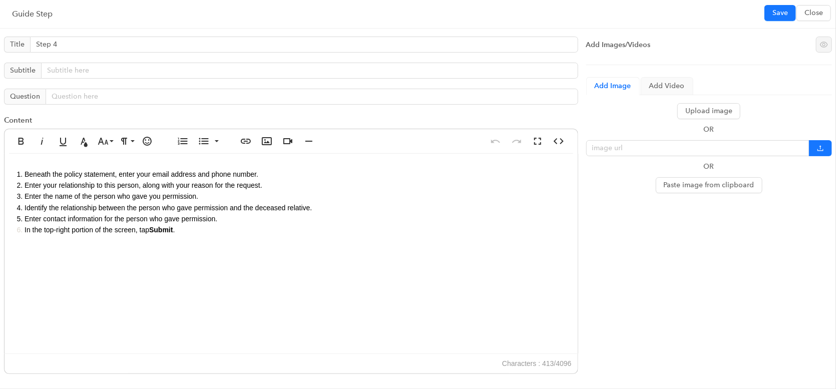
click at [25, 226] on li "In the top-right portion of the screen, tap Submit ." at bounding box center [296, 229] width 543 height 11
click at [791, 8] on button "Save" at bounding box center [780, 13] width 32 height 16
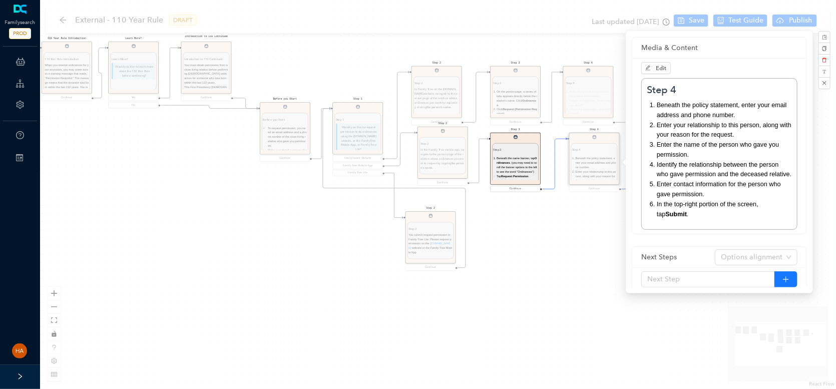
click at [525, 169] on div "Step 3 Step 3 Beneath the name banner, tap Ordinances . (you may need to scroll…" at bounding box center [515, 163] width 51 height 60
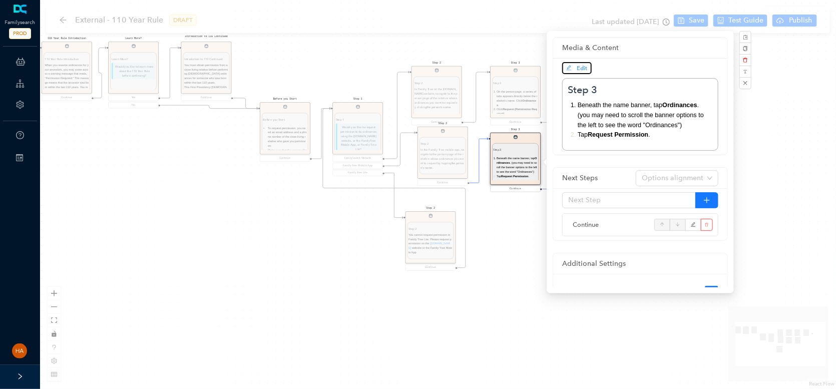
click at [579, 71] on span "Edit" at bounding box center [582, 68] width 11 height 7
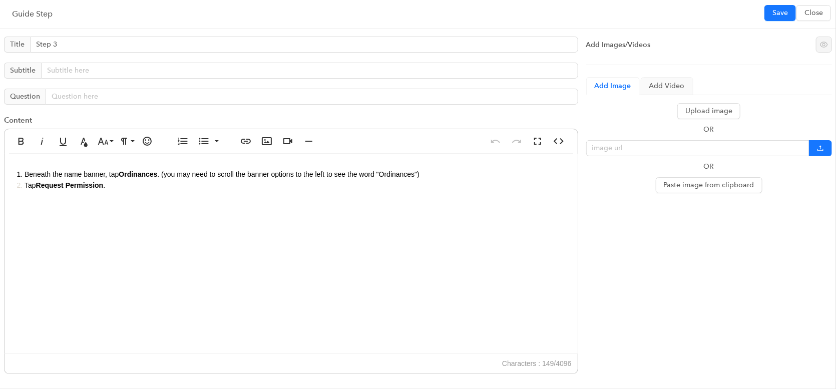
click at [26, 187] on span "Tap Request Permission ." at bounding box center [65, 185] width 81 height 8
click at [779, 16] on span "Save" at bounding box center [780, 13] width 16 height 11
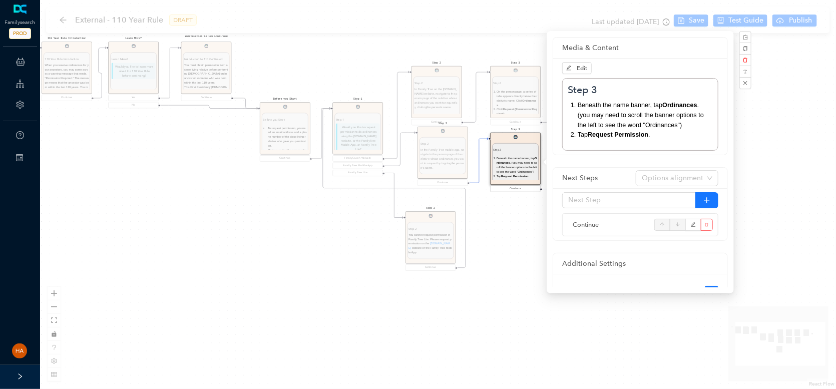
click at [517, 254] on div "Start 110 Year Rule Introduction 110 Year Rule Introduction When you reserve or…" at bounding box center [438, 194] width 796 height 389
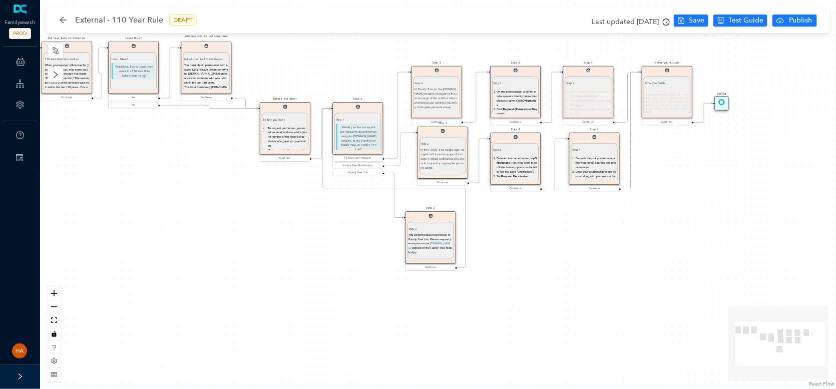
click at [525, 90] on li "On the person page, a series of tabs appears directly below the relative's name…" at bounding box center [516, 99] width 41 height 18
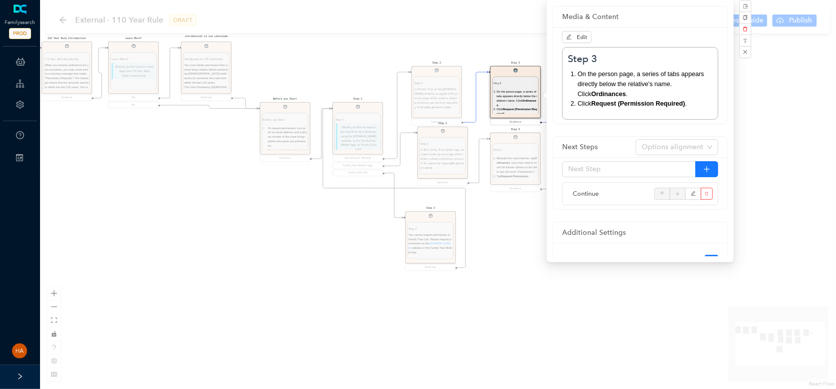
click at [496, 259] on div "Start 110 Year Rule Introduction 110 Year Rule Introduction When you reserve or…" at bounding box center [438, 194] width 796 height 389
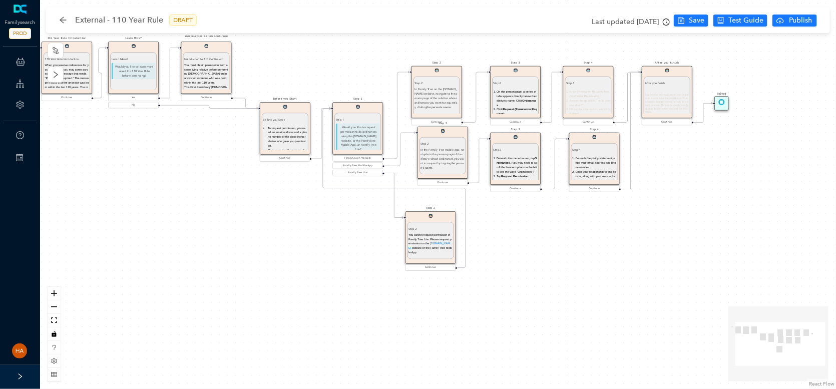
click at [668, 108] on span "You receive an email about your request no matter what the decision is. FamilyS…" at bounding box center [667, 104] width 44 height 20
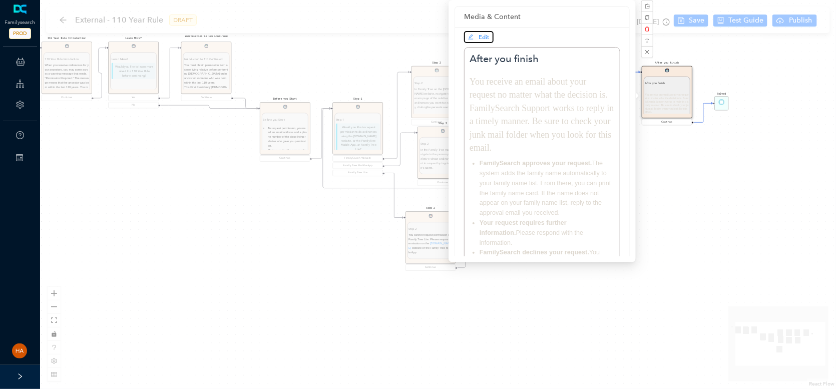
click at [486, 34] on span "Edit" at bounding box center [484, 37] width 11 height 7
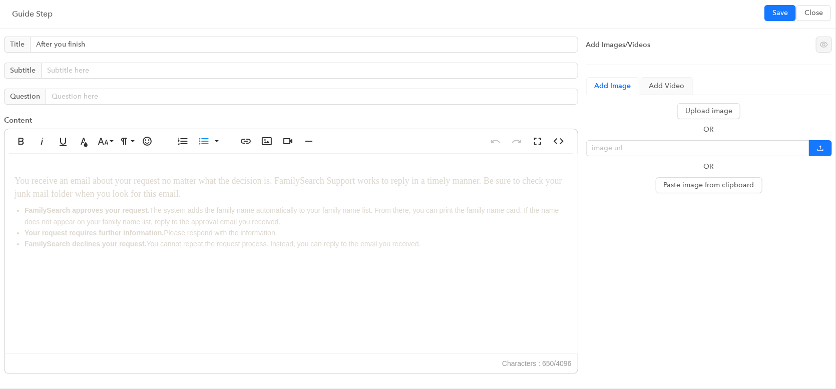
click at [235, 216] on li "FamilySearch approves your request. The system adds the family name automatical…" at bounding box center [296, 216] width 543 height 23
click at [82, 143] on icon "button" at bounding box center [84, 142] width 7 height 9
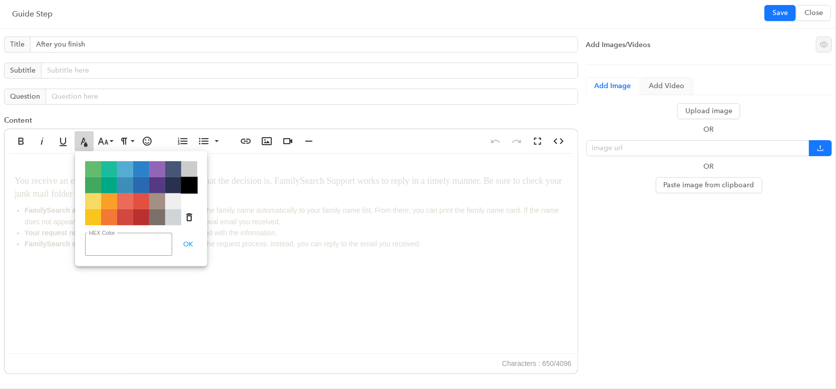
click at [187, 184] on span "Color#000000" at bounding box center [189, 185] width 16 height 16
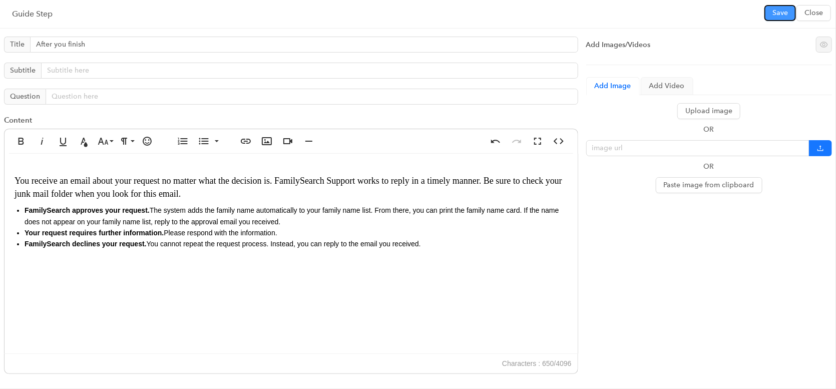
click at [769, 15] on button "Save" at bounding box center [780, 13] width 32 height 16
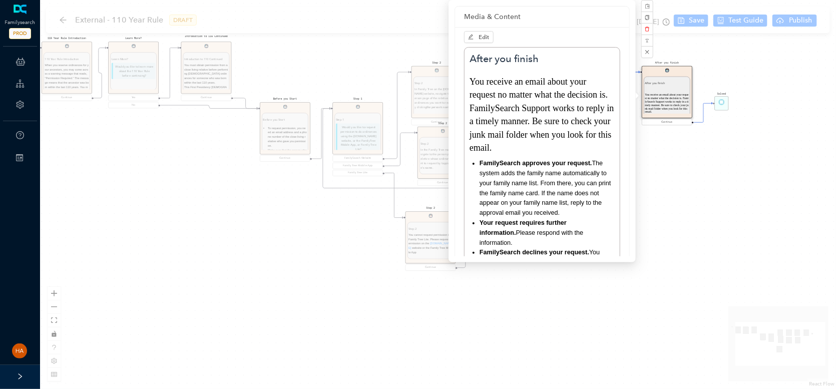
click at [673, 179] on div "Start 110 Year Rule Introduction 110 Year Rule Introduction When you reserve or…" at bounding box center [438, 194] width 796 height 389
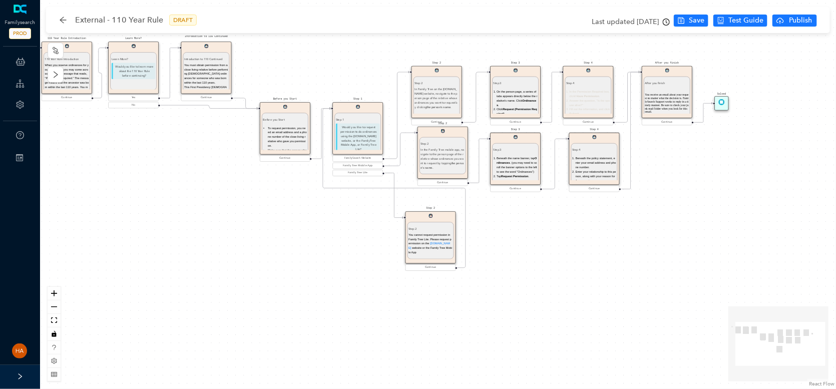
click at [594, 90] on li "In the Permission Required box, click I Have Permission ." at bounding box center [590, 94] width 41 height 9
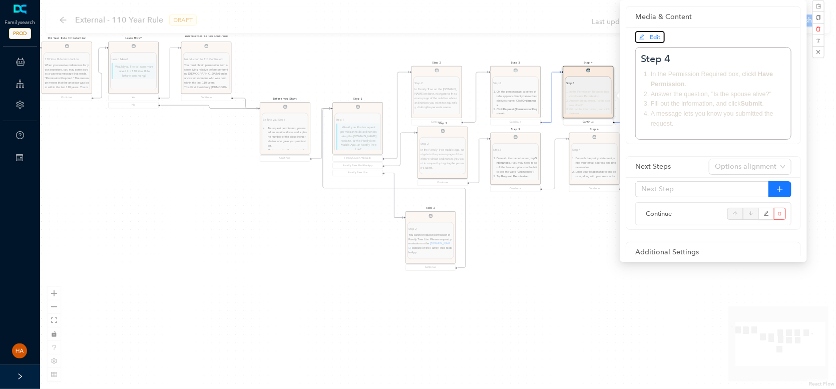
click at [641, 38] on icon "edit" at bounding box center [642, 37] width 6 height 6
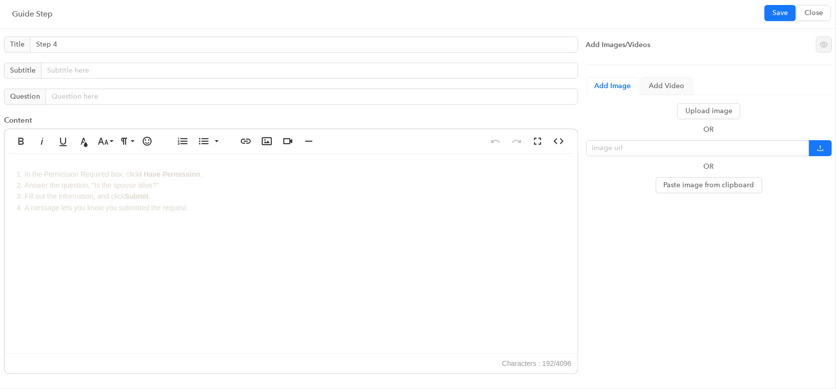
click at [184, 208] on li "A message lets you know you submitted the request." at bounding box center [296, 207] width 543 height 11
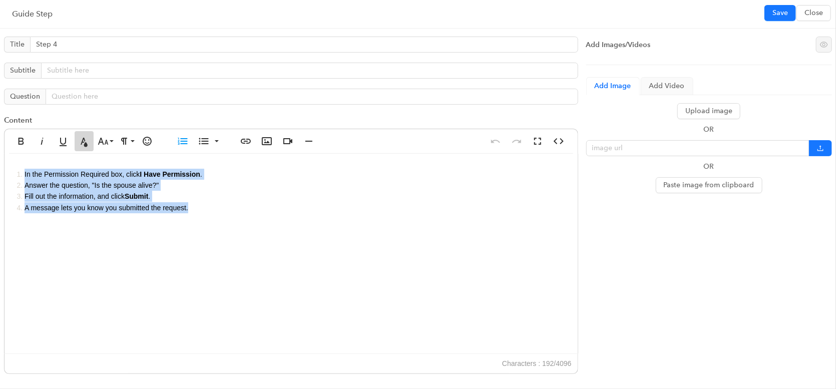
click at [92, 143] on button "Text Color" at bounding box center [84, 141] width 19 height 20
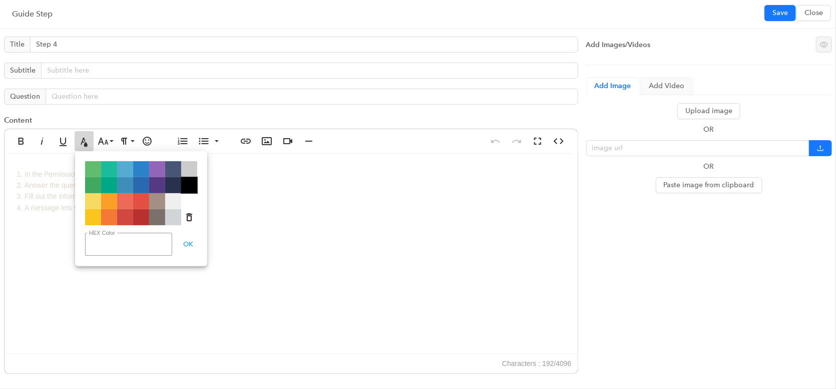
click at [188, 183] on span "Color#000000" at bounding box center [189, 185] width 16 height 16
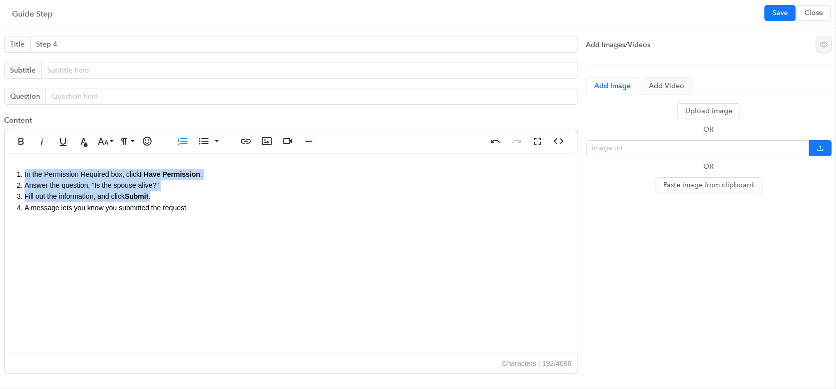
click at [31, 205] on li "A message lets you know you submitted the request." at bounding box center [296, 207] width 543 height 11
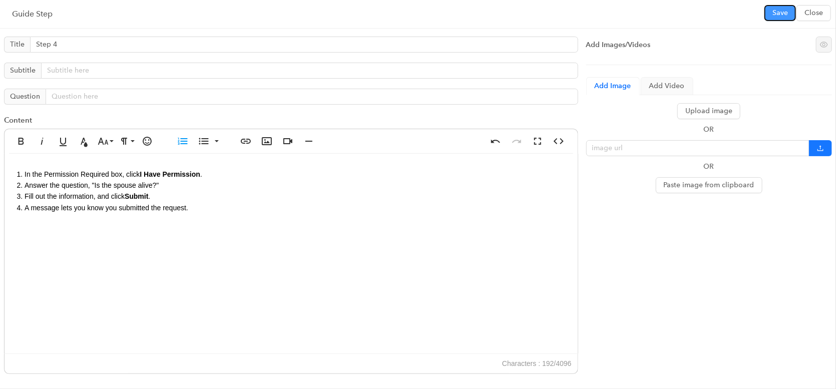
click at [771, 13] on button "Save" at bounding box center [780, 13] width 32 height 16
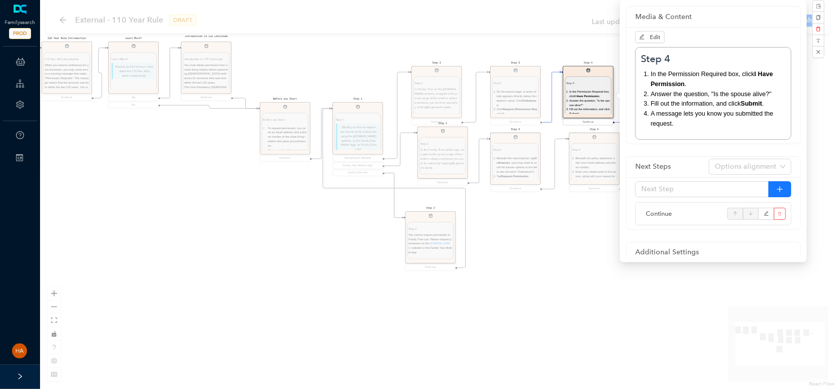
click at [547, 262] on div "Start 110 Year Rule Introduction 110 Year Rule Introduction When you reserve or…" at bounding box center [438, 194] width 796 height 389
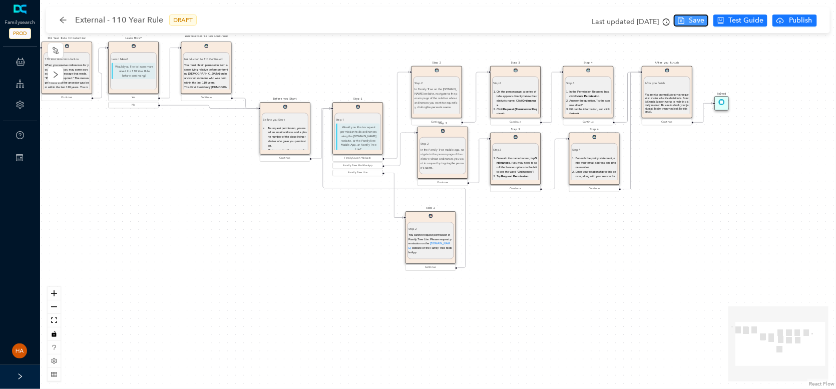
click at [702, 24] on span "Save" at bounding box center [697, 20] width 16 height 11
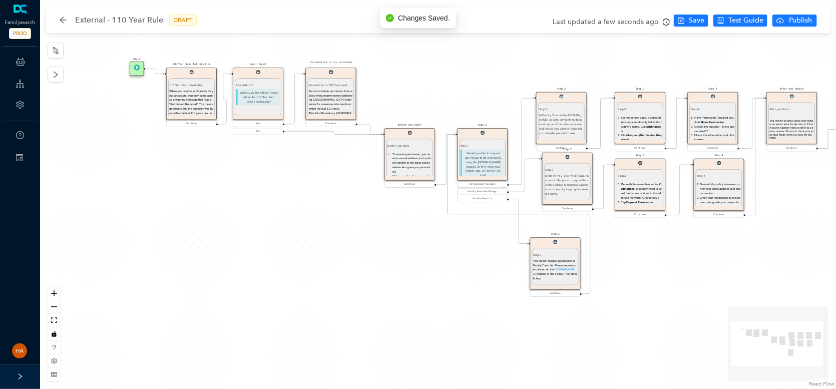
drag, startPoint x: 527, startPoint y: 256, endPoint x: 652, endPoint y: 282, distance: 127.3
click at [652, 282] on div "Start 110 Year Rule Introduction 110 Year Rule Introduction When you reserve or…" at bounding box center [438, 194] width 796 height 389
click at [702, 20] on span "Save" at bounding box center [697, 20] width 16 height 11
